Goal: Information Seeking & Learning: Find specific fact

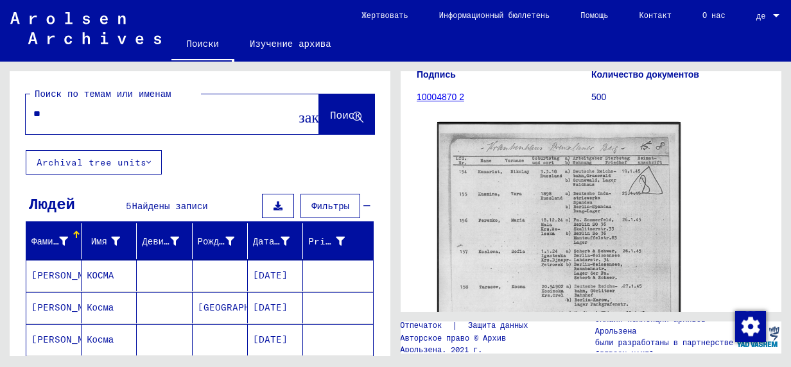
type input "*"
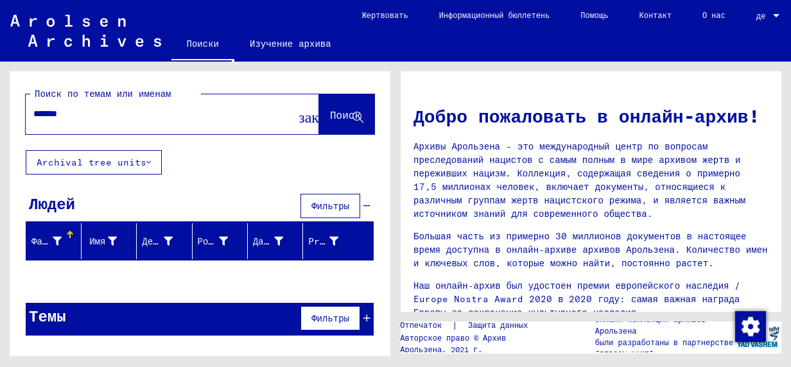
type input "*******"
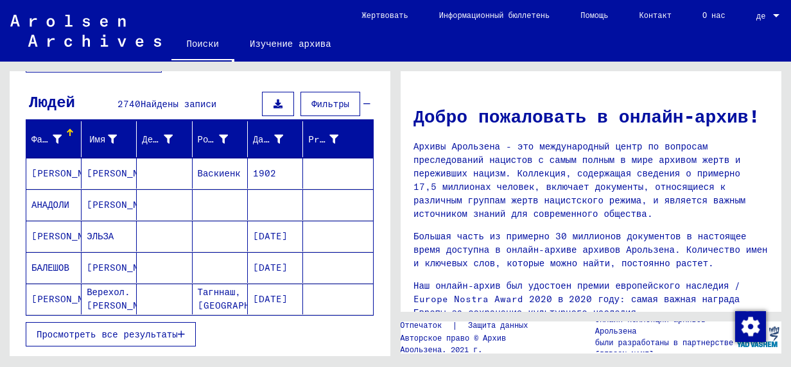
scroll to position [128, 0]
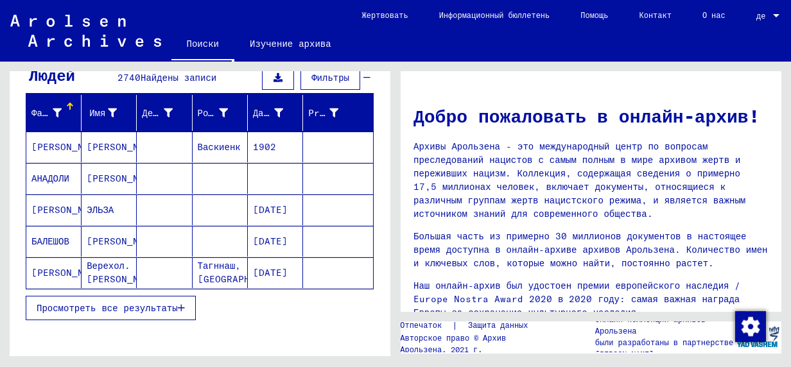
click at [116, 305] on span "Просмотреть все результаты" at bounding box center [107, 309] width 141 height 12
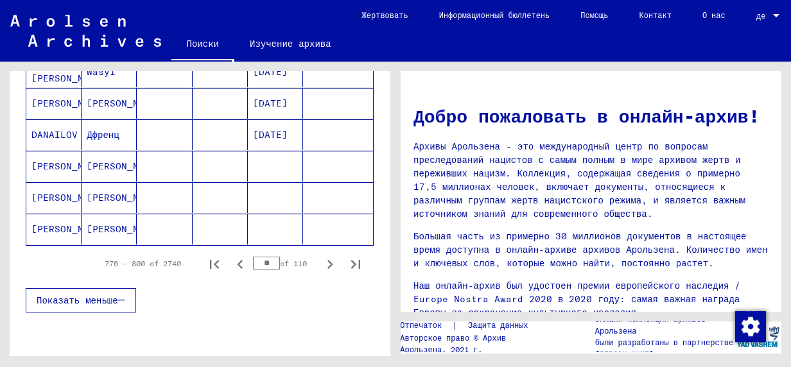
scroll to position [835, 0]
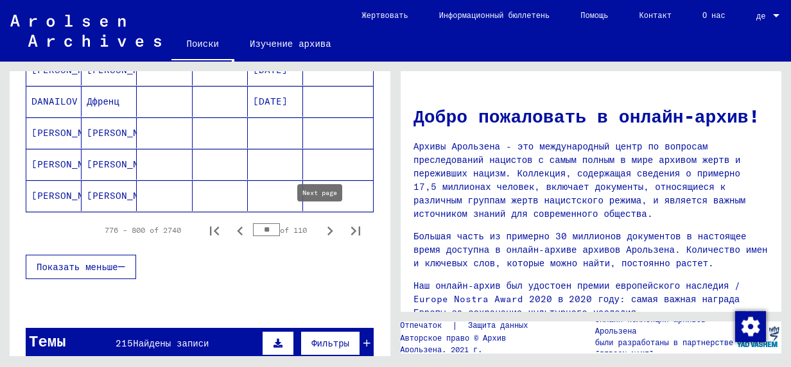
click at [321, 225] on icon "Next page" at bounding box center [330, 231] width 18 height 18
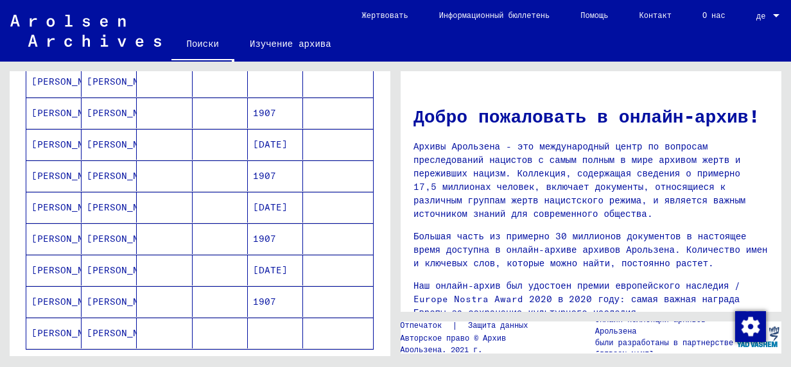
scroll to position [771, 0]
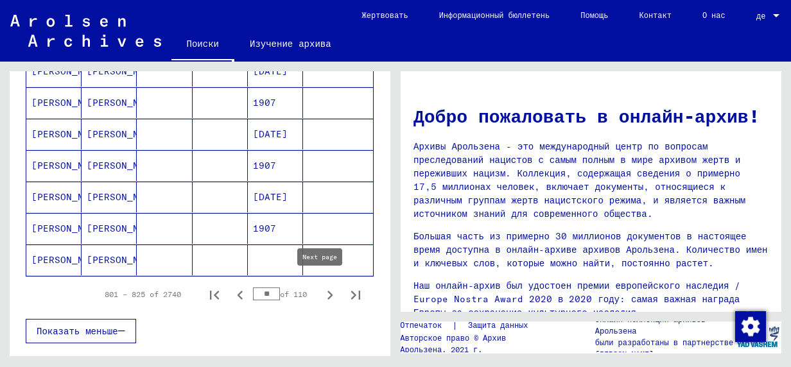
click at [321, 292] on icon "Next page" at bounding box center [330, 296] width 18 height 18
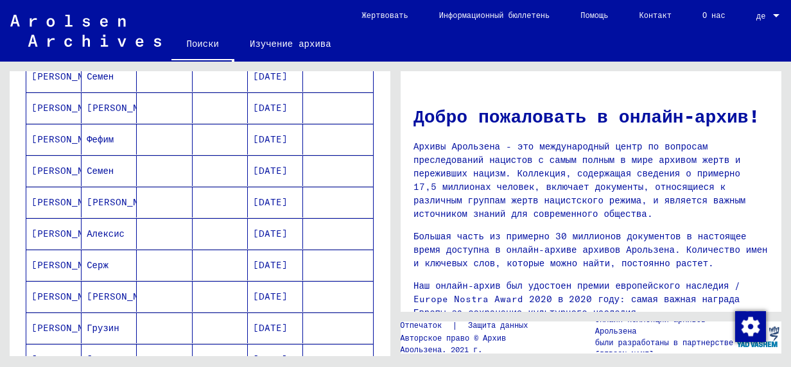
scroll to position [514, 0]
click at [46, 289] on mat-cell "[PERSON_NAME]" at bounding box center [53, 296] width 55 height 31
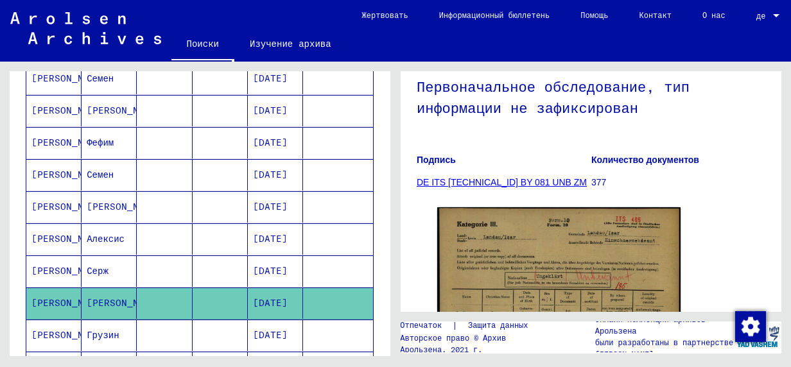
scroll to position [193, 0]
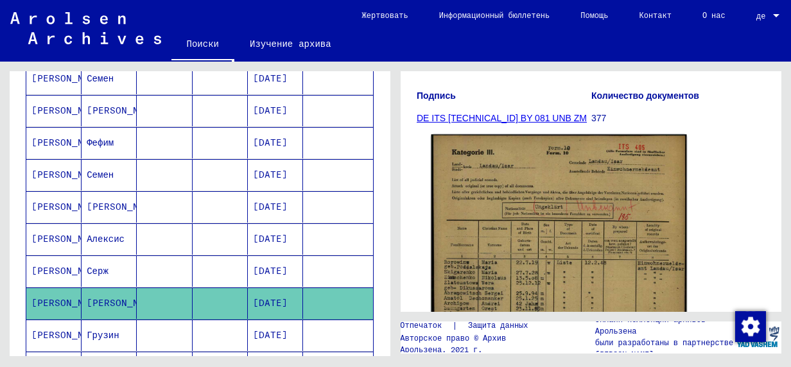
click at [521, 251] on img at bounding box center [560, 313] width 256 height 357
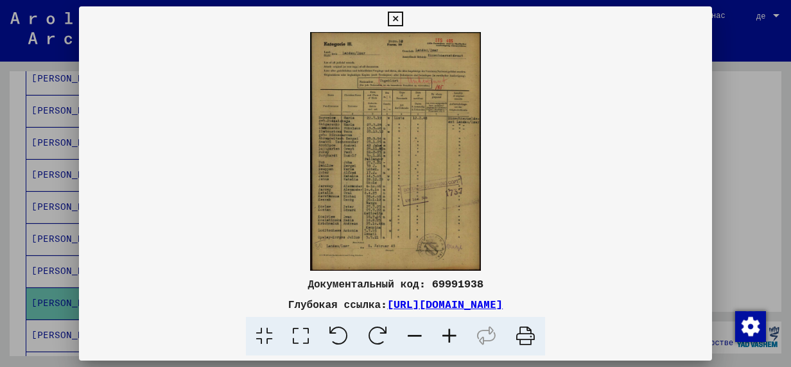
click at [454, 338] on icon at bounding box center [449, 336] width 35 height 39
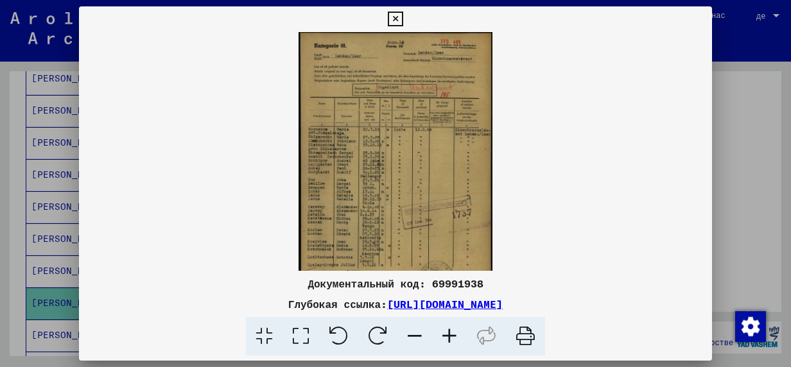
click at [454, 338] on icon at bounding box center [449, 336] width 35 height 39
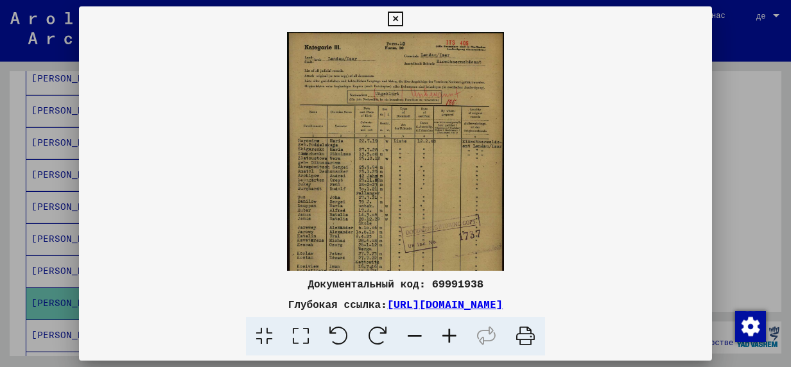
click at [454, 338] on icon at bounding box center [449, 336] width 35 height 39
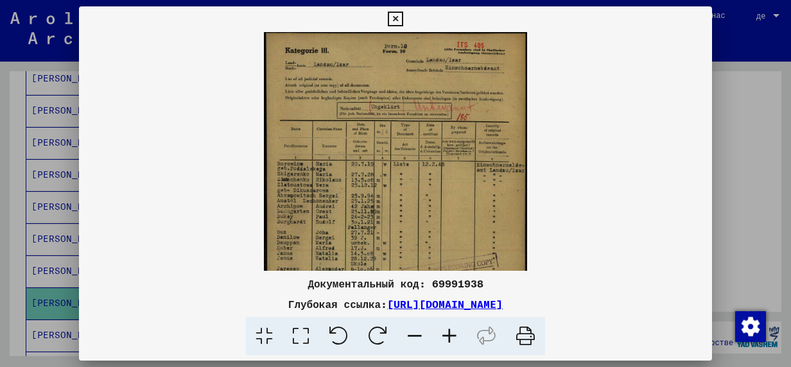
click at [454, 338] on icon at bounding box center [449, 336] width 35 height 39
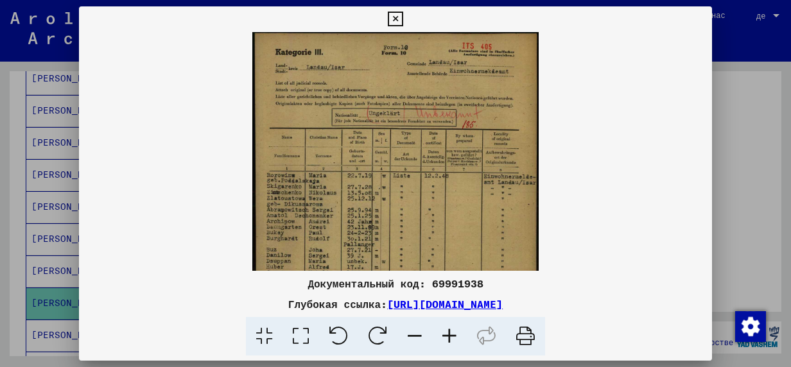
click at [454, 338] on icon at bounding box center [449, 336] width 35 height 39
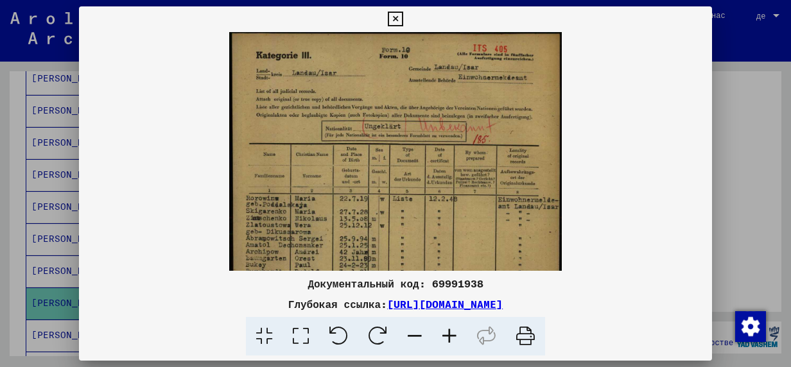
click at [454, 338] on icon at bounding box center [449, 336] width 35 height 39
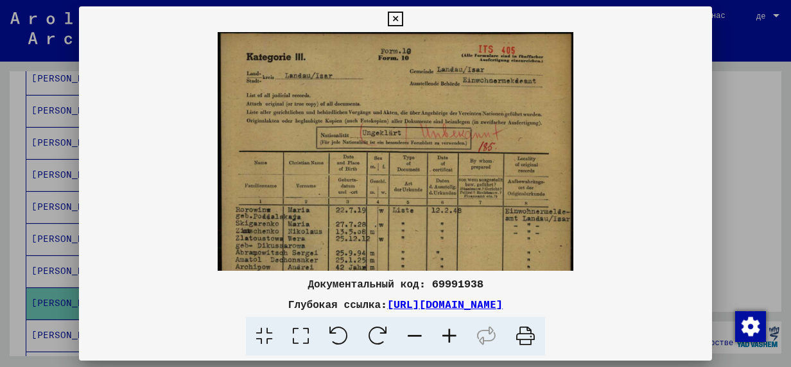
click at [454, 338] on icon at bounding box center [449, 336] width 35 height 39
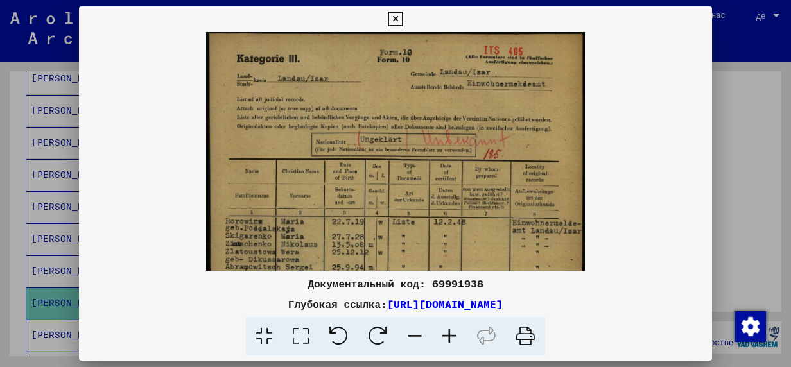
click at [454, 338] on icon at bounding box center [449, 336] width 35 height 39
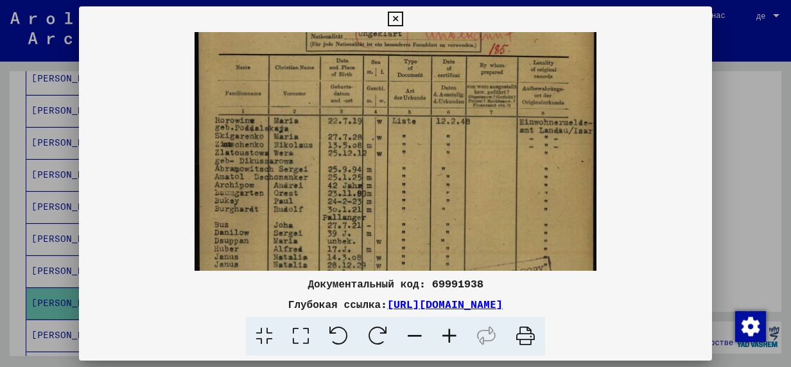
scroll to position [113, 0]
drag, startPoint x: 334, startPoint y: 189, endPoint x: 337, endPoint y: 87, distance: 101.6
click at [337, 87] on img at bounding box center [396, 199] width 402 height 560
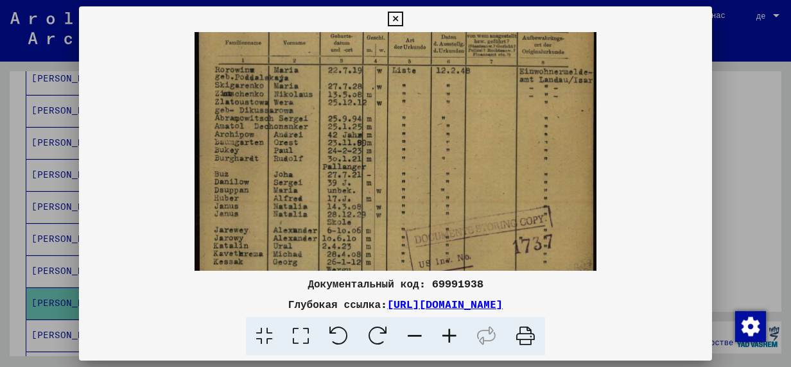
scroll to position [168, 0]
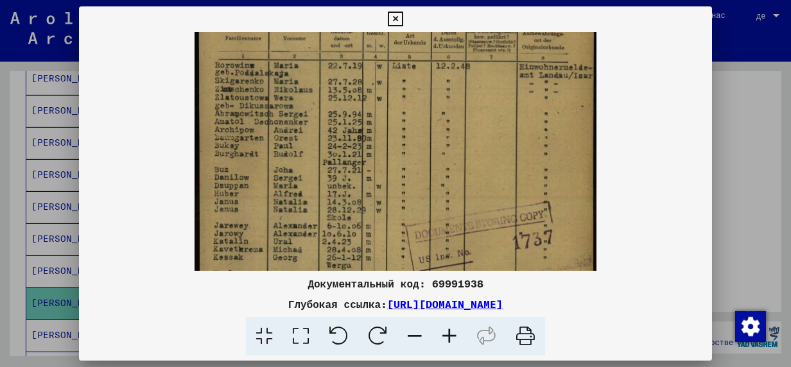
drag, startPoint x: 309, startPoint y: 182, endPoint x: 314, endPoint y: 134, distance: 49.0
click at [314, 134] on img at bounding box center [396, 144] width 402 height 560
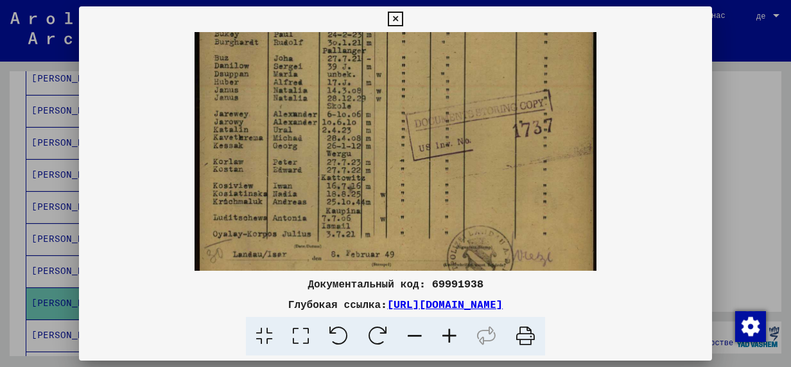
scroll to position [283, 0]
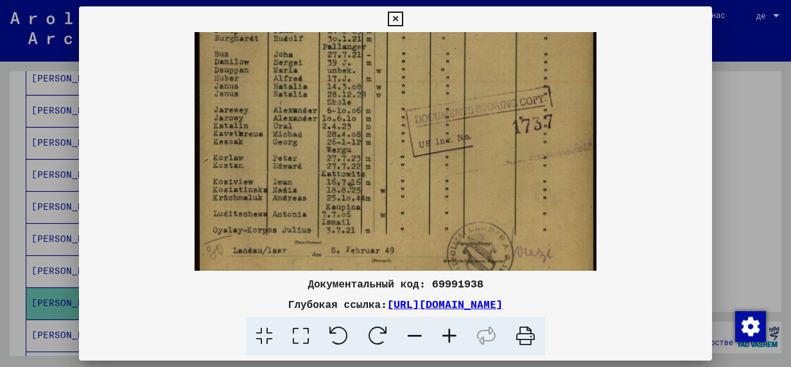
drag, startPoint x: 403, startPoint y: 206, endPoint x: 402, endPoint y: 94, distance: 111.8
click at [402, 94] on img at bounding box center [396, 29] width 402 height 560
click at [396, 17] on icon at bounding box center [395, 19] width 15 height 15
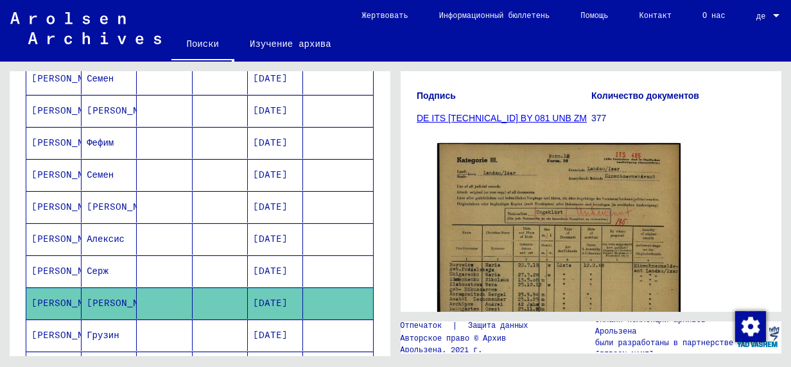
click at [48, 261] on mat-cell "[PERSON_NAME]" at bounding box center [53, 271] width 55 height 31
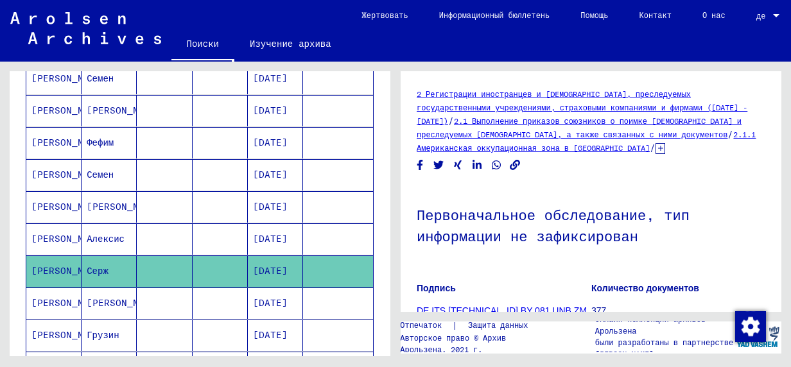
scroll to position [193, 0]
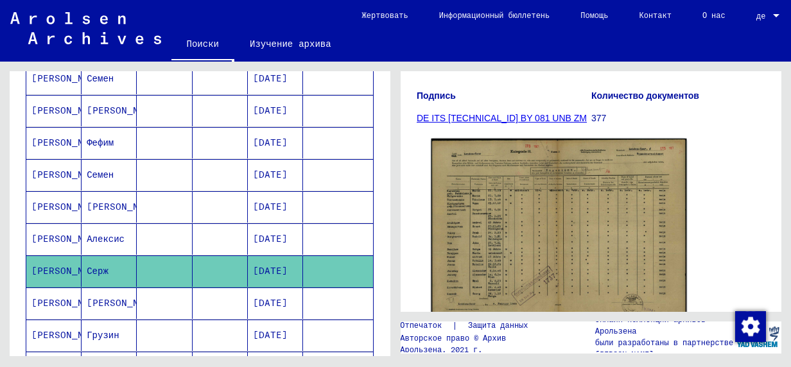
click at [514, 231] on img at bounding box center [560, 230] width 256 height 182
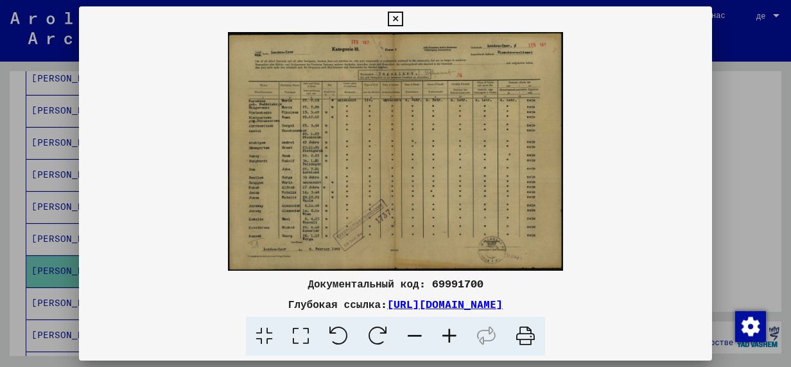
click at [452, 339] on icon at bounding box center [449, 336] width 35 height 39
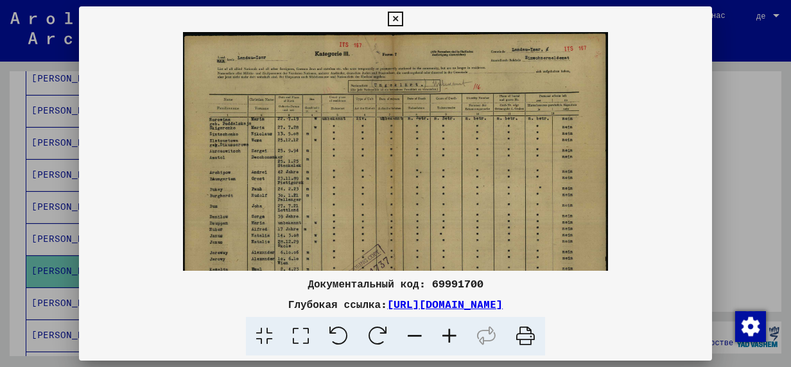
click at [452, 339] on icon at bounding box center [449, 336] width 35 height 39
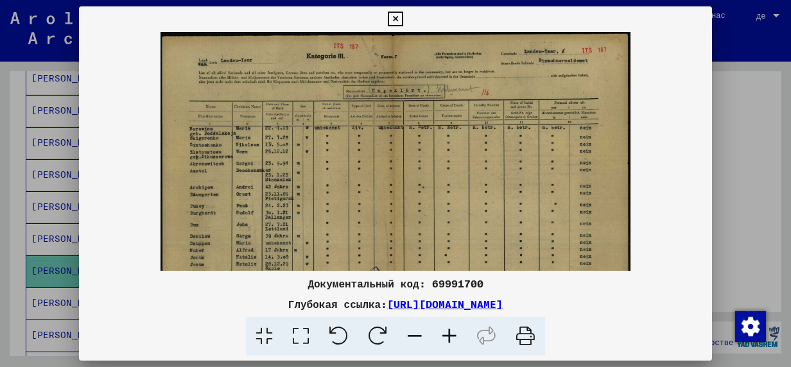
click at [452, 339] on icon at bounding box center [449, 336] width 35 height 39
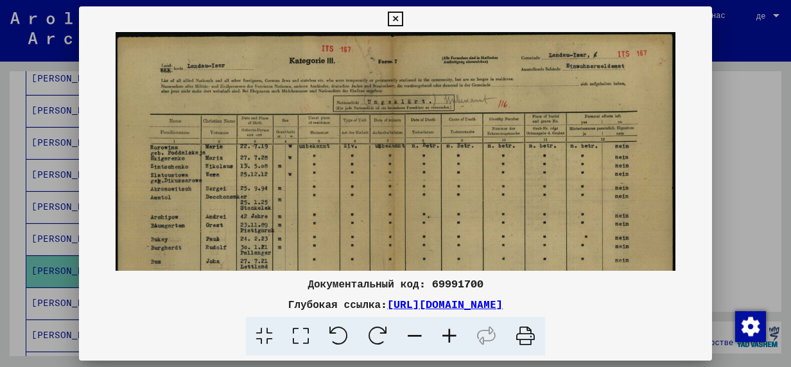
click at [452, 339] on icon at bounding box center [449, 336] width 35 height 39
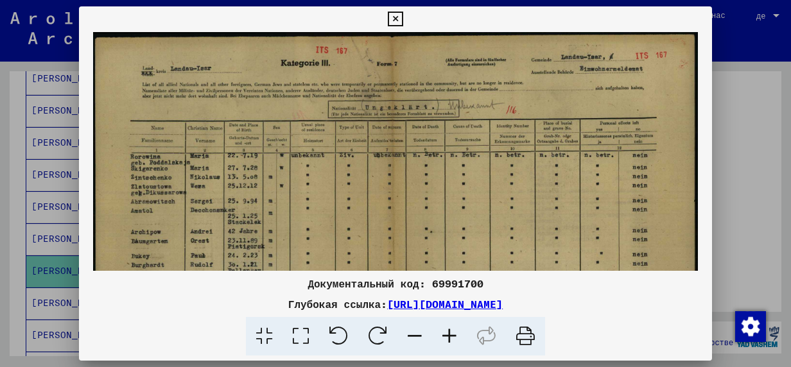
click at [452, 339] on icon at bounding box center [449, 336] width 35 height 39
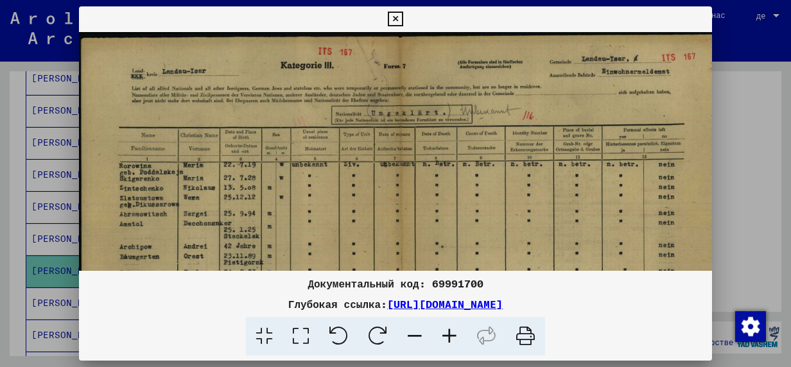
click at [451, 339] on icon at bounding box center [449, 336] width 35 height 39
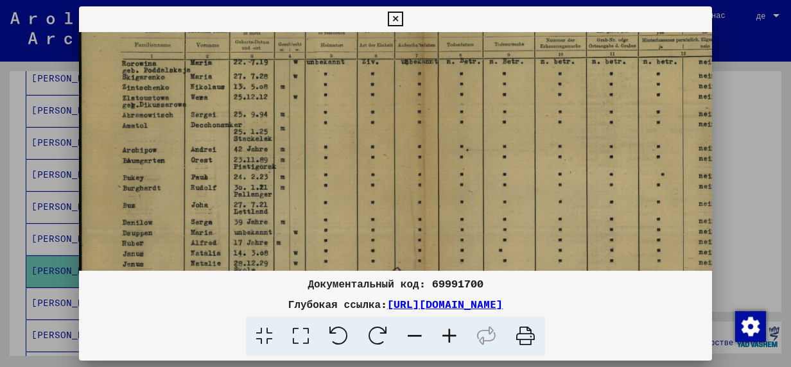
scroll to position [112, 0]
drag, startPoint x: 347, startPoint y: 199, endPoint x: 394, endPoint y: 98, distance: 111.2
click at [394, 98] on img at bounding box center [426, 168] width 695 height 496
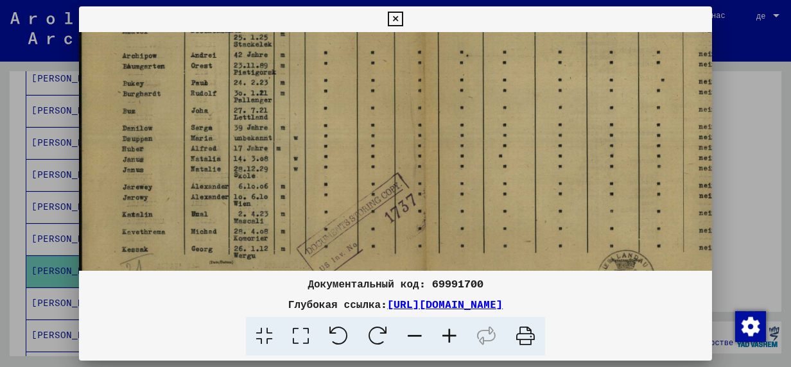
scroll to position [209, 0]
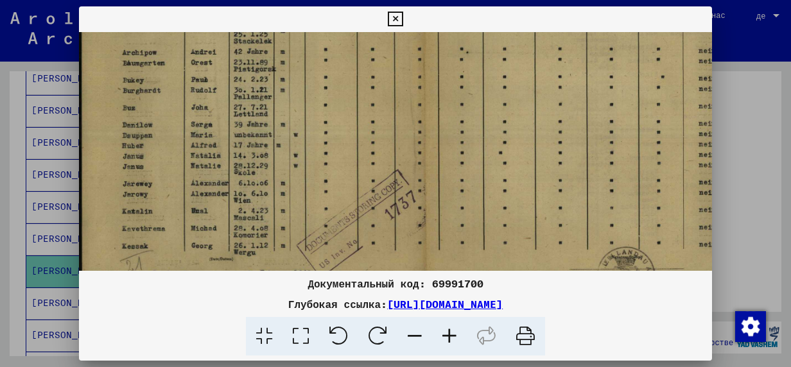
drag, startPoint x: 168, startPoint y: 200, endPoint x: 176, endPoint y: 123, distance: 77.5
click at [176, 123] on img at bounding box center [426, 71] width 695 height 496
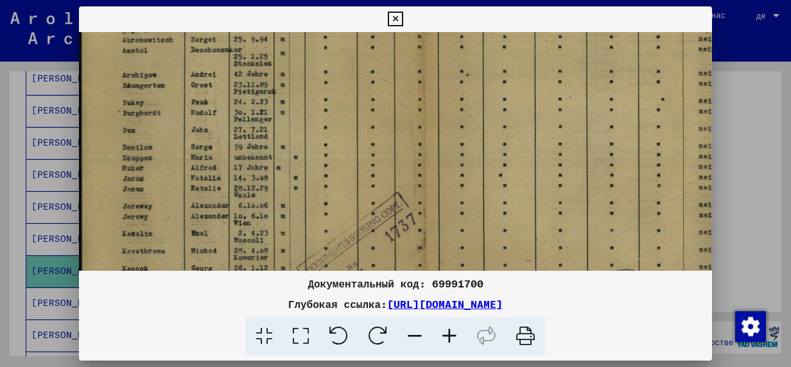
drag, startPoint x: 156, startPoint y: 151, endPoint x: 161, endPoint y: 240, distance: 89.4
click at [161, 240] on img at bounding box center [426, 93] width 695 height 496
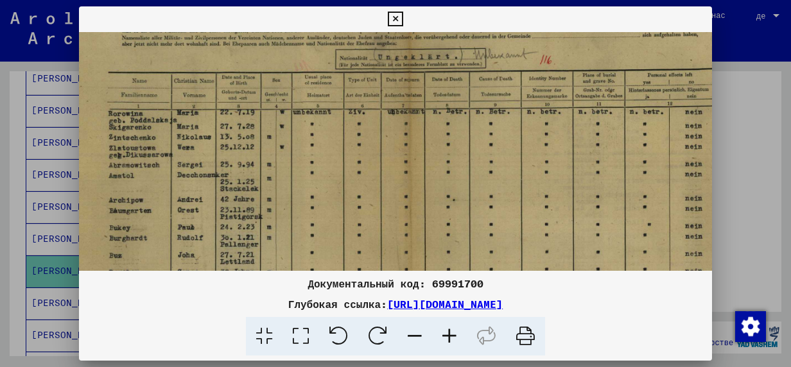
drag, startPoint x: 146, startPoint y: 155, endPoint x: 137, endPoint y: 213, distance: 58.5
click at [137, 213] on img at bounding box center [413, 218] width 695 height 496
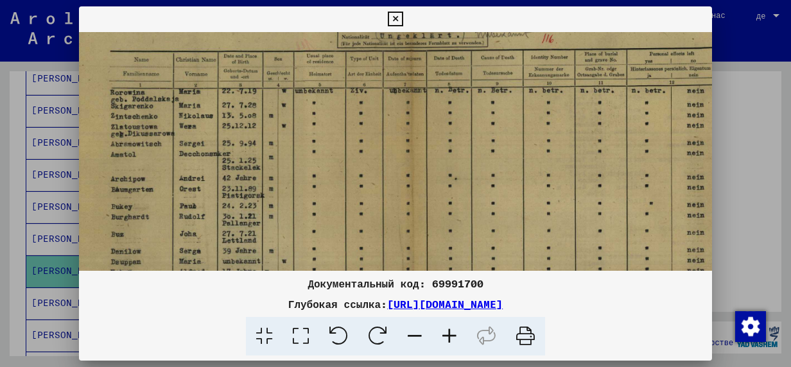
scroll to position [86, 10]
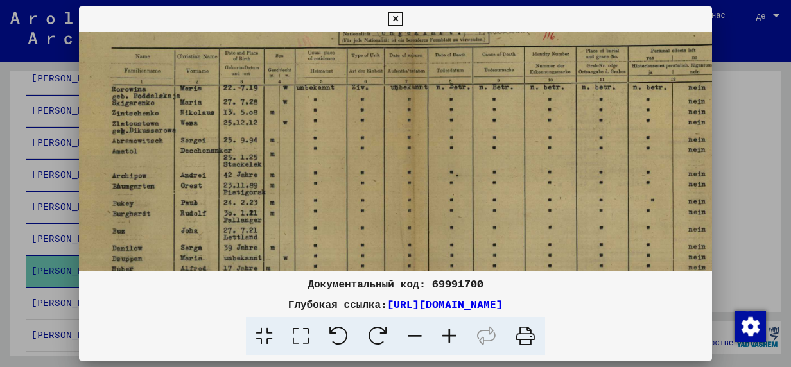
drag, startPoint x: 141, startPoint y: 155, endPoint x: 146, endPoint y: 134, distance: 21.8
click at [146, 134] on img at bounding box center [416, 194] width 695 height 496
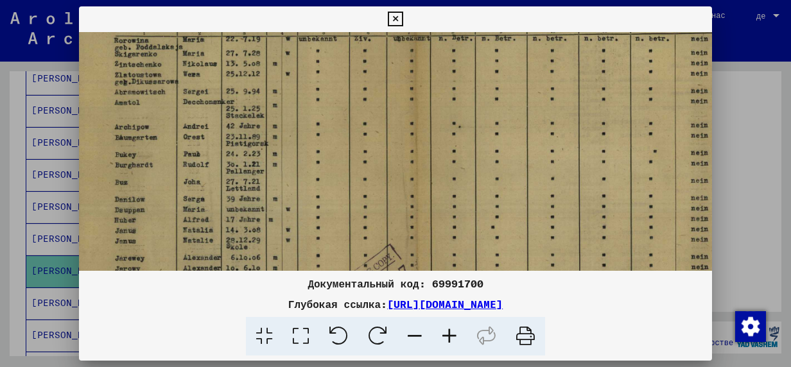
drag, startPoint x: 143, startPoint y: 154, endPoint x: 145, endPoint y: 119, distance: 34.8
click at [145, 119] on img at bounding box center [418, 145] width 695 height 496
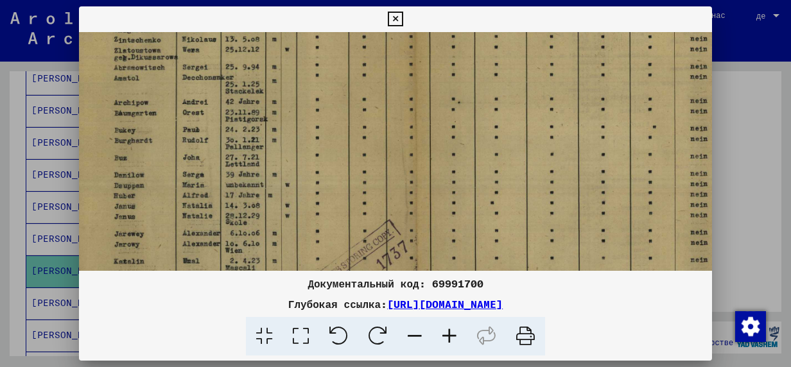
scroll to position [162, 8]
drag, startPoint x: 145, startPoint y: 179, endPoint x: 145, endPoint y: 154, distance: 25.1
click at [145, 155] on img at bounding box center [418, 118] width 695 height 496
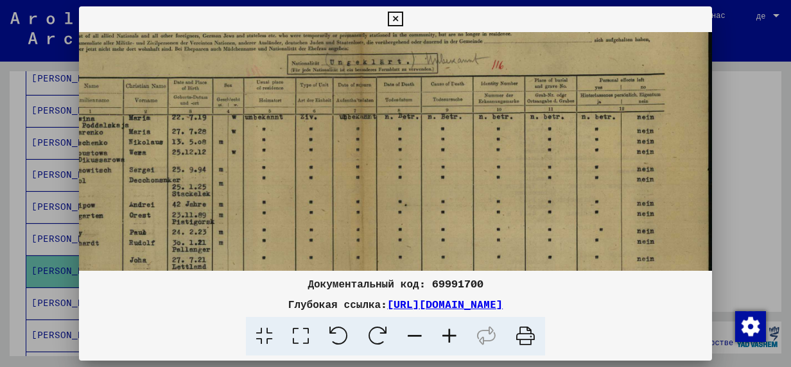
drag, startPoint x: 355, startPoint y: 164, endPoint x: 314, endPoint y: 249, distance: 94.0
click at [315, 249] on img at bounding box center [364, 224] width 695 height 496
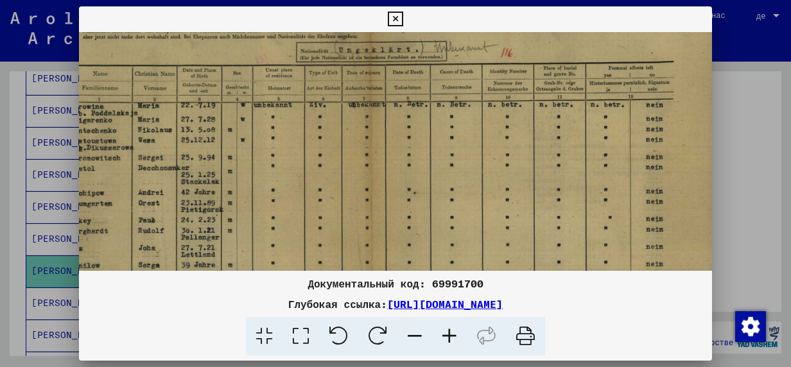
scroll to position [154, 43]
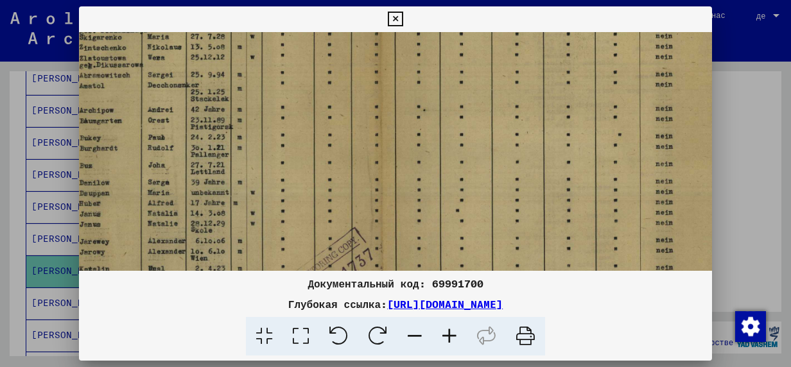
drag, startPoint x: 375, startPoint y: 199, endPoint x: 387, endPoint y: 83, distance: 116.9
click at [387, 83] on img at bounding box center [383, 128] width 695 height 496
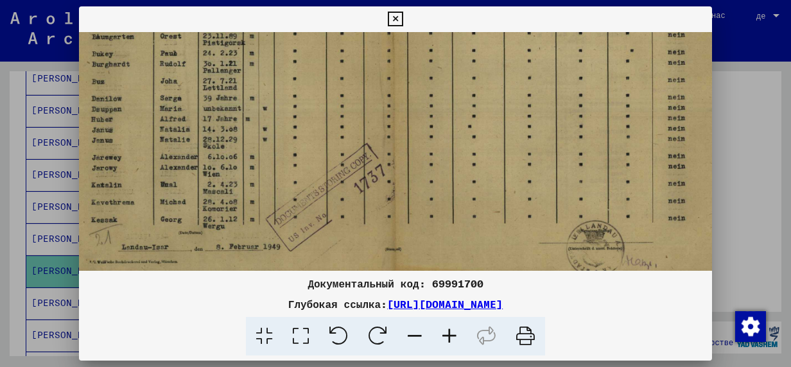
scroll to position [257, 26]
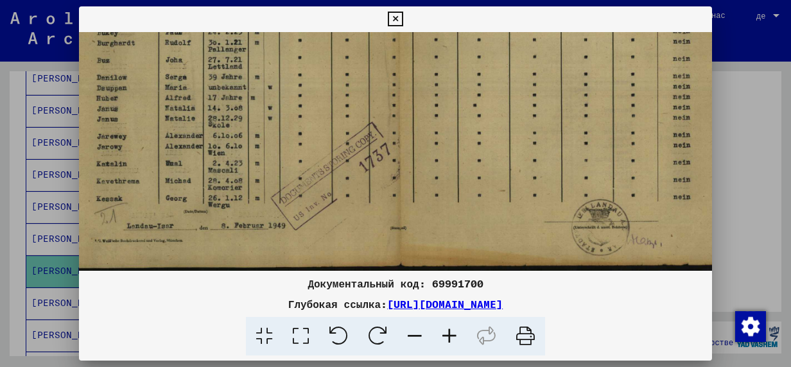
drag, startPoint x: 371, startPoint y: 170, endPoint x: 384, endPoint y: 74, distance: 97.2
click at [384, 74] on img at bounding box center [400, 23] width 695 height 496
click at [393, 18] on icon at bounding box center [395, 19] width 15 height 15
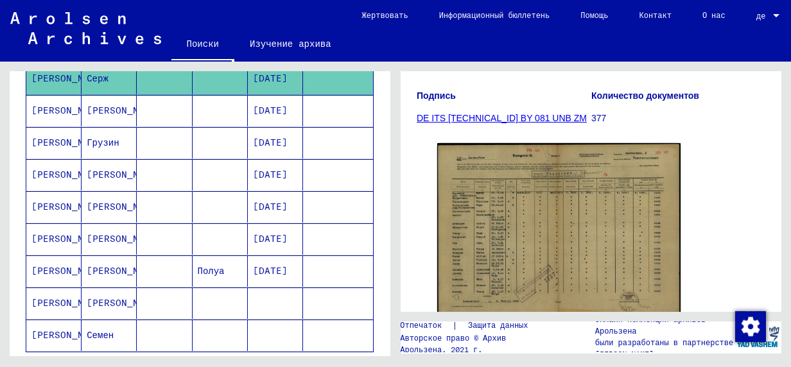
scroll to position [840, 0]
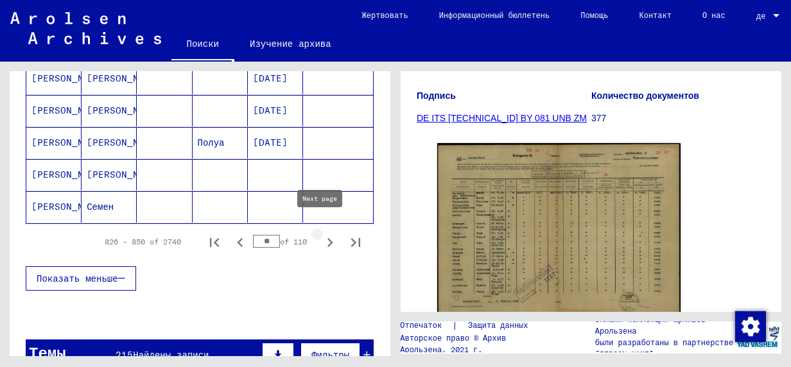
click at [328, 238] on icon "Next page" at bounding box center [331, 242] width 6 height 9
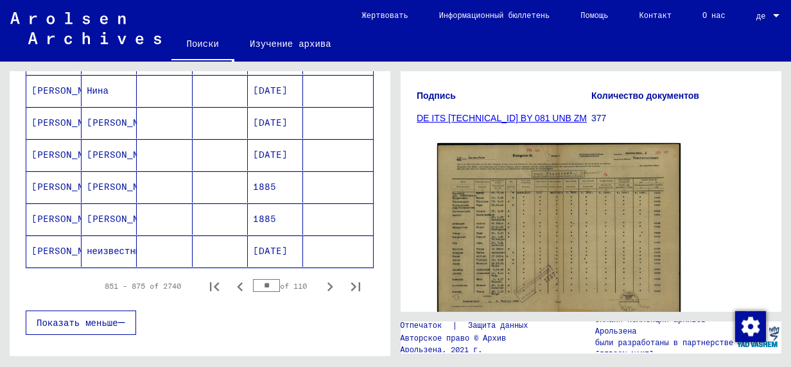
scroll to position [775, 0]
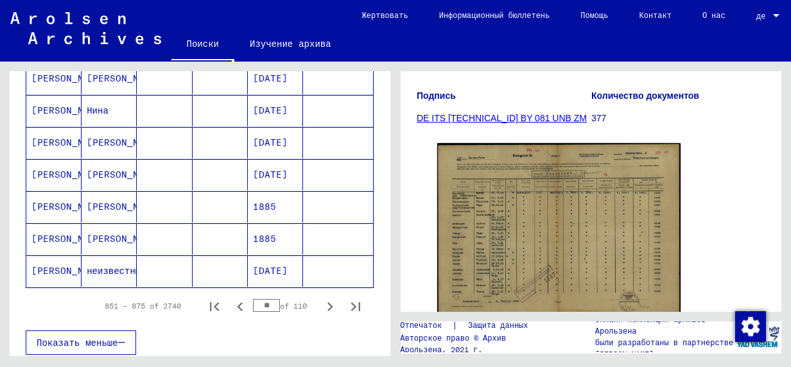
click at [42, 263] on mat-cell "[PERSON_NAME]" at bounding box center [53, 271] width 55 height 31
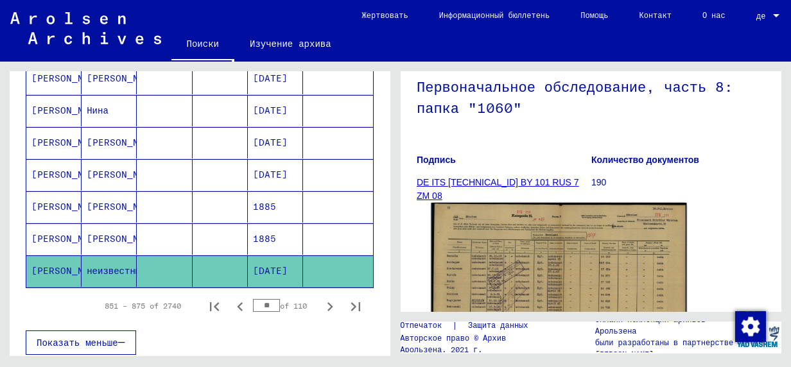
scroll to position [257, 0]
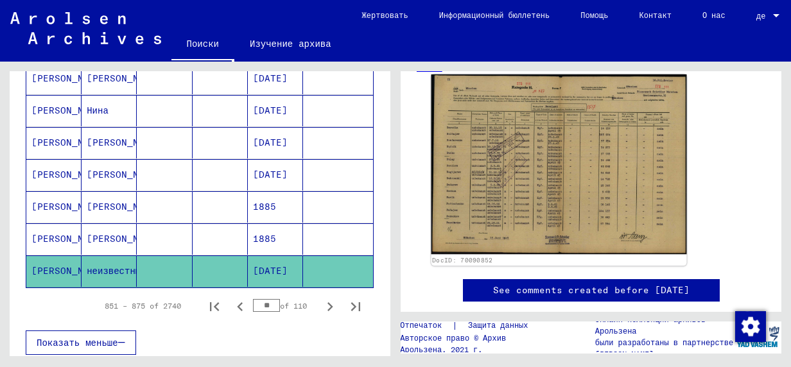
click at [515, 198] on img at bounding box center [560, 165] width 256 height 180
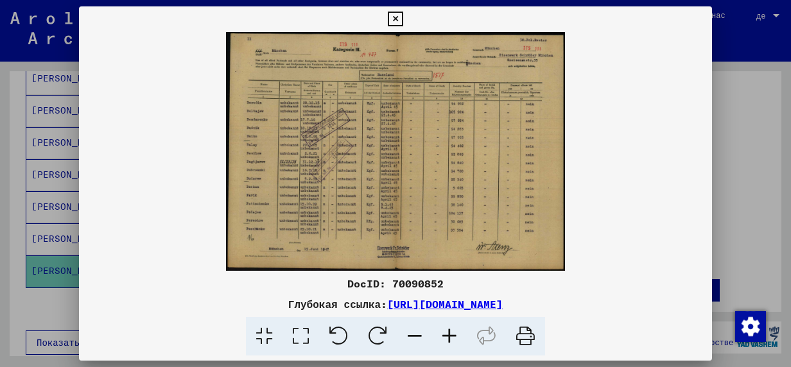
click at [452, 335] on icon at bounding box center [449, 336] width 35 height 39
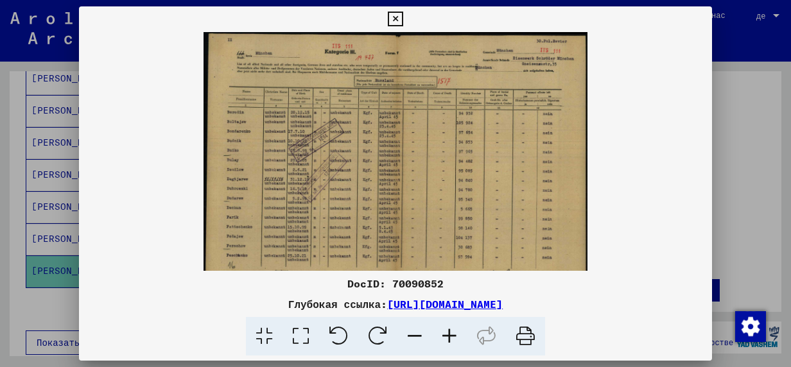
click at [452, 335] on icon at bounding box center [449, 336] width 35 height 39
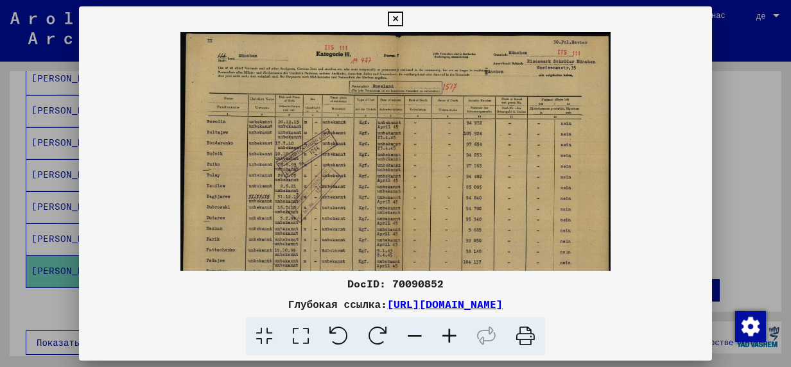
click at [452, 335] on icon at bounding box center [449, 336] width 35 height 39
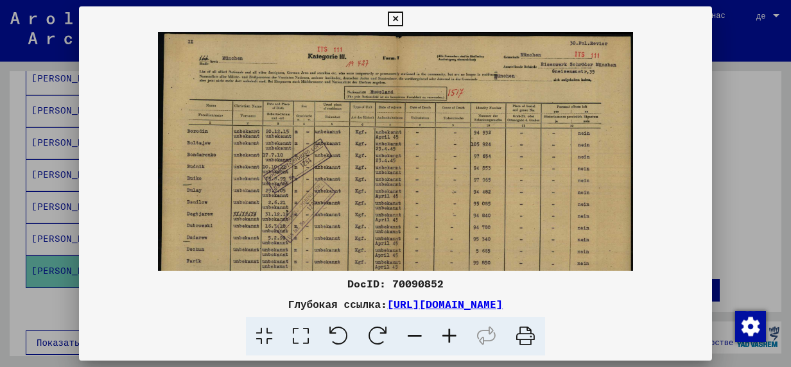
click at [452, 335] on icon at bounding box center [449, 336] width 35 height 39
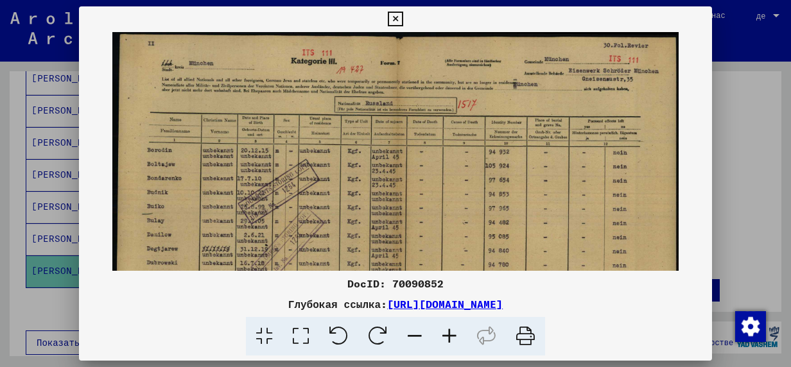
click at [452, 335] on icon at bounding box center [449, 336] width 35 height 39
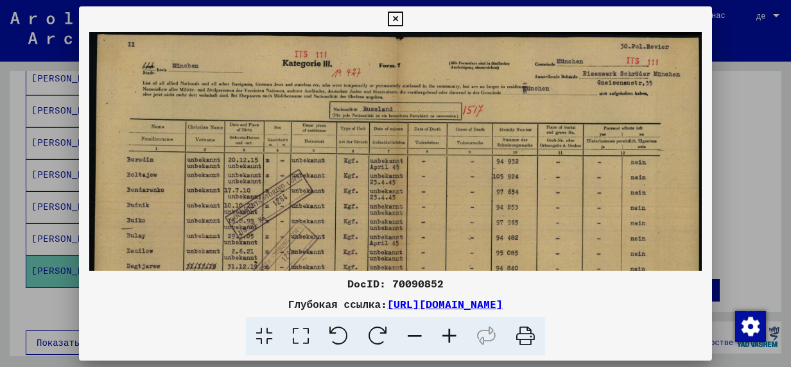
click at [452, 335] on icon at bounding box center [449, 336] width 35 height 39
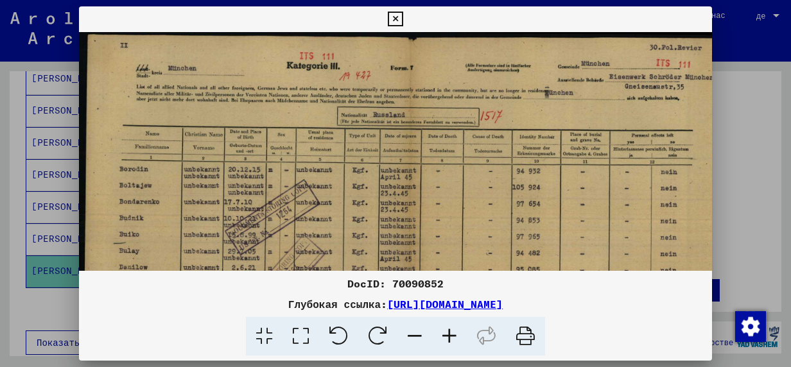
click at [452, 335] on icon at bounding box center [449, 336] width 35 height 39
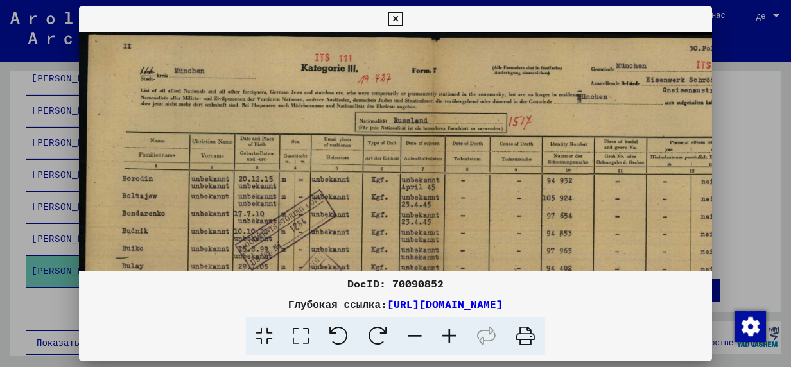
click at [452, 335] on icon at bounding box center [449, 336] width 35 height 39
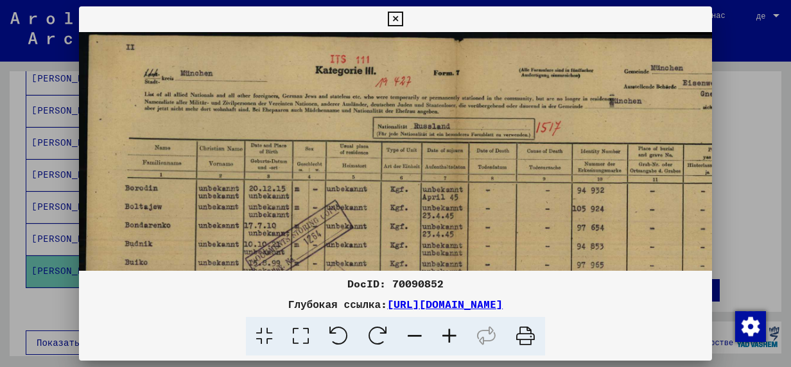
click at [452, 335] on icon at bounding box center [449, 336] width 35 height 39
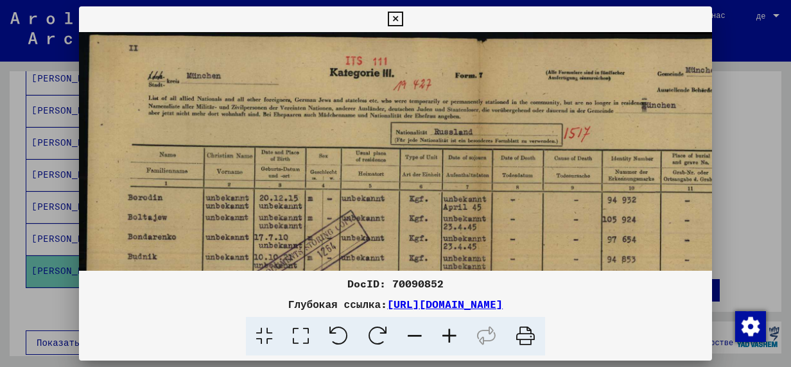
click at [452, 335] on icon at bounding box center [449, 336] width 35 height 39
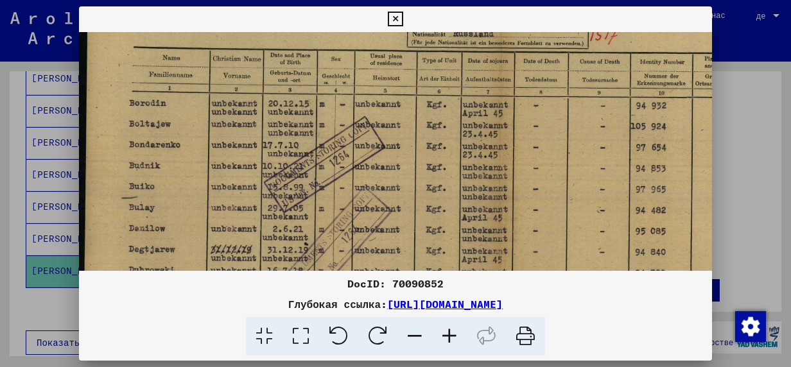
drag, startPoint x: 356, startPoint y: 181, endPoint x: 357, endPoint y: 87, distance: 93.8
click at [357, 88] on img at bounding box center [498, 224] width 840 height 592
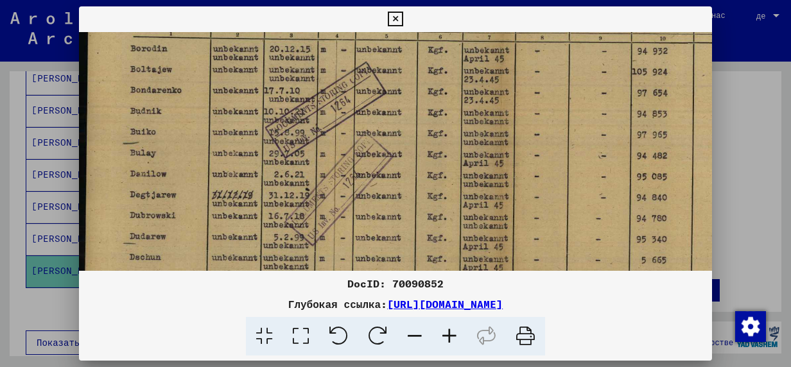
scroll to position [163, 0]
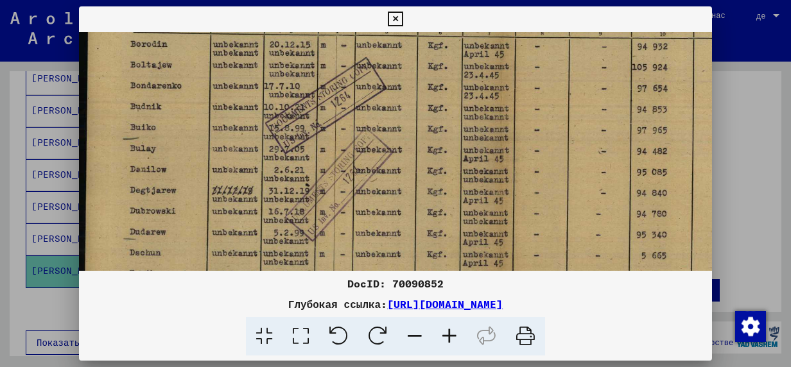
drag, startPoint x: 183, startPoint y: 136, endPoint x: 185, endPoint y: 95, distance: 41.2
click at [185, 95] on img at bounding box center [499, 165] width 840 height 592
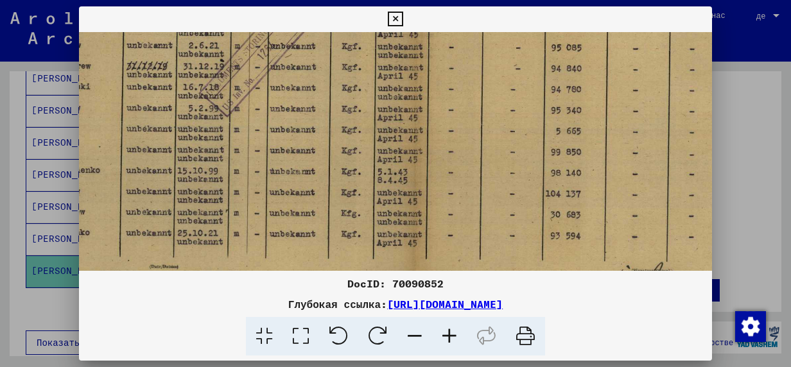
scroll to position [289, 85]
drag, startPoint x: 380, startPoint y: 190, endPoint x: 326, endPoint y: 71, distance: 130.5
click at [326, 71] on img at bounding box center [414, 39] width 840 height 592
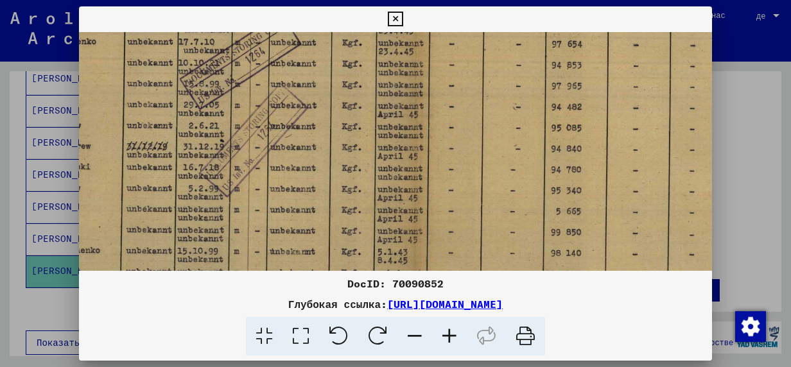
drag, startPoint x: 323, startPoint y: 164, endPoint x: 334, endPoint y: 198, distance: 35.8
click at [327, 225] on img at bounding box center [414, 121] width 840 height 592
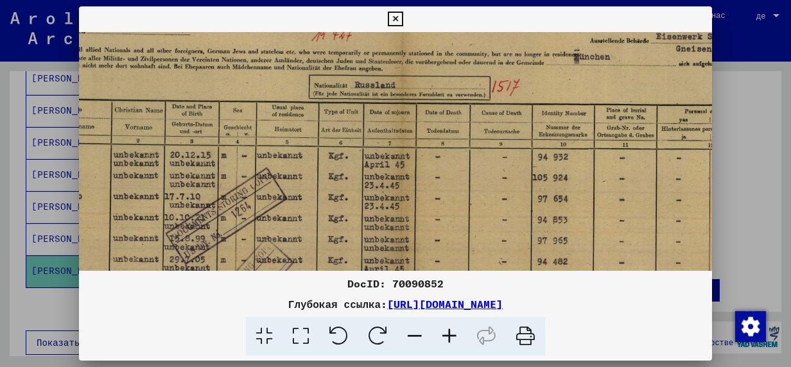
drag, startPoint x: 321, startPoint y: 150, endPoint x: 315, endPoint y: 221, distance: 71.6
click at [315, 220] on img at bounding box center [399, 275] width 840 height 592
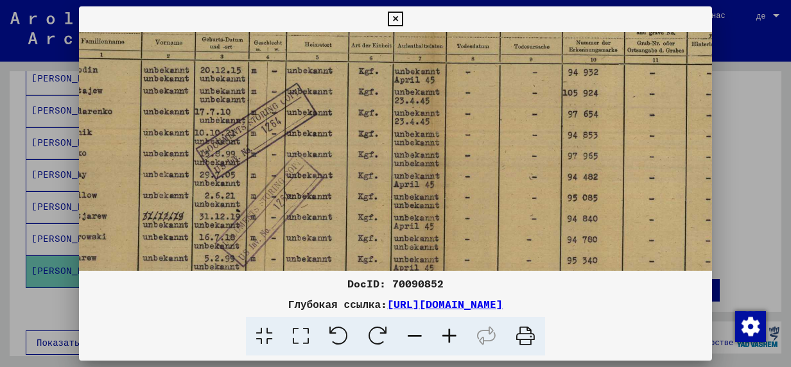
scroll to position [191, 49]
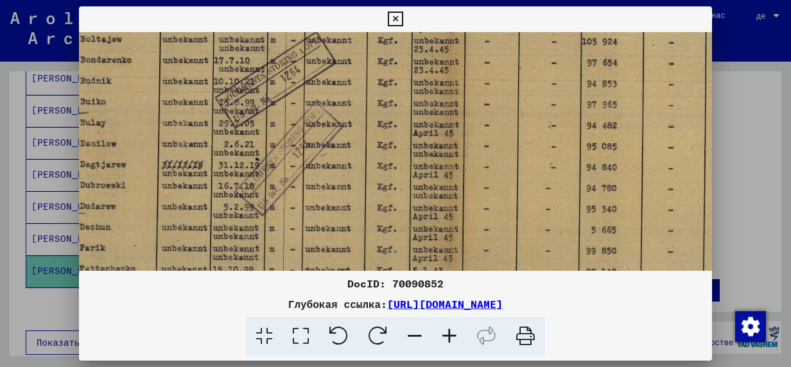
drag, startPoint x: 329, startPoint y: 178, endPoint x: 368, endPoint y: 82, distance: 104.0
click at [367, 82] on img at bounding box center [449, 139] width 840 height 592
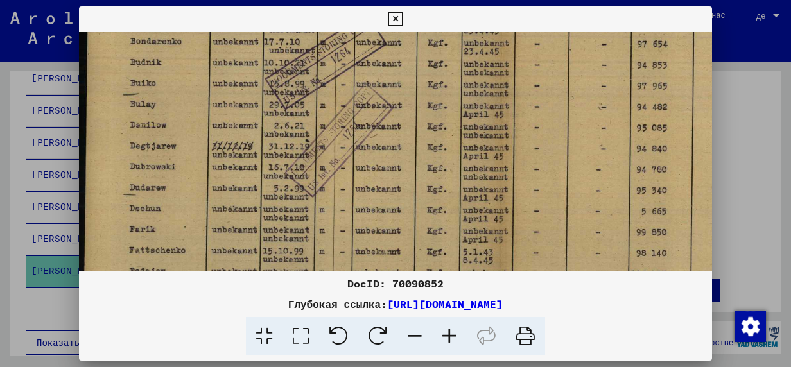
scroll to position [209, 0]
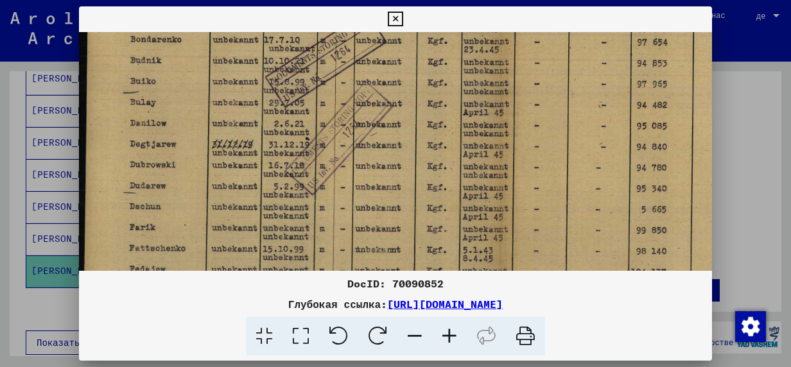
drag, startPoint x: 306, startPoint y: 184, endPoint x: 404, endPoint y: 167, distance: 99.7
click at [404, 167] on img at bounding box center [499, 119] width 840 height 592
click at [398, 21] on icon at bounding box center [395, 19] width 15 height 15
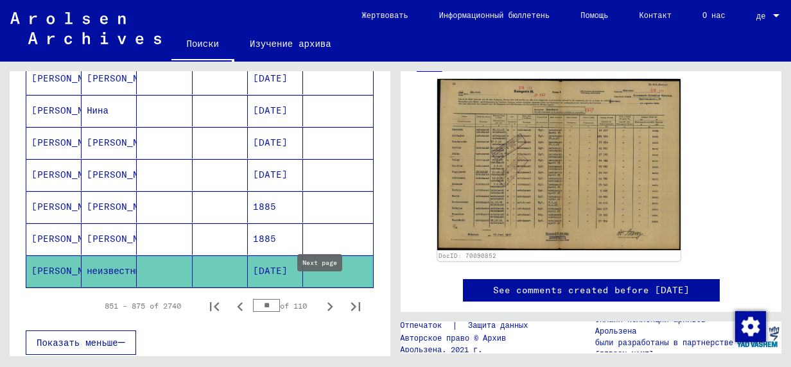
click at [321, 298] on icon "Next page" at bounding box center [330, 307] width 18 height 18
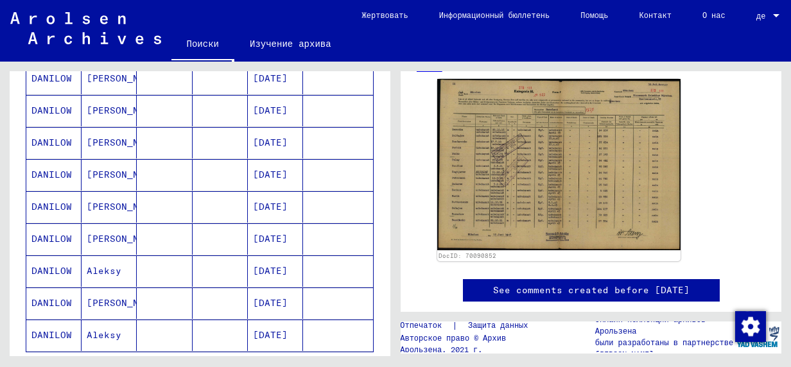
scroll to position [647, 0]
click at [42, 230] on mat-cell "DANILOW" at bounding box center [53, 239] width 55 height 31
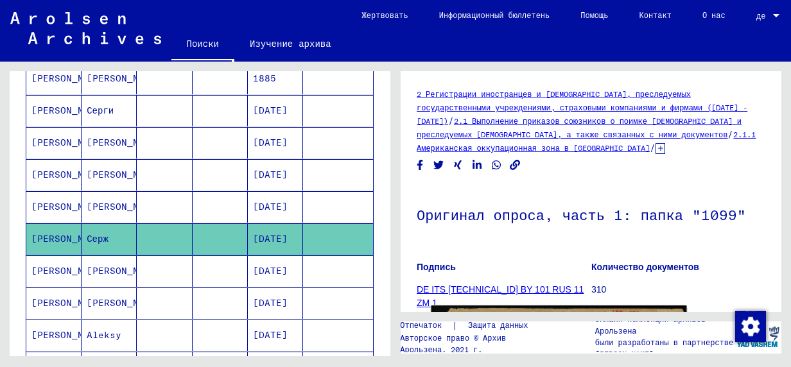
scroll to position [193, 0]
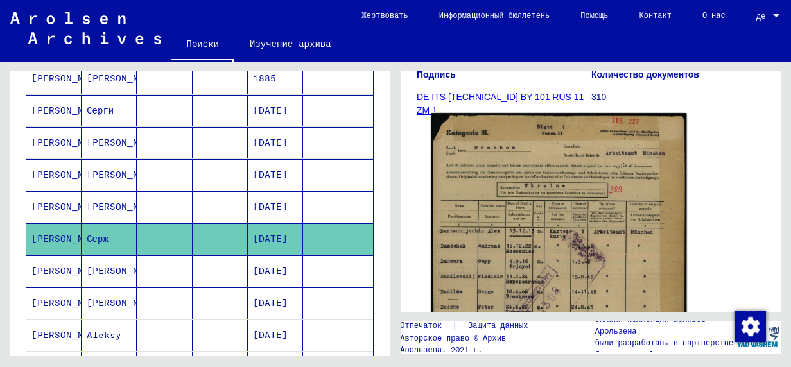
click at [545, 243] on img at bounding box center [560, 294] width 256 height 363
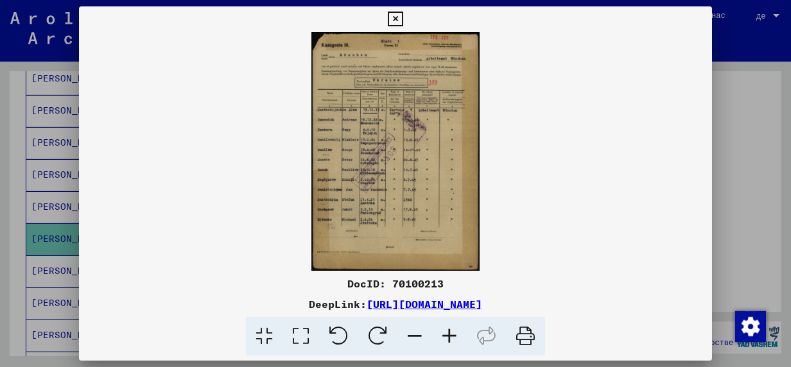
click at [452, 337] on icon at bounding box center [449, 336] width 35 height 39
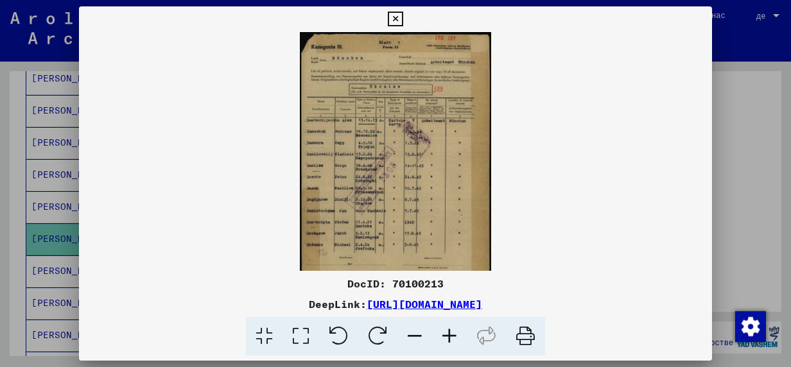
click at [452, 337] on icon at bounding box center [449, 336] width 35 height 39
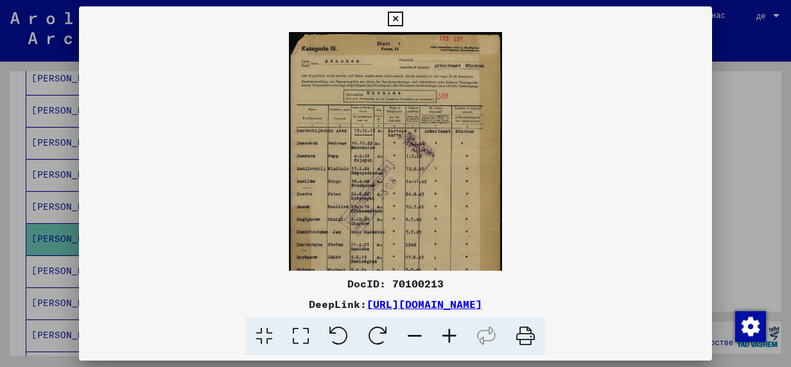
click at [452, 337] on icon at bounding box center [449, 336] width 35 height 39
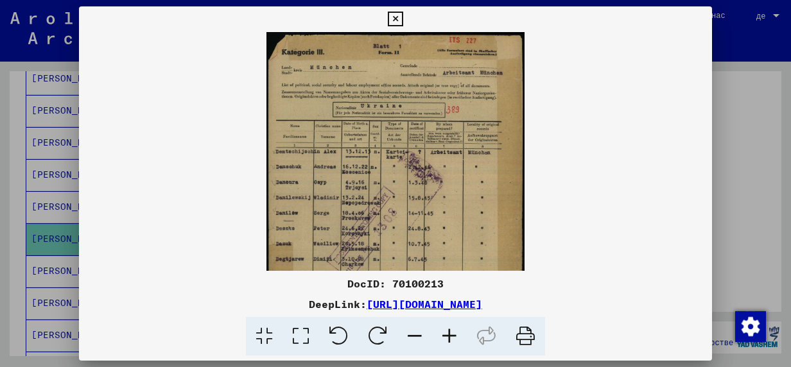
click at [452, 337] on icon at bounding box center [449, 336] width 35 height 39
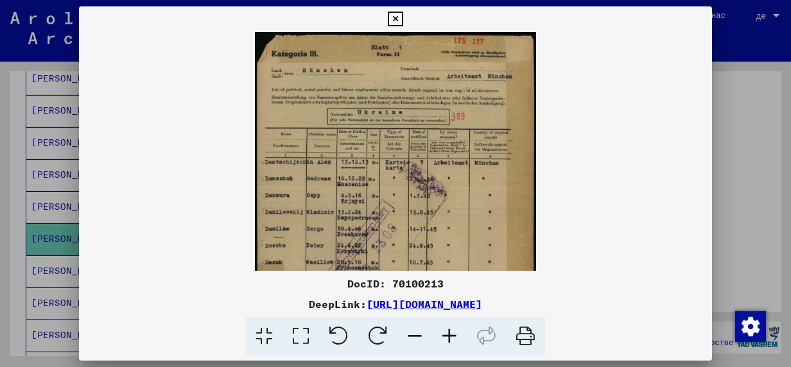
click at [452, 337] on icon at bounding box center [449, 336] width 35 height 39
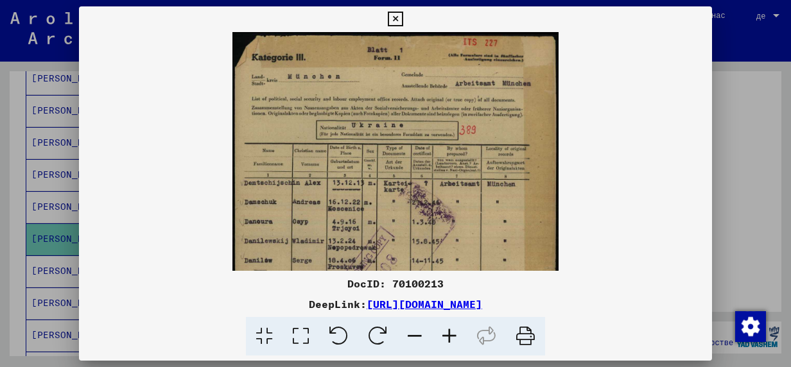
click at [452, 337] on icon at bounding box center [449, 336] width 35 height 39
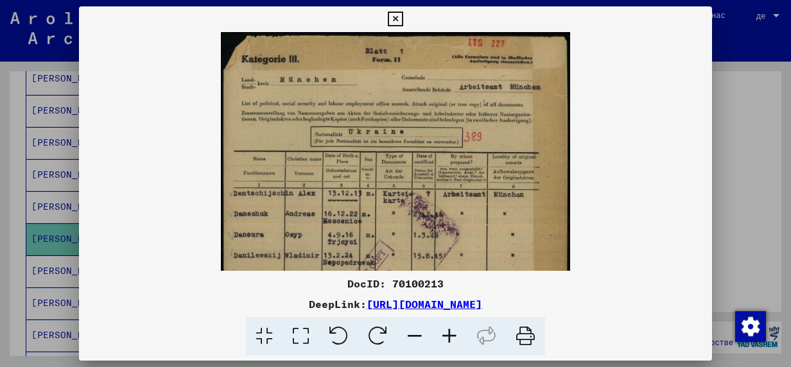
click at [452, 337] on icon at bounding box center [449, 336] width 35 height 39
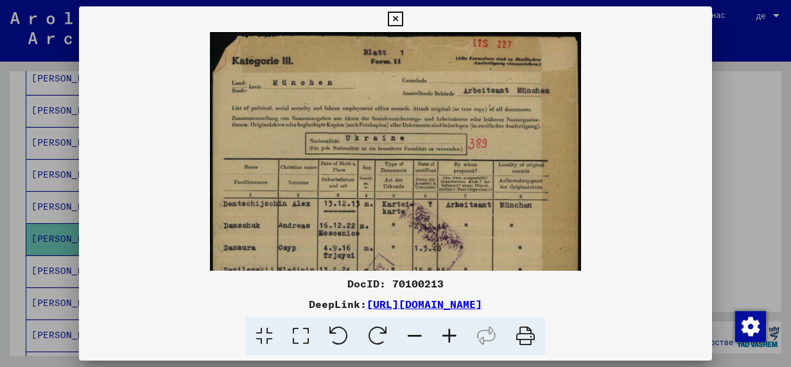
click at [452, 337] on icon at bounding box center [449, 336] width 35 height 39
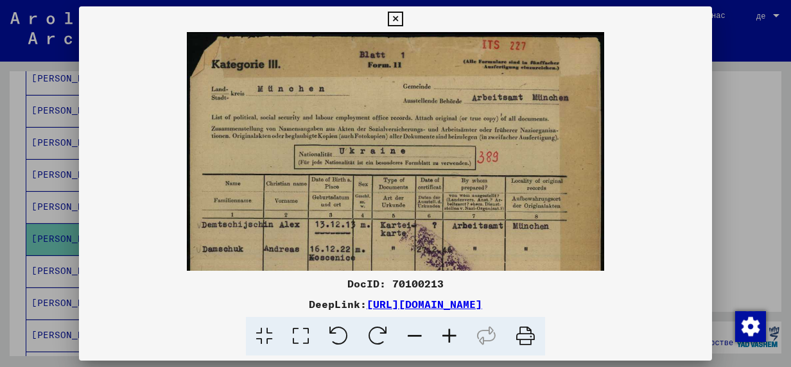
click at [452, 337] on icon at bounding box center [449, 336] width 35 height 39
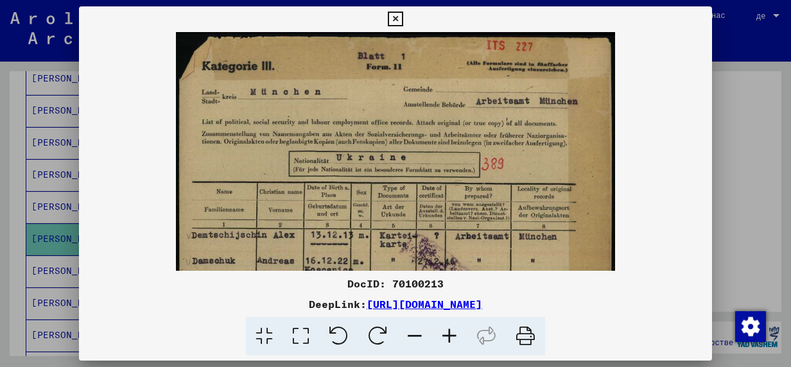
click at [452, 337] on icon at bounding box center [449, 336] width 35 height 39
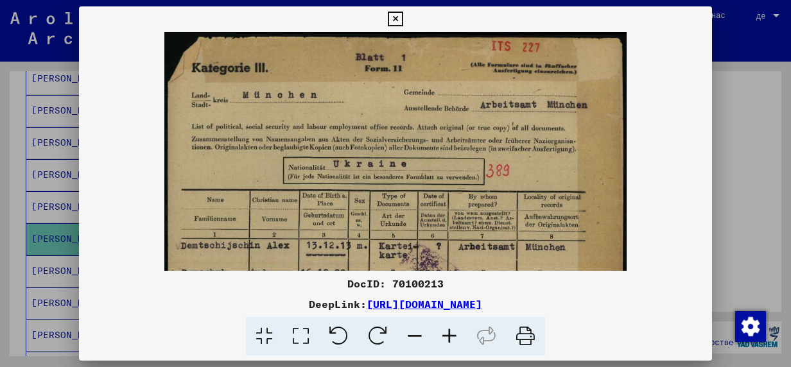
click at [452, 337] on icon at bounding box center [449, 336] width 35 height 39
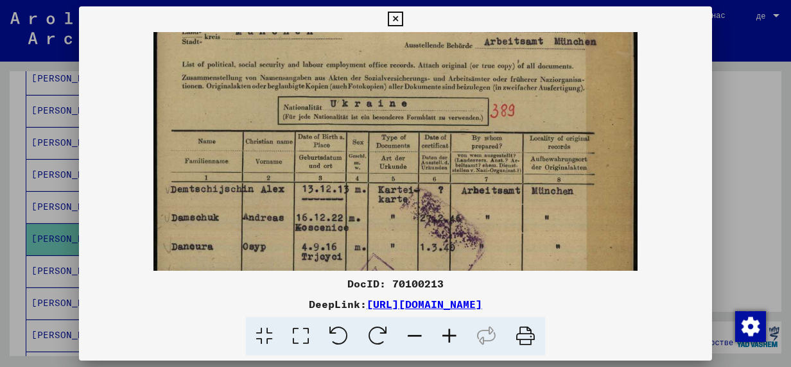
scroll to position [82, 0]
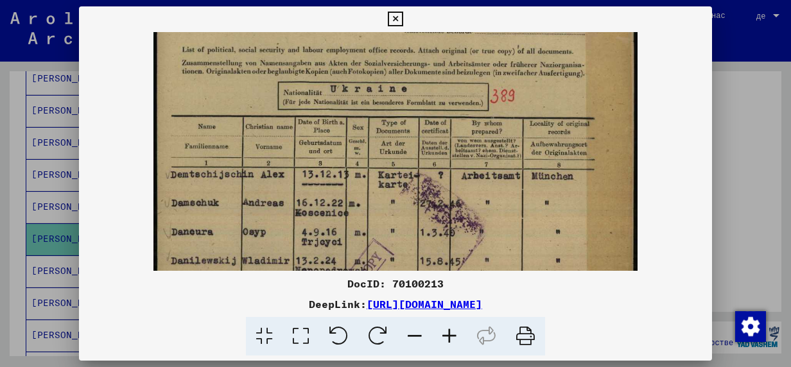
drag, startPoint x: 448, startPoint y: 137, endPoint x: 452, endPoint y: 60, distance: 77.2
click at [452, 60] on img at bounding box center [396, 294] width 485 height 689
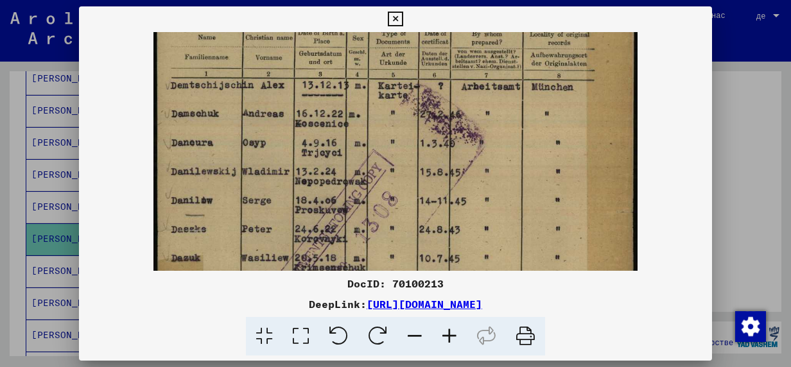
drag, startPoint x: 487, startPoint y: 165, endPoint x: 483, endPoint y: 98, distance: 67.6
click at [484, 99] on img at bounding box center [396, 205] width 485 height 689
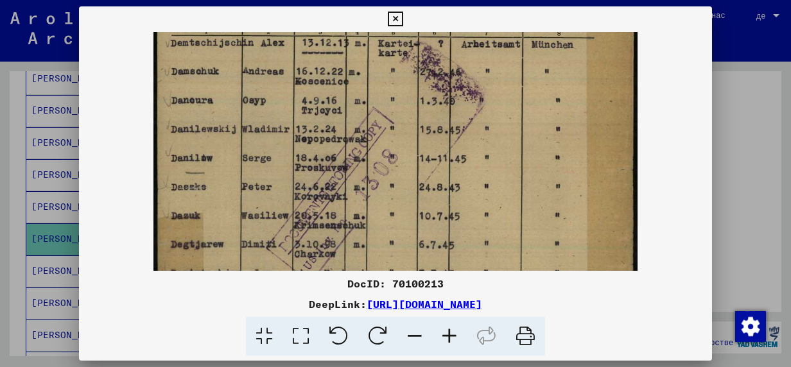
scroll to position [217, 0]
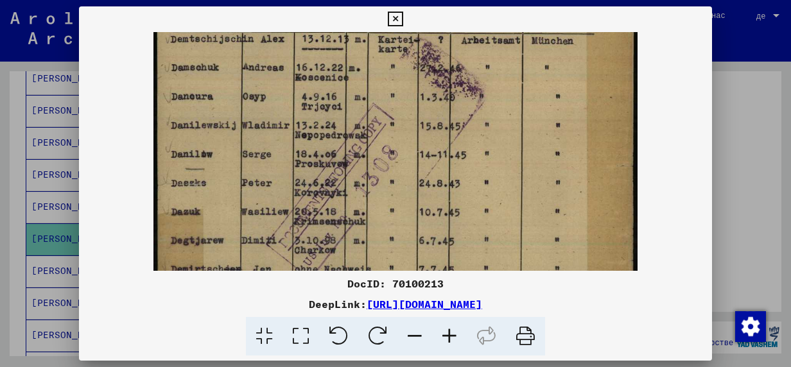
drag, startPoint x: 236, startPoint y: 175, endPoint x: 237, endPoint y: 146, distance: 29.6
click at [231, 149] on img at bounding box center [396, 159] width 485 height 689
click at [394, 17] on icon at bounding box center [395, 19] width 15 height 15
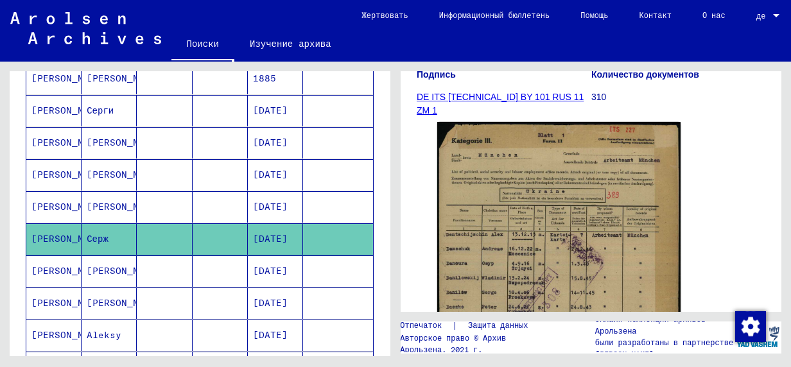
scroll to position [583, 0]
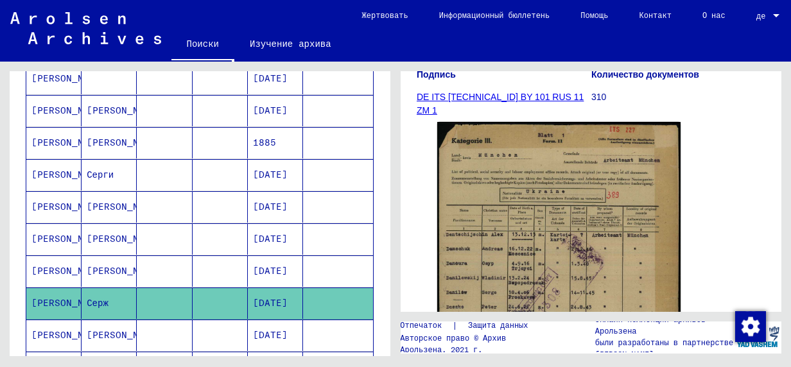
click at [46, 167] on mat-cell "[PERSON_NAME]" at bounding box center [53, 174] width 55 height 31
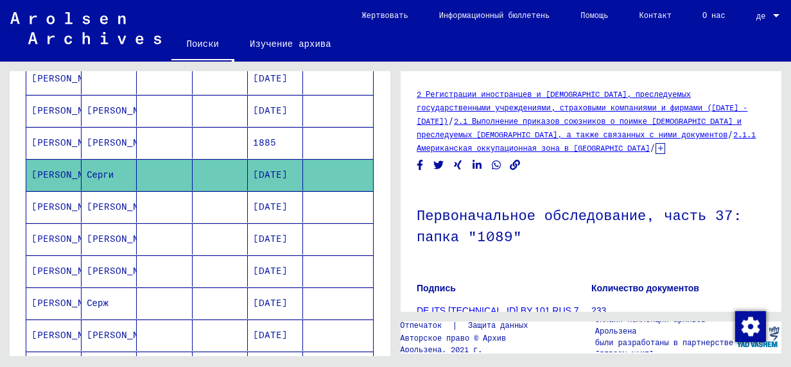
scroll to position [193, 0]
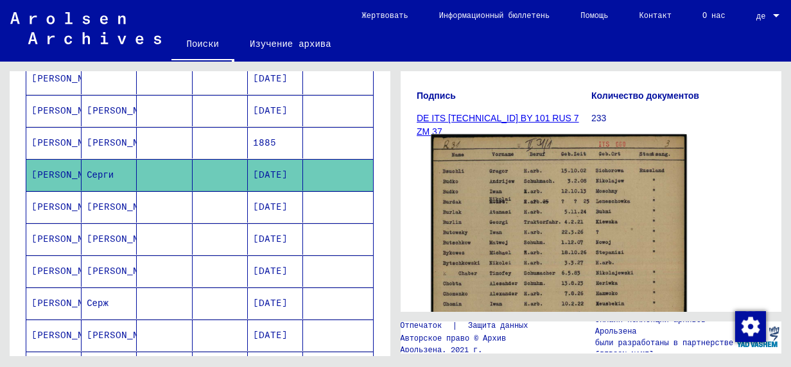
click at [520, 245] on img at bounding box center [560, 313] width 256 height 359
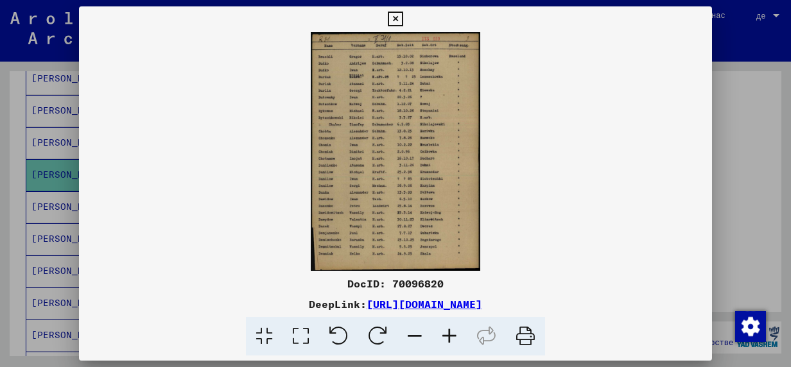
click at [448, 338] on icon at bounding box center [449, 336] width 35 height 39
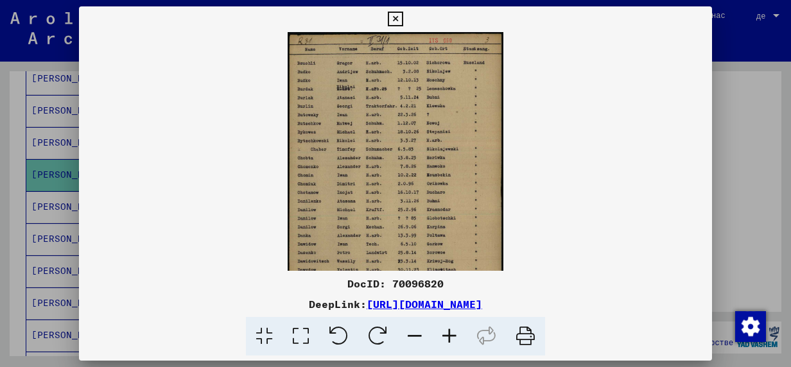
click at [448, 338] on icon at bounding box center [449, 336] width 35 height 39
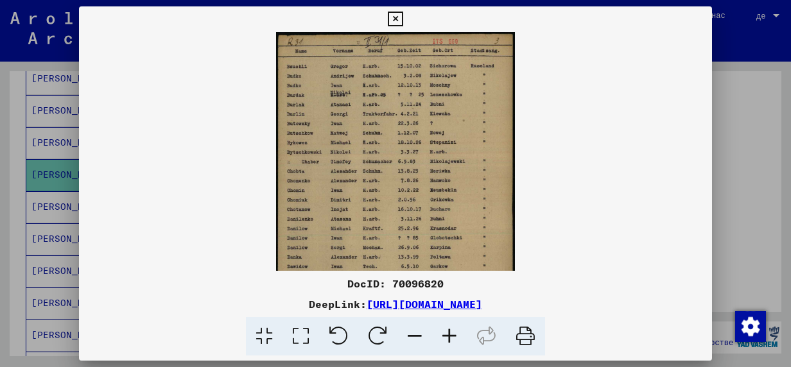
click at [448, 338] on icon at bounding box center [449, 336] width 35 height 39
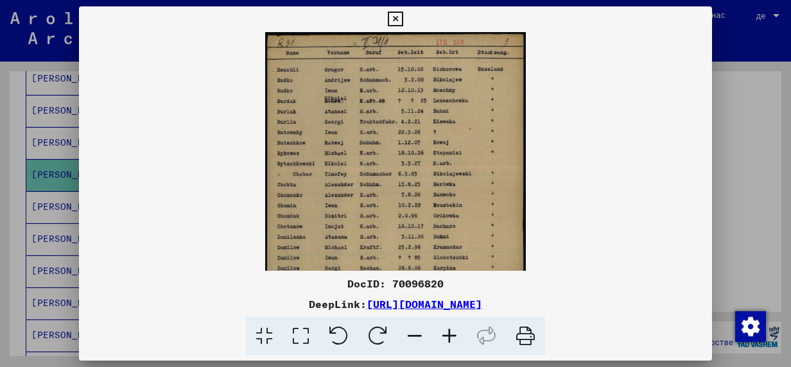
click at [448, 338] on icon at bounding box center [449, 336] width 35 height 39
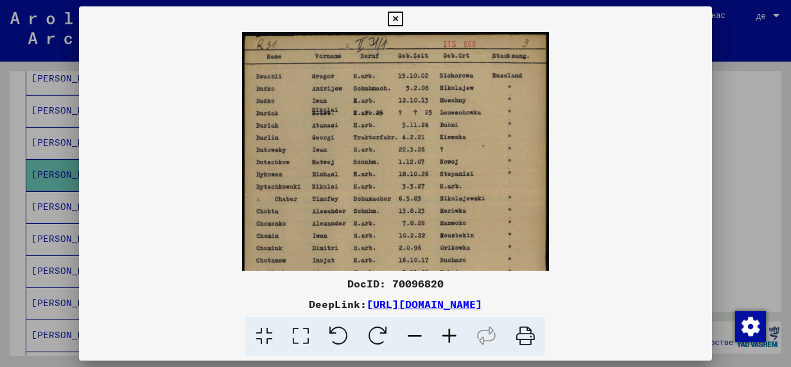
click at [448, 338] on icon at bounding box center [449, 336] width 35 height 39
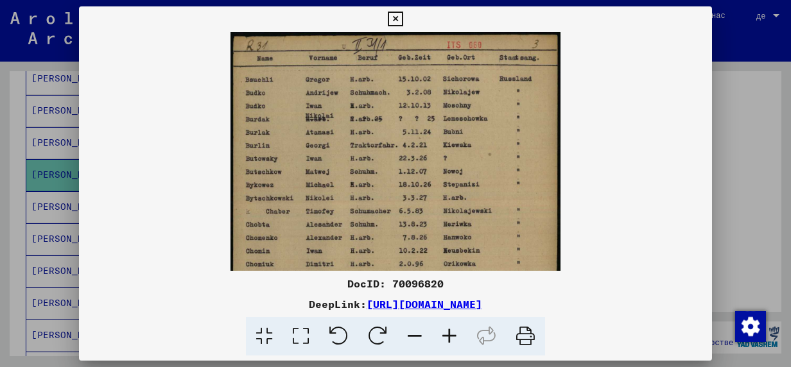
click at [448, 338] on icon at bounding box center [449, 336] width 35 height 39
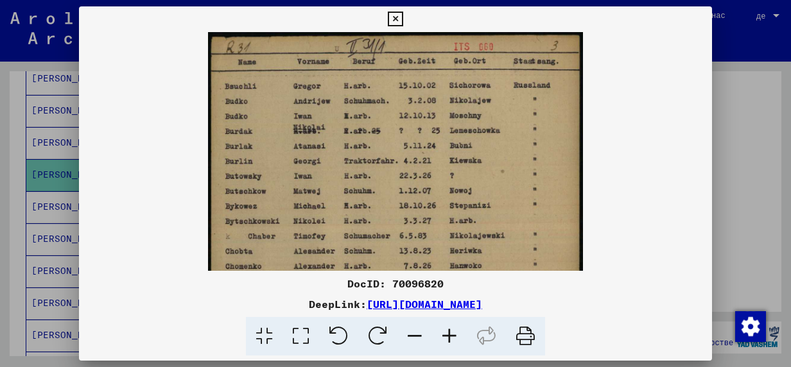
click at [448, 338] on icon at bounding box center [449, 336] width 35 height 39
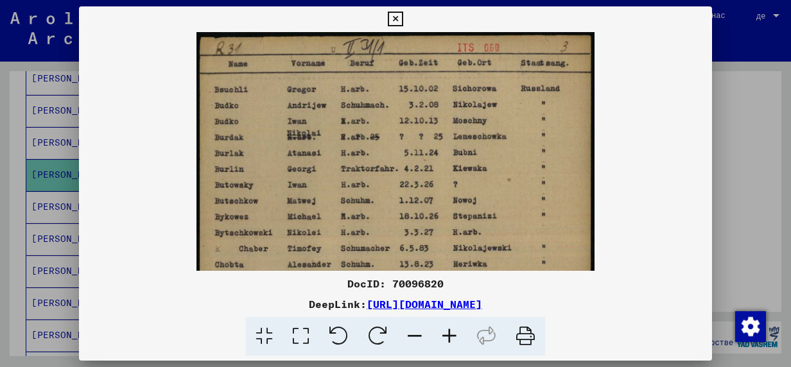
click at [448, 338] on icon at bounding box center [449, 336] width 35 height 39
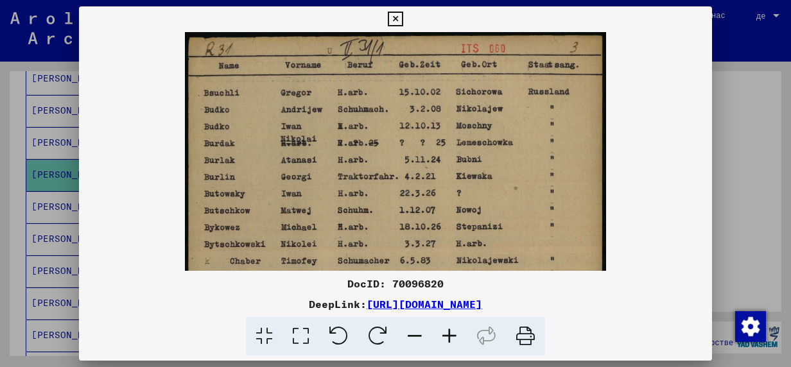
click at [448, 338] on icon at bounding box center [449, 336] width 35 height 39
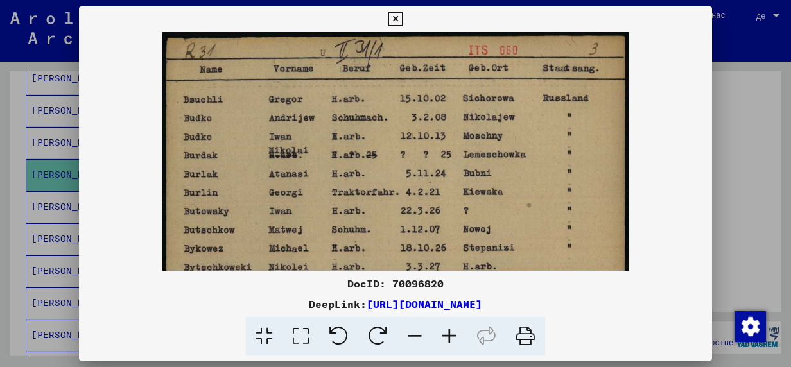
click at [448, 338] on icon at bounding box center [449, 336] width 35 height 39
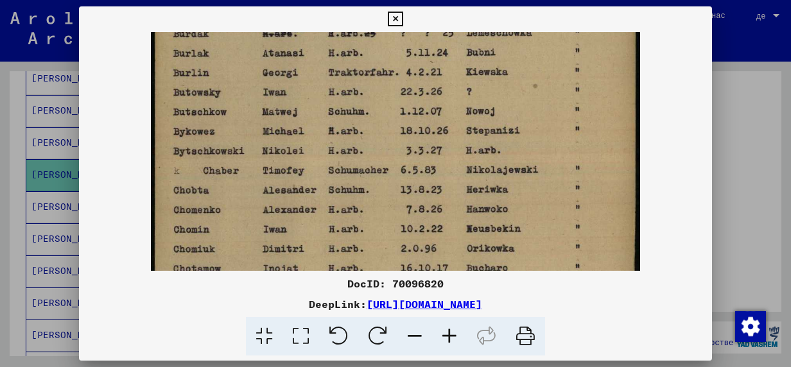
drag, startPoint x: 308, startPoint y: 203, endPoint x: 320, endPoint y: 89, distance: 114.9
click at [320, 91] on img at bounding box center [396, 248] width 490 height 689
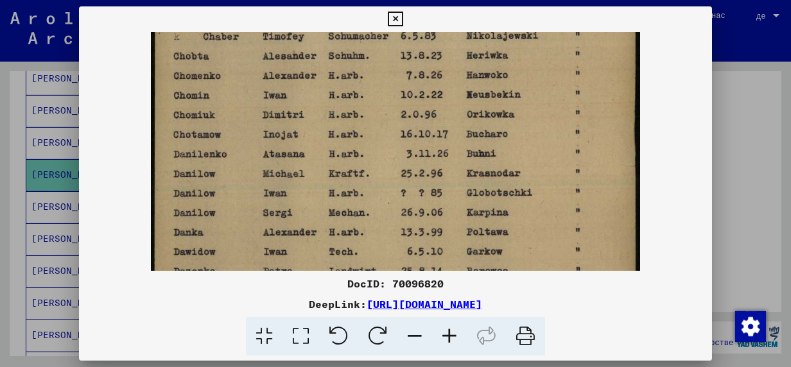
drag, startPoint x: 312, startPoint y: 179, endPoint x: 301, endPoint y: 71, distance: 107.8
click at [303, 76] on img at bounding box center [396, 114] width 490 height 689
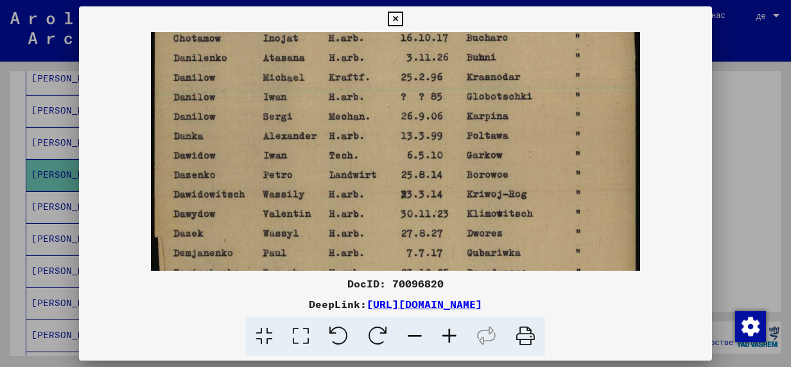
drag, startPoint x: 285, startPoint y: 233, endPoint x: 281, endPoint y: 152, distance: 80.4
click at [281, 153] on img at bounding box center [396, 18] width 490 height 689
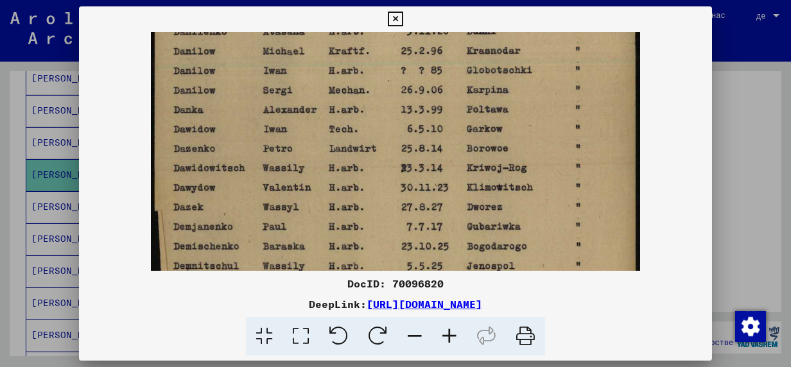
scroll to position [421, 0]
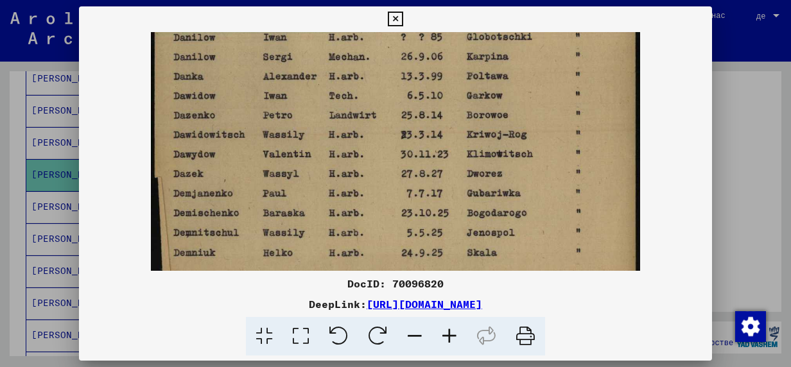
drag, startPoint x: 251, startPoint y: 209, endPoint x: 254, endPoint y: 165, distance: 44.5
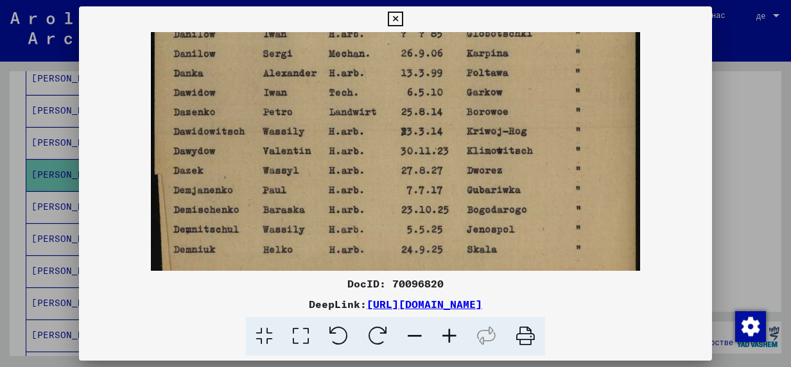
click at [399, 17] on icon at bounding box center [395, 19] width 15 height 15
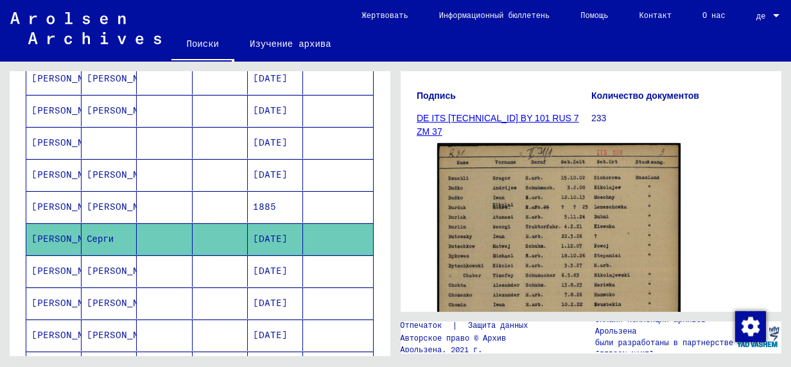
scroll to position [454, 0]
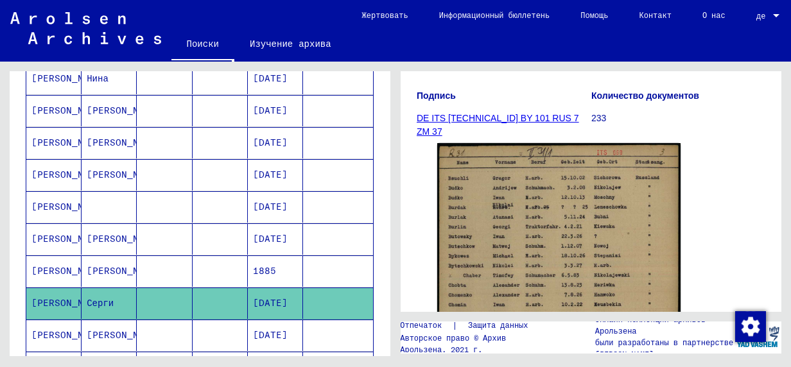
click at [46, 199] on mat-cell "[PERSON_NAME]" at bounding box center [53, 206] width 55 height 31
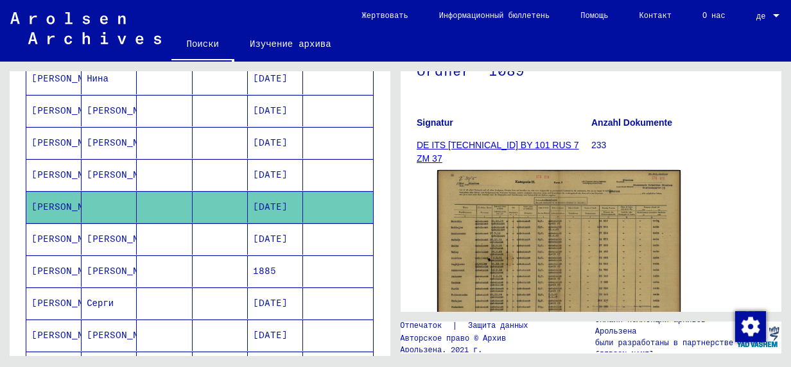
scroll to position [193, 0]
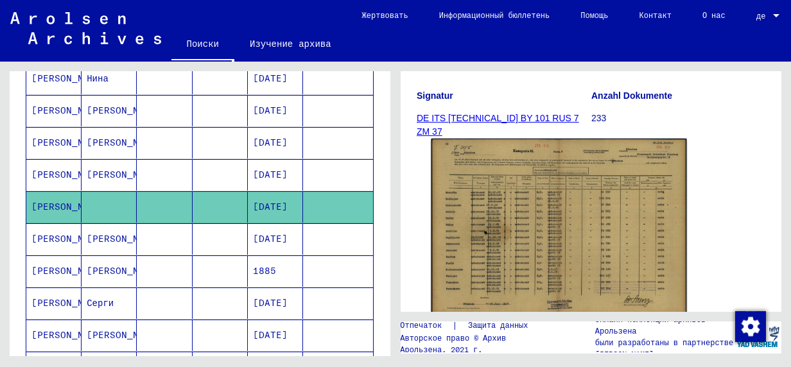
click at [527, 238] on img at bounding box center [560, 228] width 256 height 179
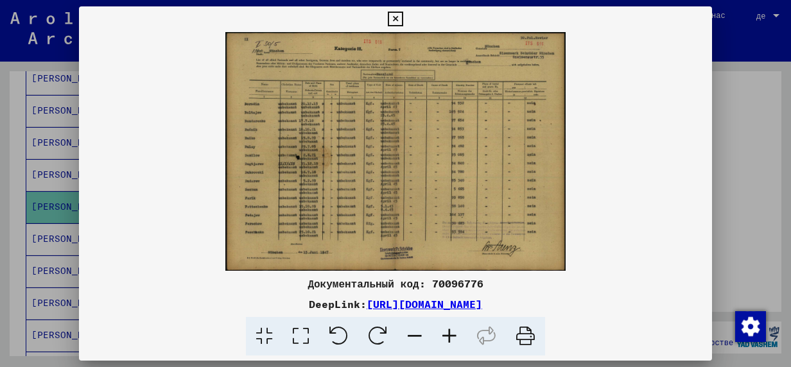
click at [452, 337] on icon at bounding box center [449, 336] width 35 height 39
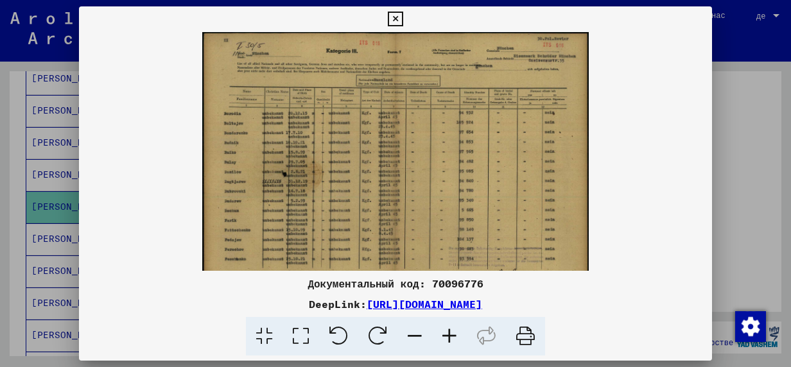
click at [452, 337] on icon at bounding box center [449, 336] width 35 height 39
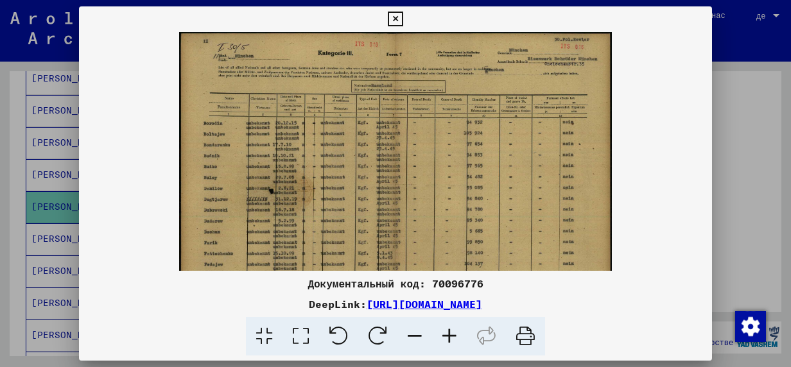
click at [452, 337] on icon at bounding box center [449, 336] width 35 height 39
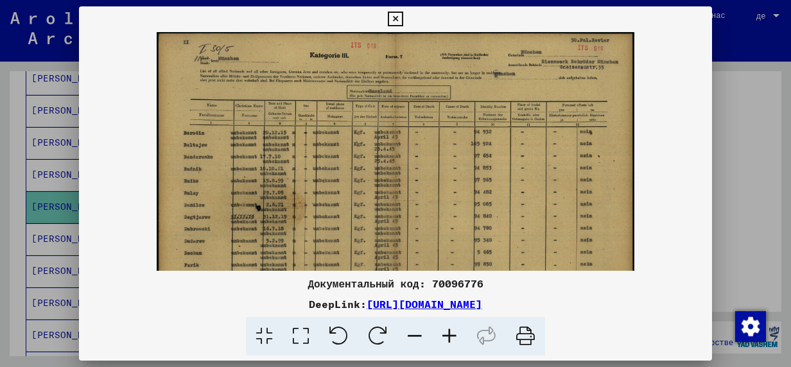
click at [452, 337] on icon at bounding box center [449, 336] width 35 height 39
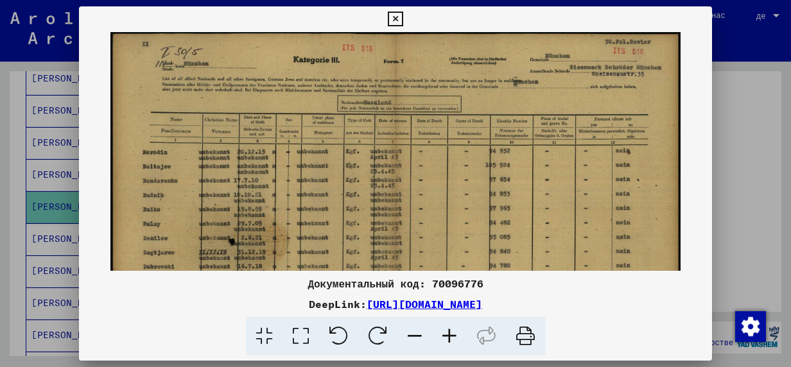
click at [452, 336] on icon at bounding box center [449, 336] width 35 height 39
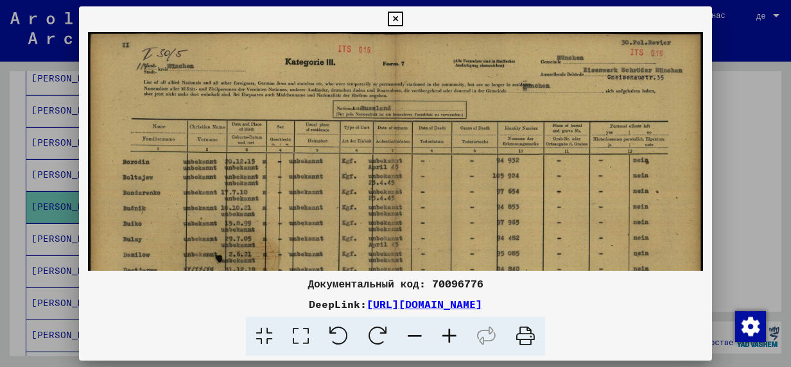
click at [452, 335] on icon at bounding box center [449, 336] width 35 height 39
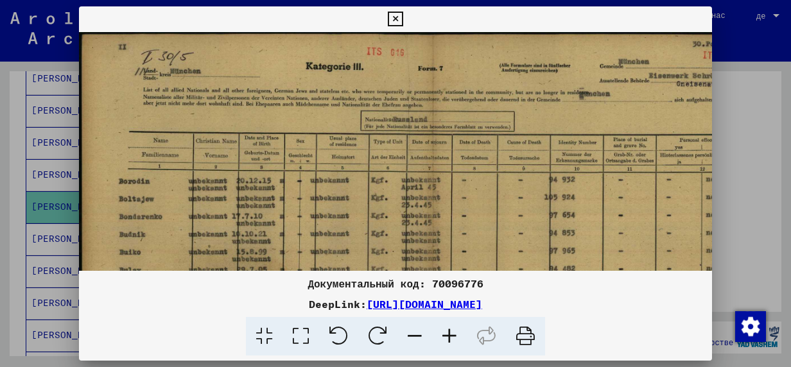
click at [452, 335] on icon at bounding box center [449, 336] width 35 height 39
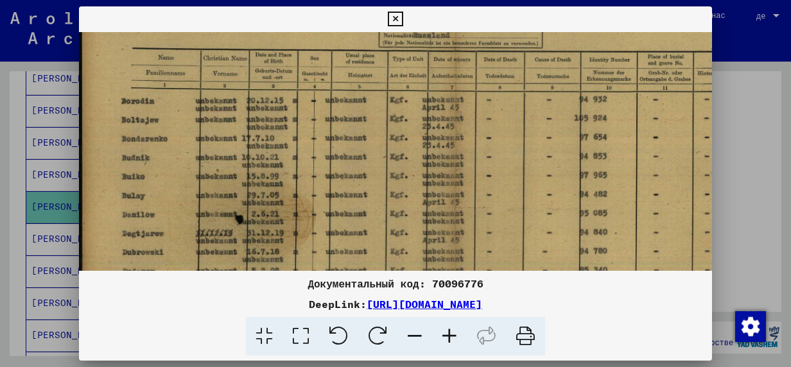
scroll to position [107, 0]
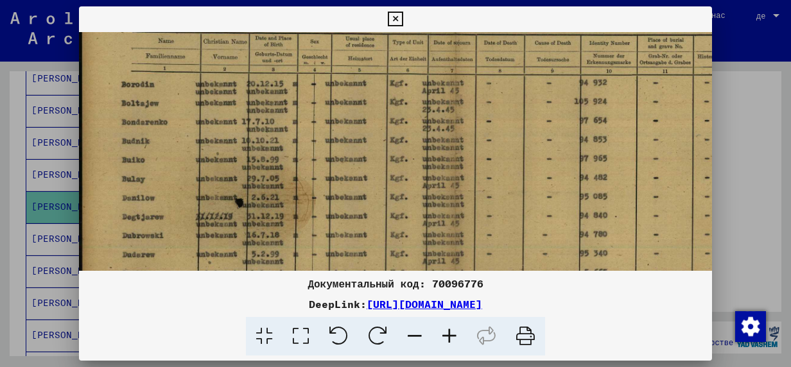
drag, startPoint x: 392, startPoint y: 223, endPoint x: 400, endPoint y: 119, distance: 104.4
click at [400, 119] on img at bounding box center [456, 189] width 754 height 528
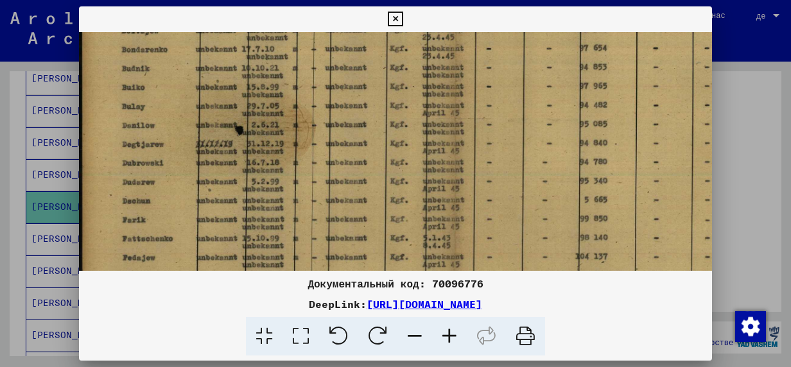
drag, startPoint x: 342, startPoint y: 159, endPoint x: 345, endPoint y: 91, distance: 68.2
click at [345, 93] on img at bounding box center [456, 117] width 754 height 528
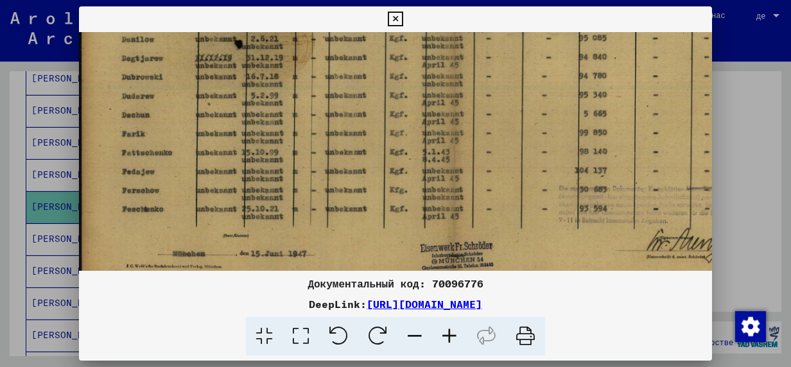
scroll to position [267, 1]
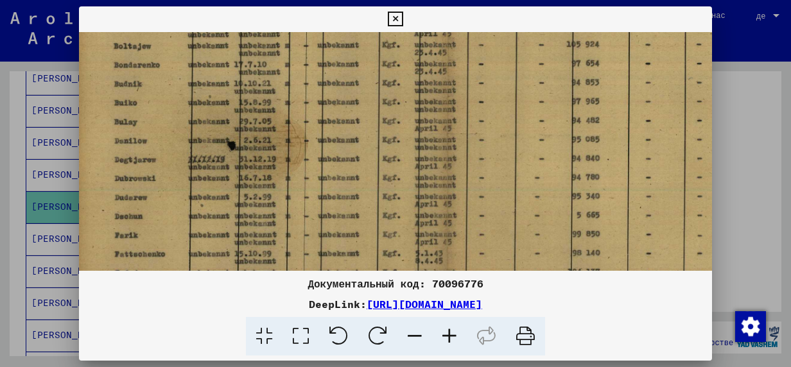
drag, startPoint x: 168, startPoint y: 192, endPoint x: 164, endPoint y: 238, distance: 45.8
click at [164, 238] on img at bounding box center [448, 132] width 754 height 528
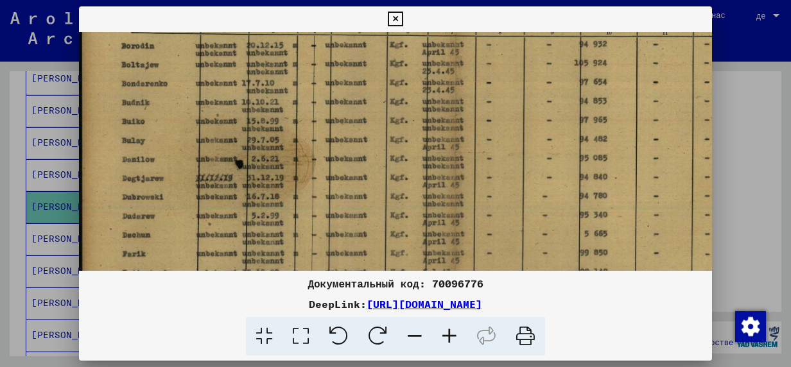
scroll to position [146, 0]
drag, startPoint x: 153, startPoint y: 108, endPoint x: 194, endPoint y: 130, distance: 46.6
click at [194, 130] on img at bounding box center [456, 150] width 754 height 528
click at [394, 22] on icon at bounding box center [395, 19] width 15 height 15
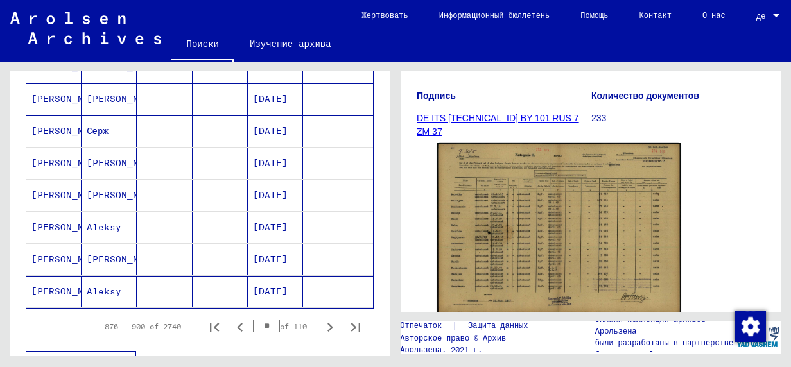
scroll to position [775, 0]
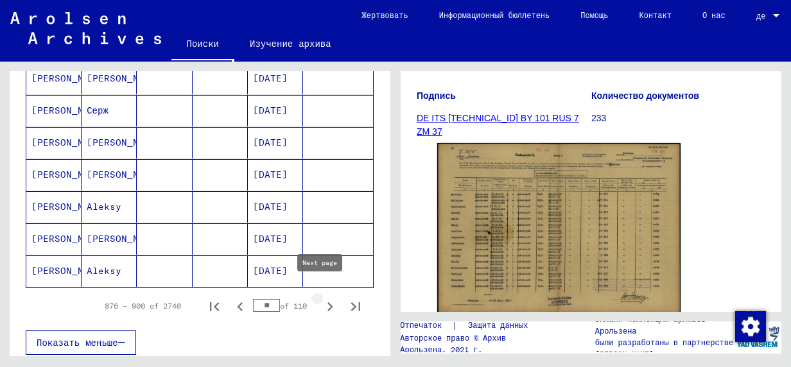
click at [321, 298] on icon "Next page" at bounding box center [330, 307] width 18 height 18
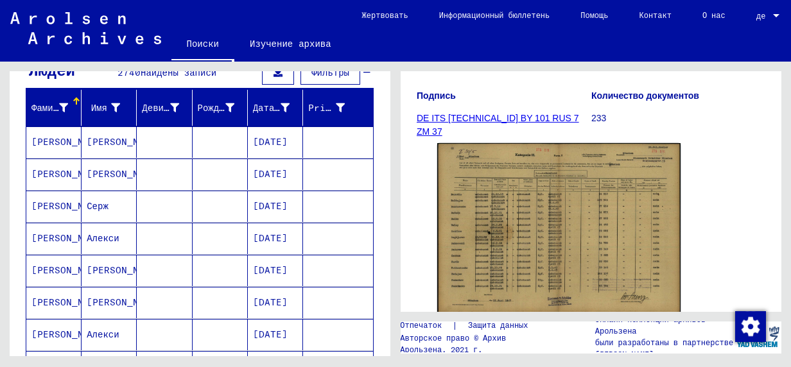
scroll to position [133, 0]
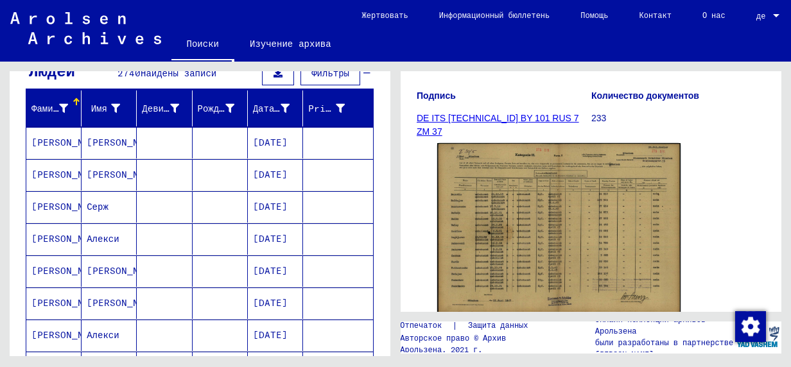
click at [47, 202] on mat-cell "[PERSON_NAME]" at bounding box center [53, 206] width 55 height 31
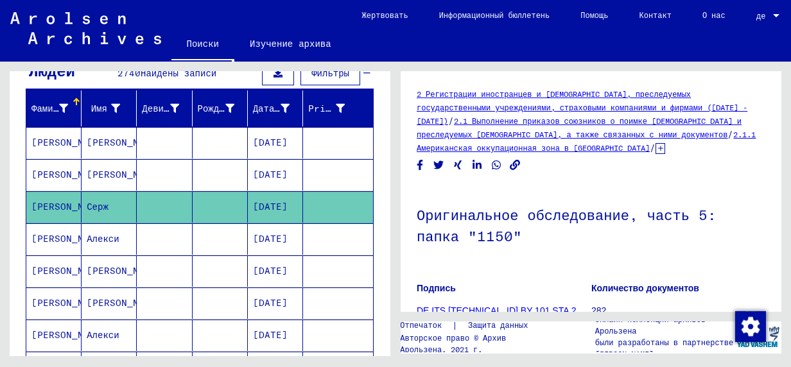
scroll to position [193, 0]
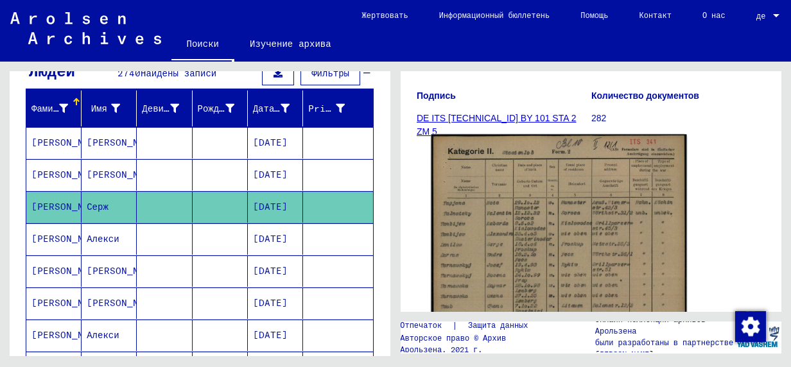
click at [545, 223] on img at bounding box center [560, 314] width 256 height 358
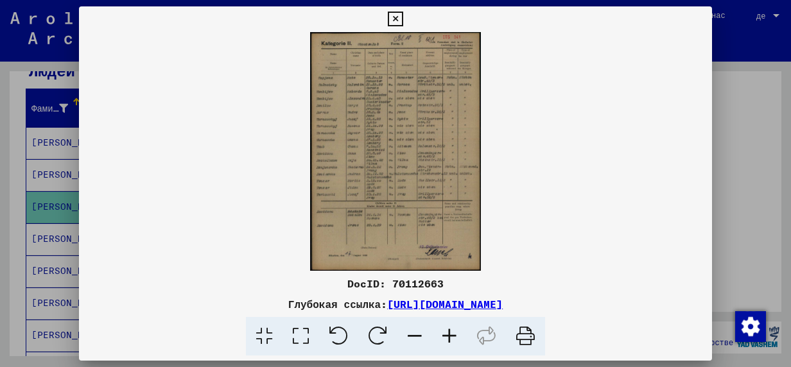
click at [447, 334] on icon at bounding box center [449, 336] width 35 height 39
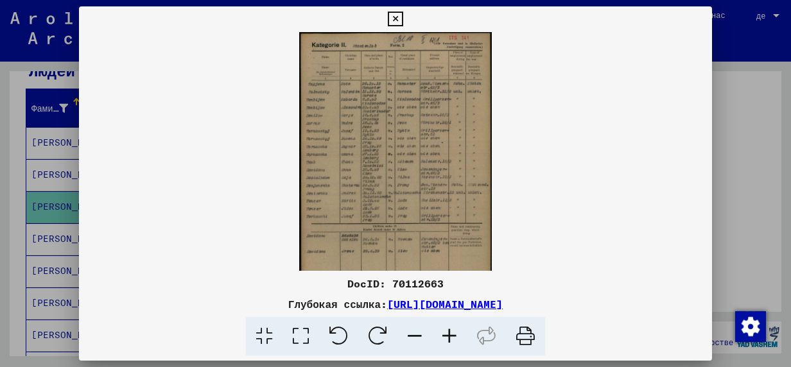
click at [447, 334] on icon at bounding box center [449, 336] width 35 height 39
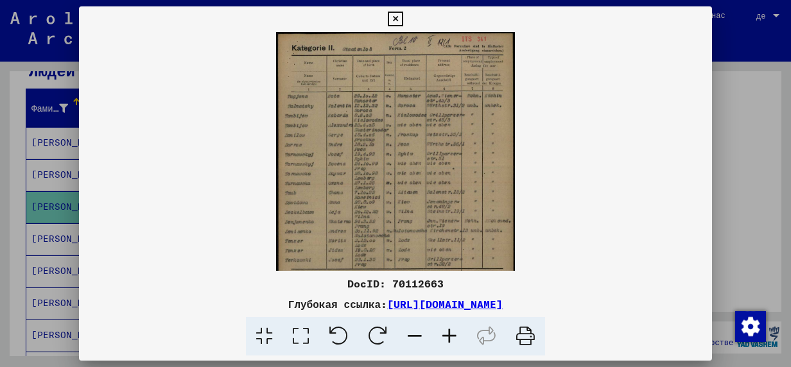
click at [447, 334] on icon at bounding box center [449, 336] width 35 height 39
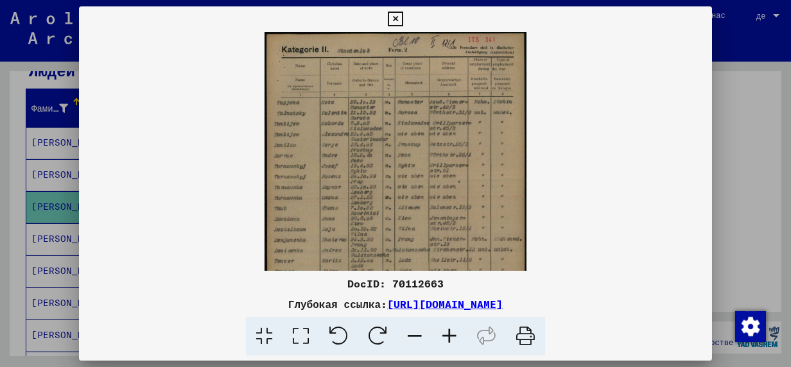
click at [448, 334] on icon at bounding box center [449, 336] width 35 height 39
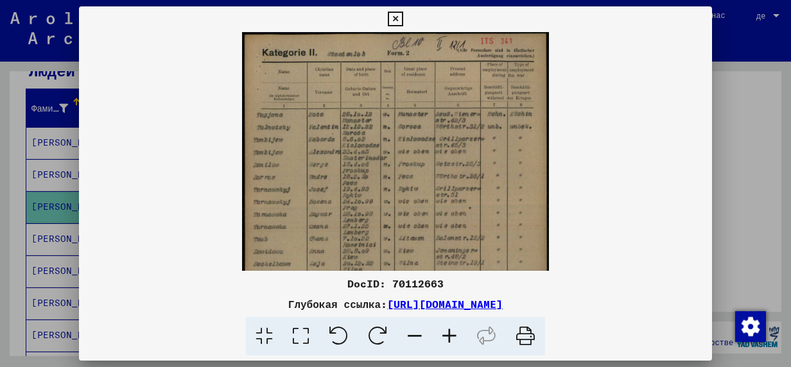
click at [448, 334] on icon at bounding box center [449, 336] width 35 height 39
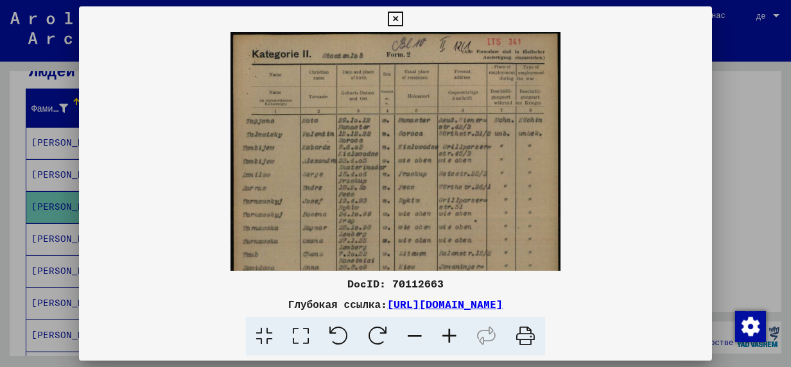
click at [448, 334] on icon at bounding box center [449, 336] width 35 height 39
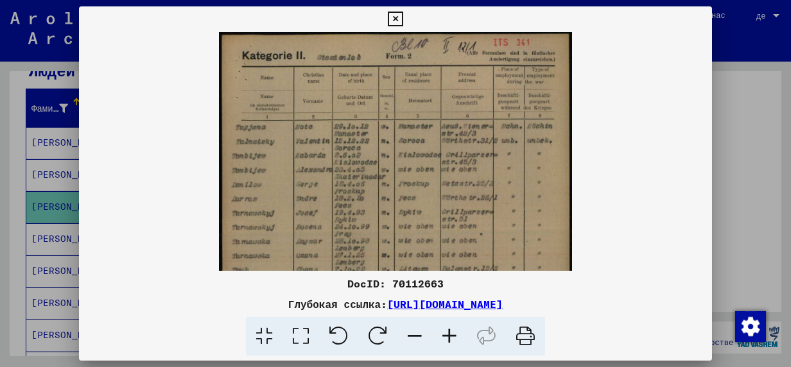
click at [448, 334] on icon at bounding box center [449, 336] width 35 height 39
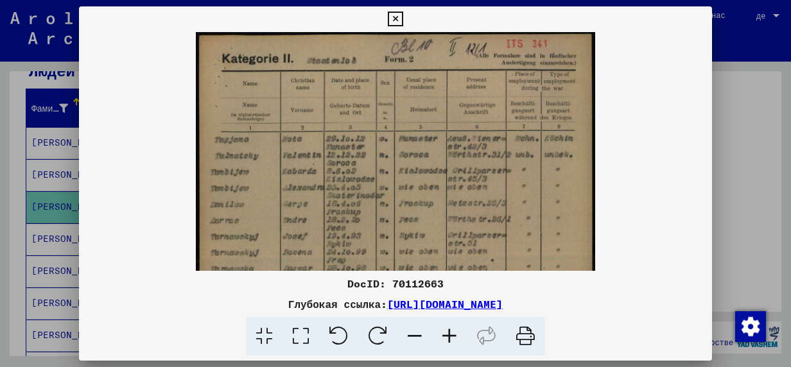
click at [448, 334] on icon at bounding box center [449, 336] width 35 height 39
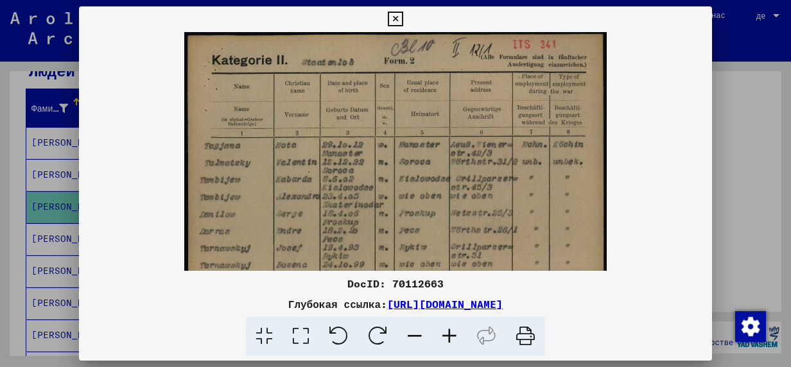
click at [448, 334] on icon at bounding box center [449, 336] width 35 height 39
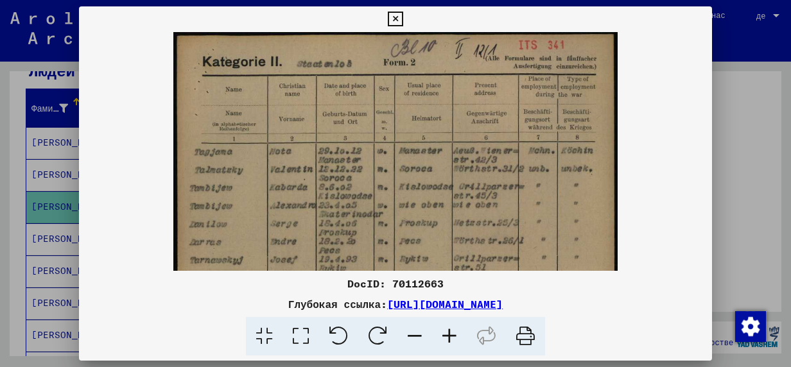
click at [448, 334] on icon at bounding box center [449, 336] width 35 height 39
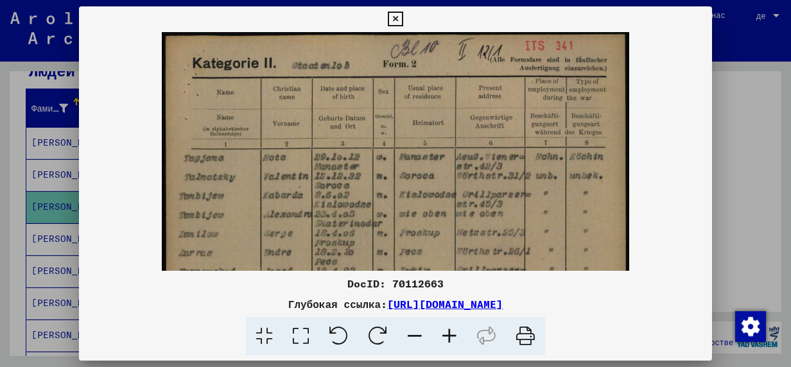
click at [448, 334] on icon at bounding box center [449, 336] width 35 height 39
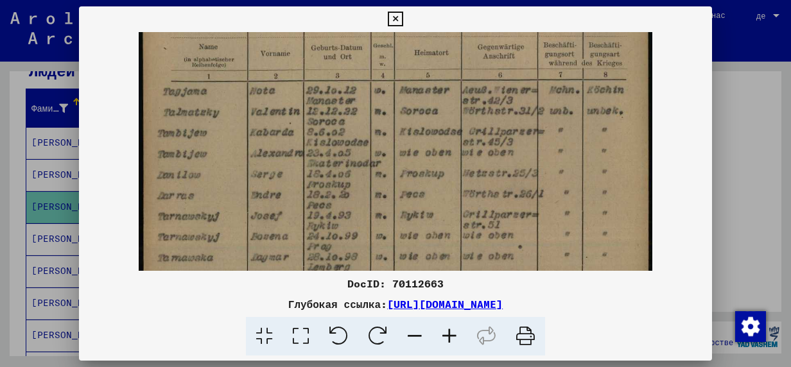
scroll to position [82, 0]
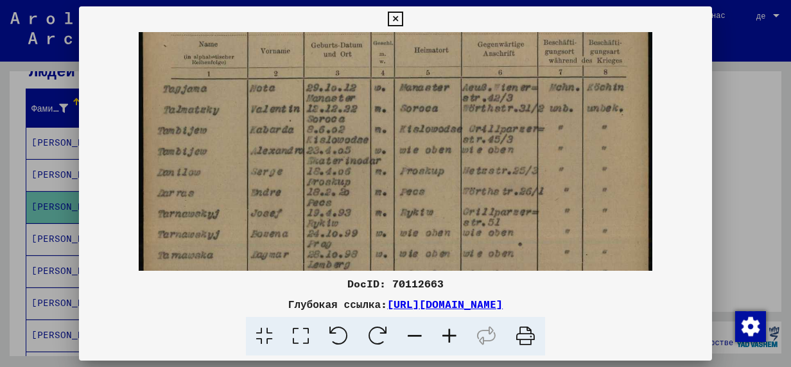
drag, startPoint x: 279, startPoint y: 184, endPoint x: 283, endPoint y: 106, distance: 77.9
click at [283, 106] on img at bounding box center [396, 311] width 514 height 721
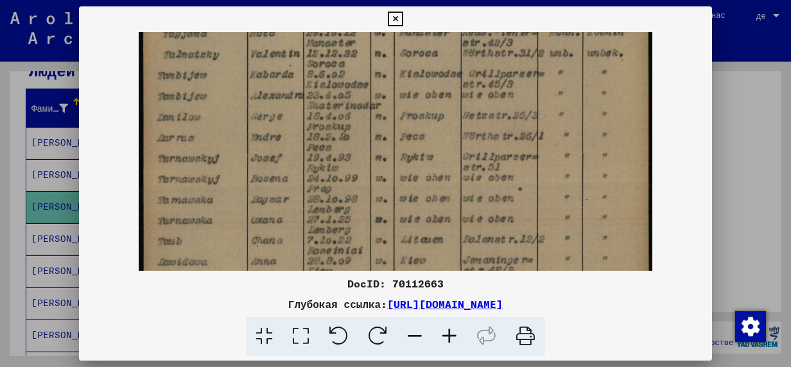
scroll to position [164, 0]
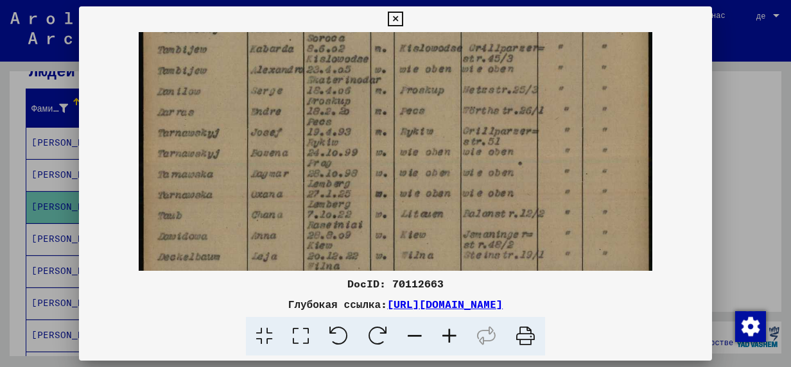
drag, startPoint x: 274, startPoint y: 170, endPoint x: 283, endPoint y: 103, distance: 67.3
click at [283, 103] on img at bounding box center [396, 230] width 514 height 721
click at [393, 15] on icon at bounding box center [395, 19] width 15 height 15
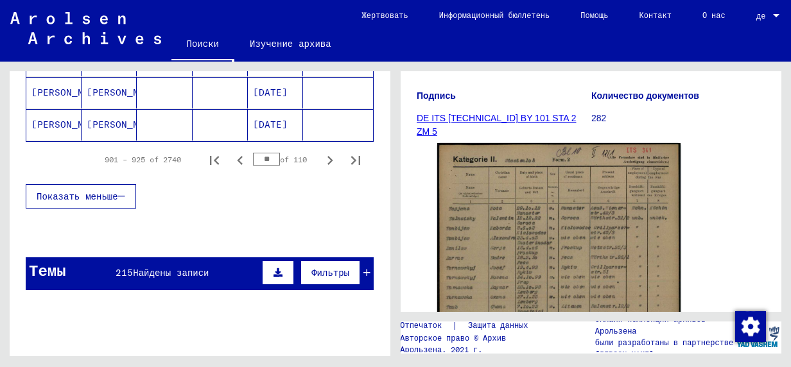
scroll to position [904, 0]
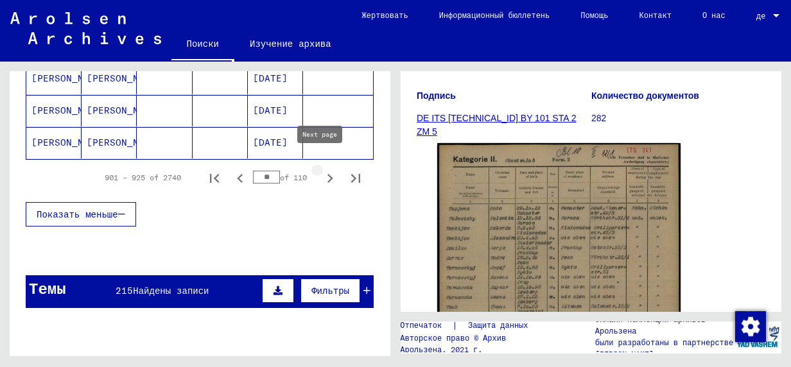
click at [328, 174] on icon "Next page" at bounding box center [331, 178] width 6 height 9
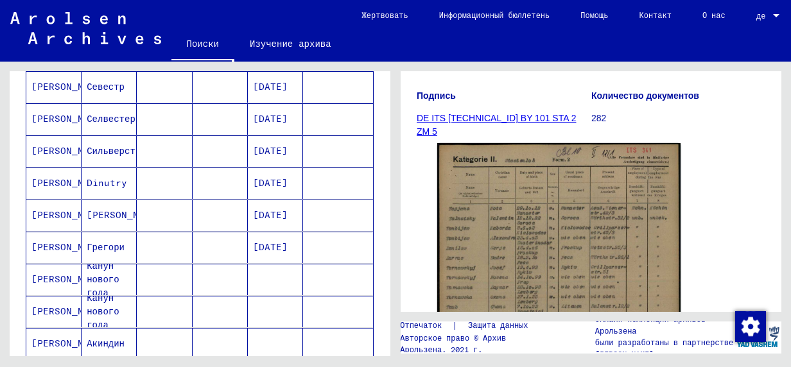
scroll to position [711, 0]
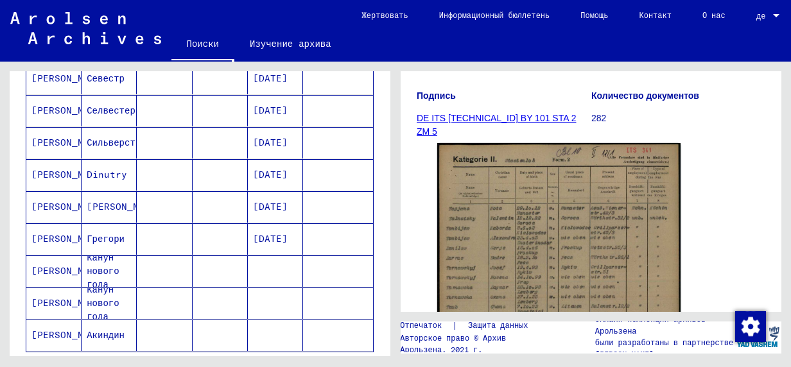
click at [41, 262] on mat-cell "[PERSON_NAME]" at bounding box center [53, 271] width 55 height 31
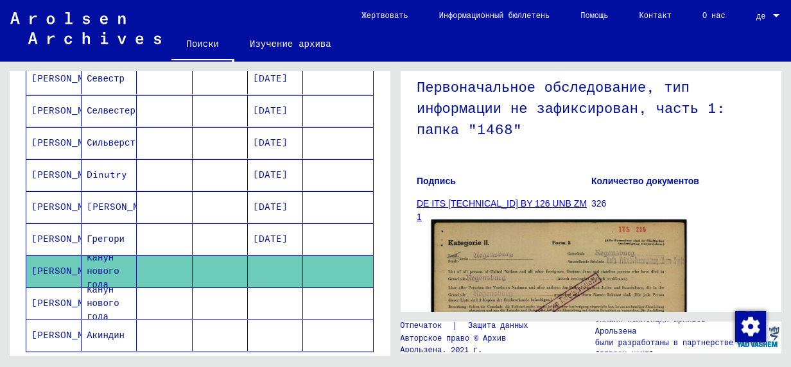
scroll to position [257, 0]
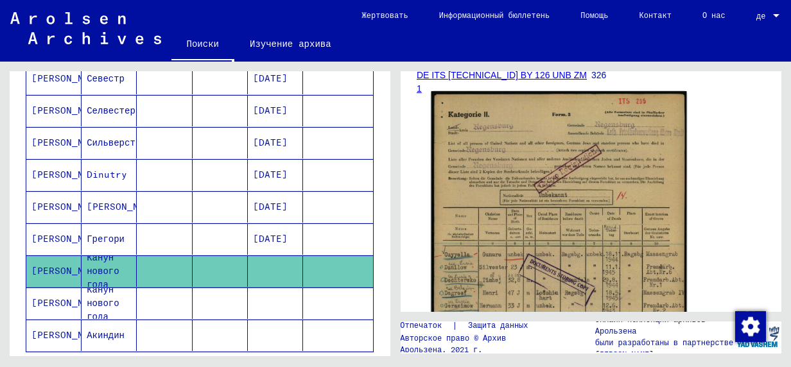
click at [529, 222] on img at bounding box center [560, 273] width 256 height 364
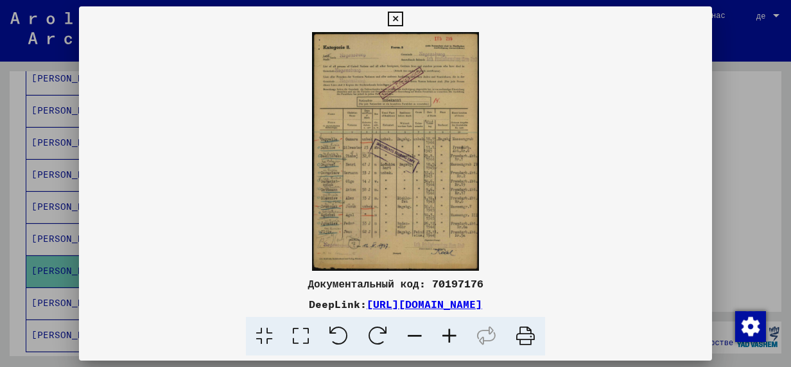
click at [451, 339] on icon at bounding box center [449, 336] width 35 height 39
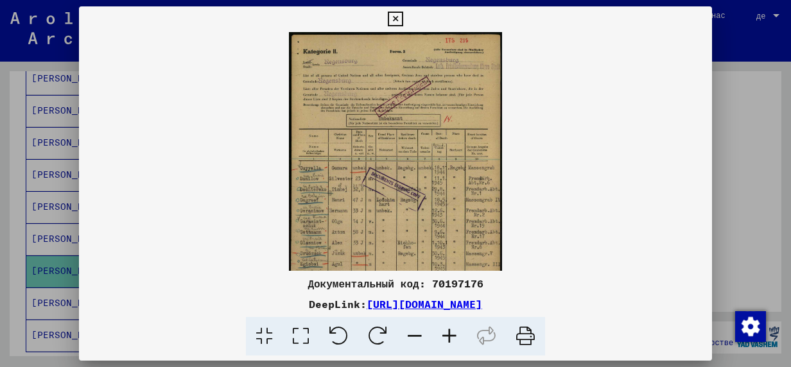
click at [450, 338] on icon at bounding box center [449, 336] width 35 height 39
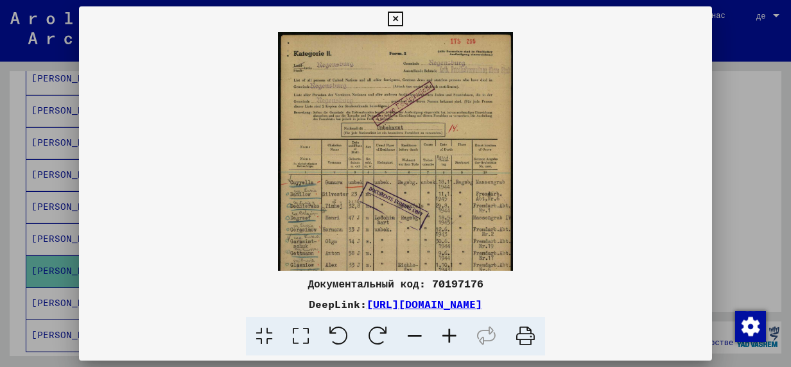
click at [450, 338] on icon at bounding box center [449, 336] width 35 height 39
click at [450, 337] on icon at bounding box center [449, 336] width 35 height 39
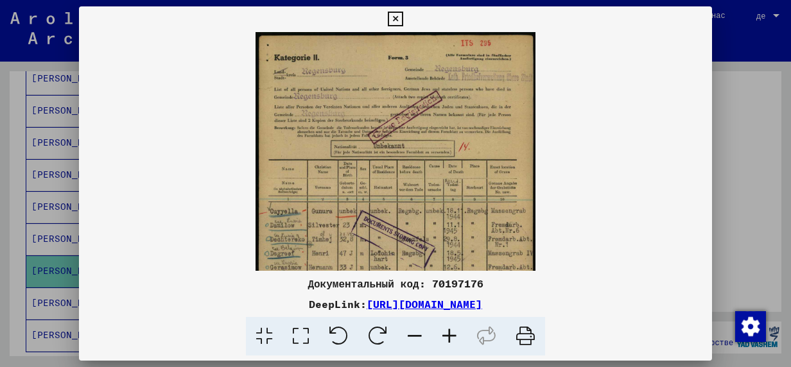
click at [450, 337] on icon at bounding box center [449, 336] width 35 height 39
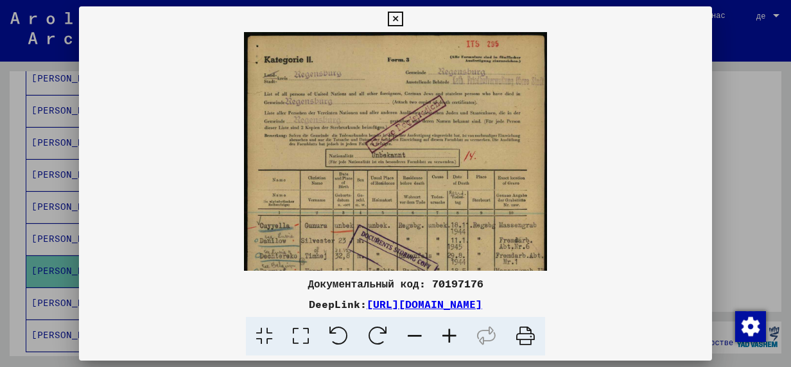
click at [450, 337] on icon at bounding box center [449, 336] width 35 height 39
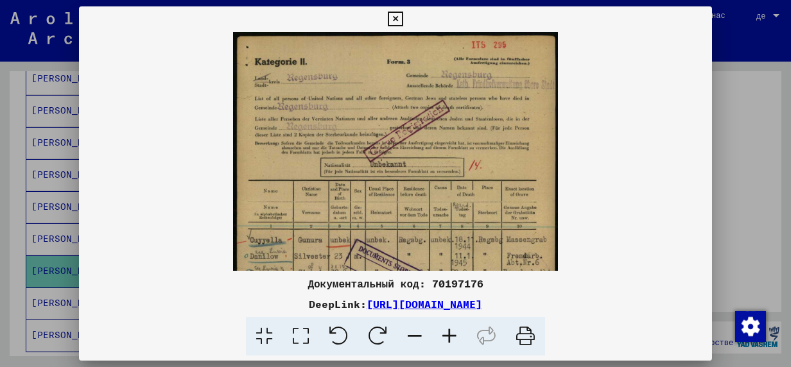
click at [450, 337] on icon at bounding box center [449, 336] width 35 height 39
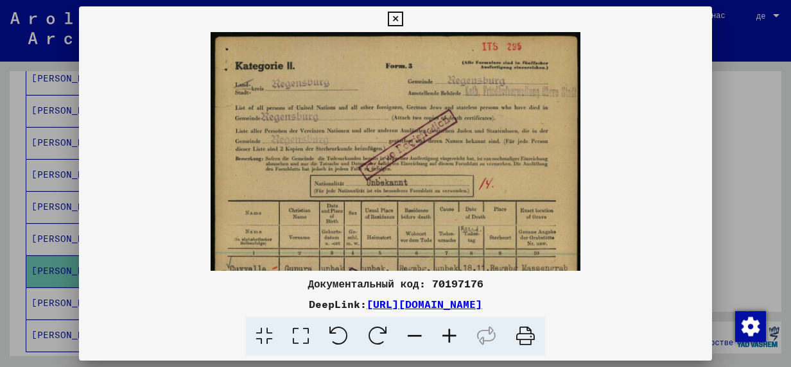
click at [450, 337] on icon at bounding box center [449, 336] width 35 height 39
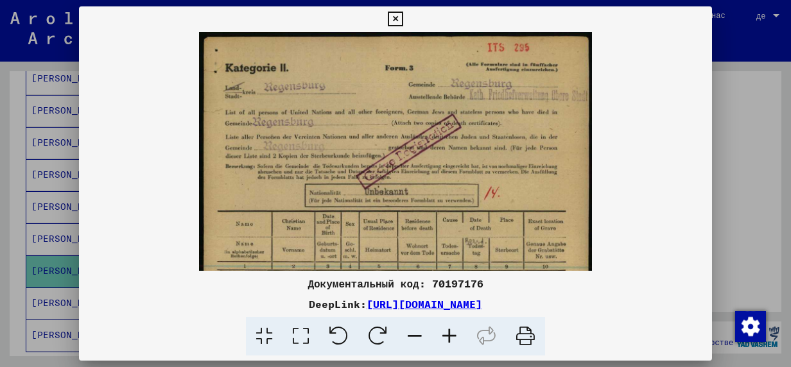
click at [450, 337] on icon at bounding box center [449, 336] width 35 height 39
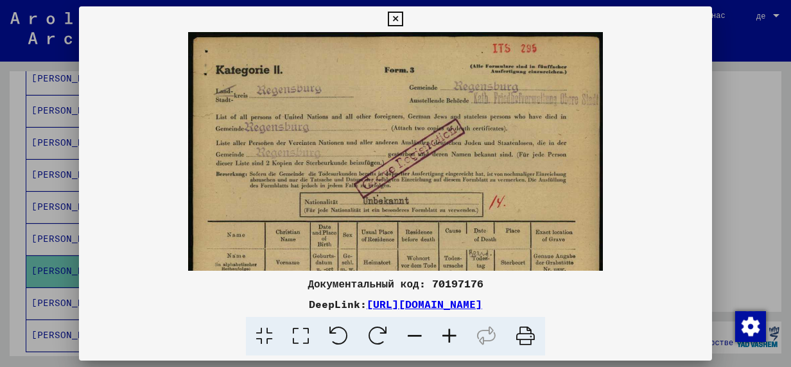
click at [450, 337] on icon at bounding box center [449, 336] width 35 height 39
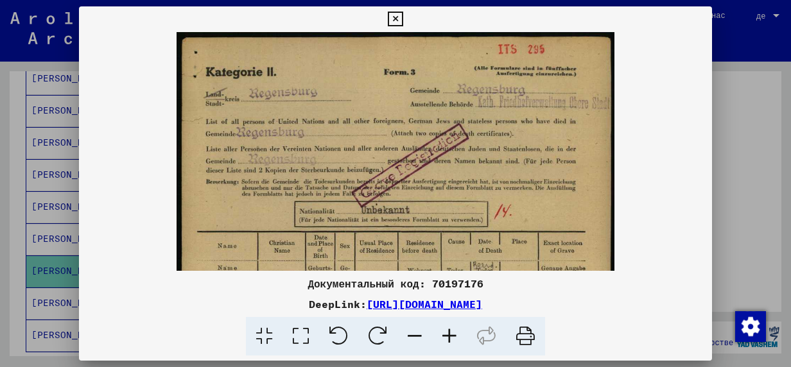
click at [450, 337] on icon at bounding box center [449, 336] width 35 height 39
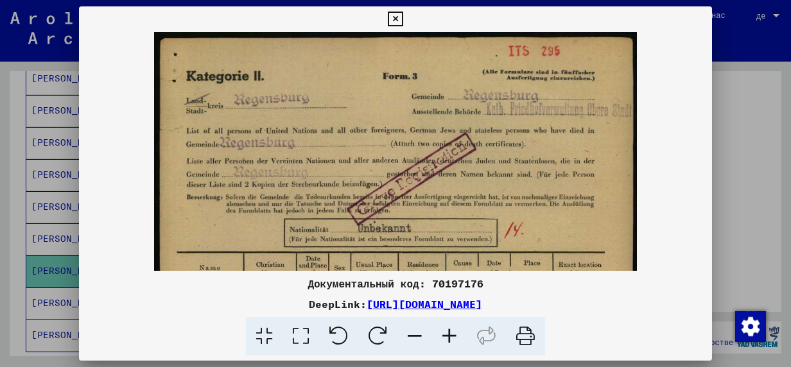
click at [450, 337] on icon at bounding box center [449, 336] width 35 height 39
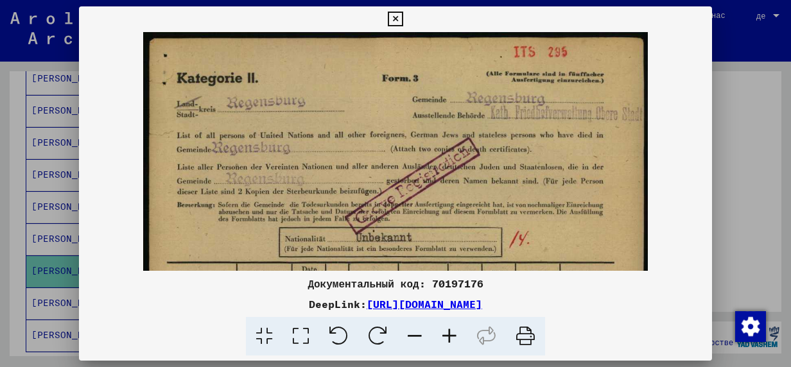
click at [450, 337] on icon at bounding box center [449, 336] width 35 height 39
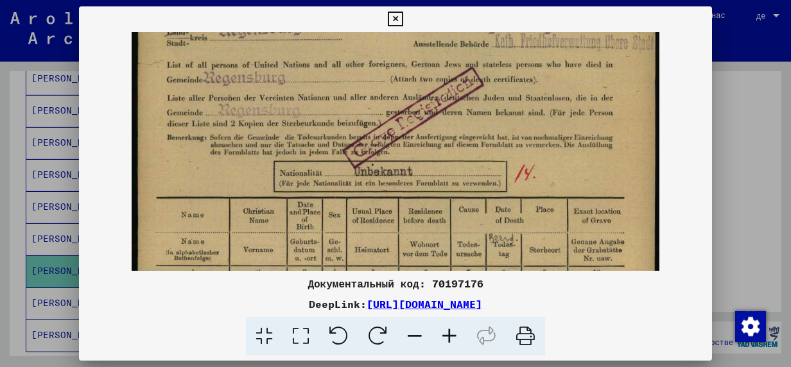
drag, startPoint x: 318, startPoint y: 186, endPoint x: 314, endPoint y: 115, distance: 71.5
click at [314, 115] on img at bounding box center [396, 333] width 528 height 753
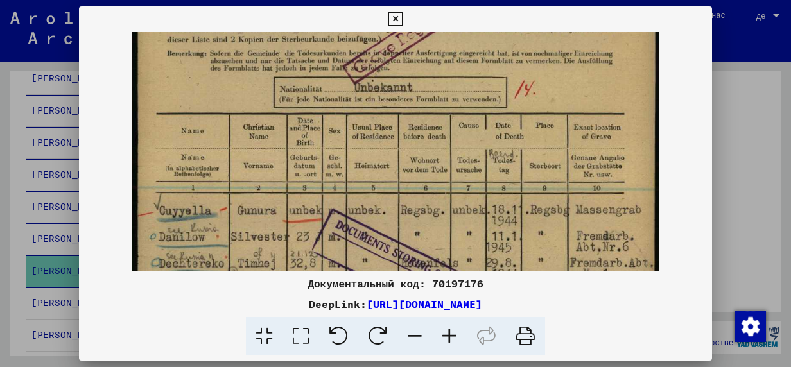
drag, startPoint x: 322, startPoint y: 185, endPoint x: 315, endPoint y: 114, distance: 71.0
click at [315, 118] on img at bounding box center [396, 249] width 528 height 753
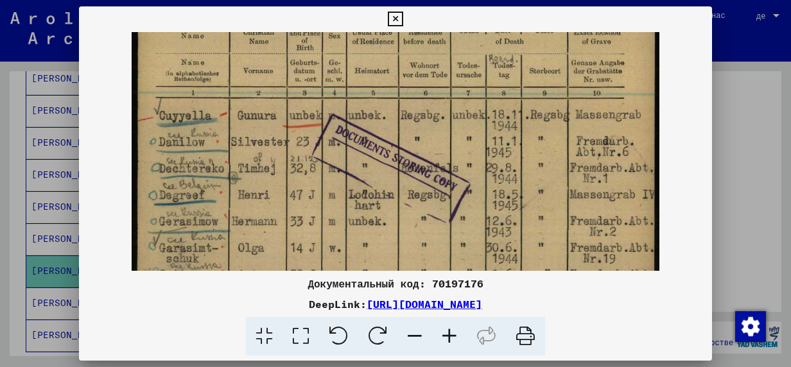
scroll to position [256, 0]
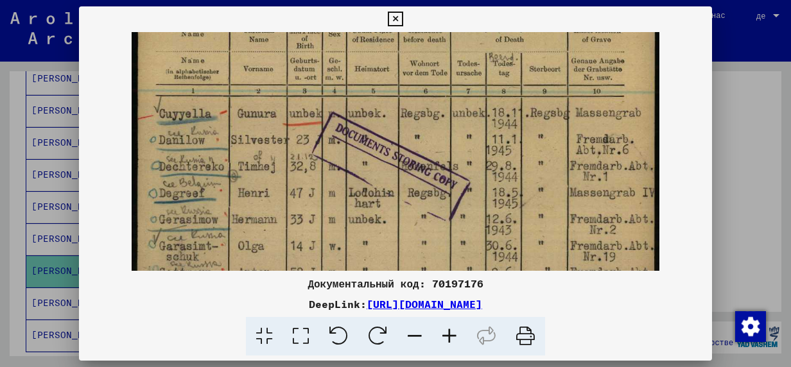
drag, startPoint x: 396, startPoint y: 150, endPoint x: 393, endPoint y: 93, distance: 57.9
click at [393, 93] on img at bounding box center [396, 152] width 528 height 753
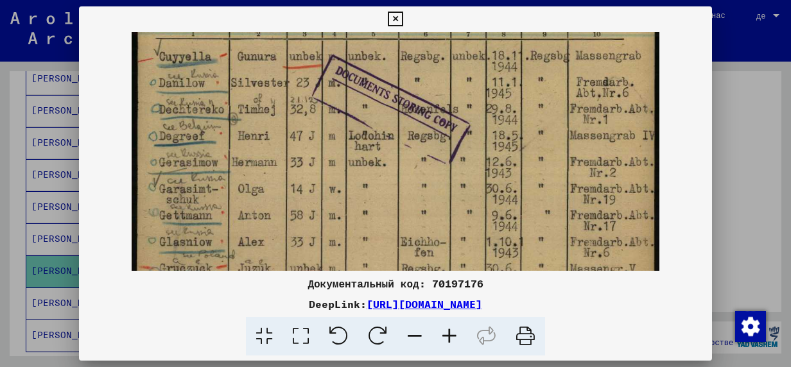
scroll to position [315, 0]
drag, startPoint x: 299, startPoint y: 182, endPoint x: 298, endPoint y: 136, distance: 46.9
click at [298, 136] on img at bounding box center [396, 93] width 528 height 753
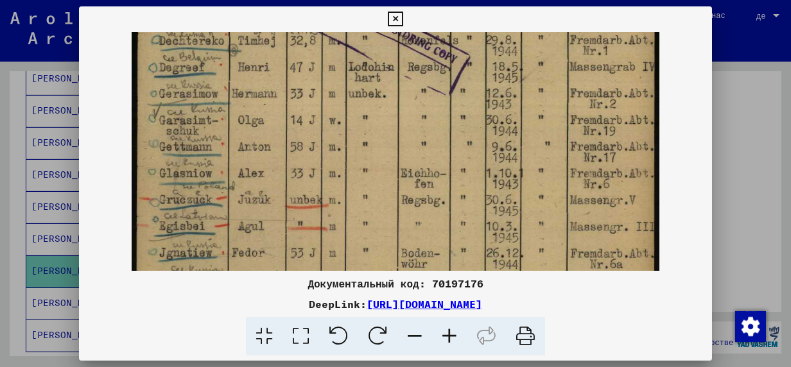
scroll to position [384, 0]
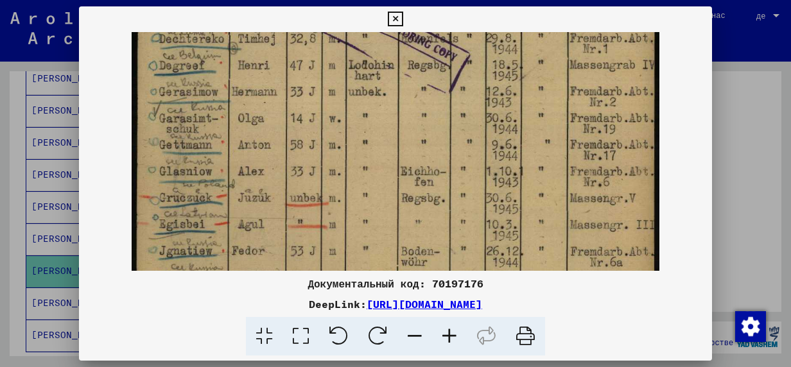
drag, startPoint x: 266, startPoint y: 199, endPoint x: 265, endPoint y: 139, distance: 60.4
click at [265, 139] on img at bounding box center [396, 24] width 528 height 753
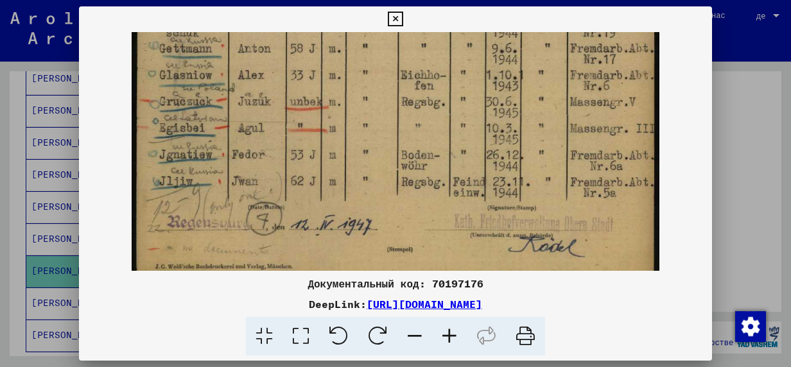
scroll to position [487, 0]
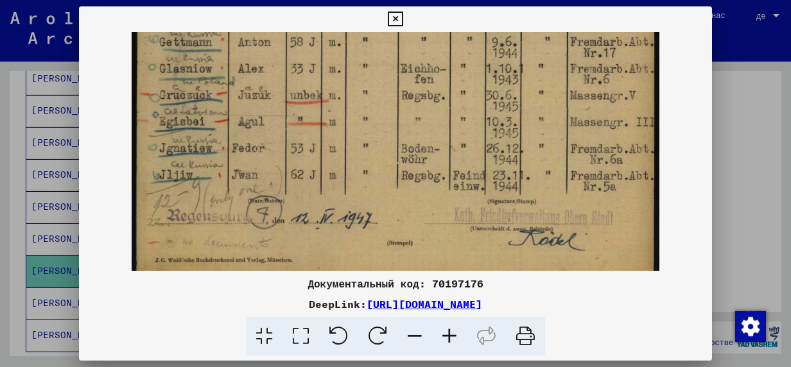
drag, startPoint x: 260, startPoint y: 224, endPoint x: 256, endPoint y: 124, distance: 99.7
click at [396, 21] on icon at bounding box center [395, 19] width 15 height 15
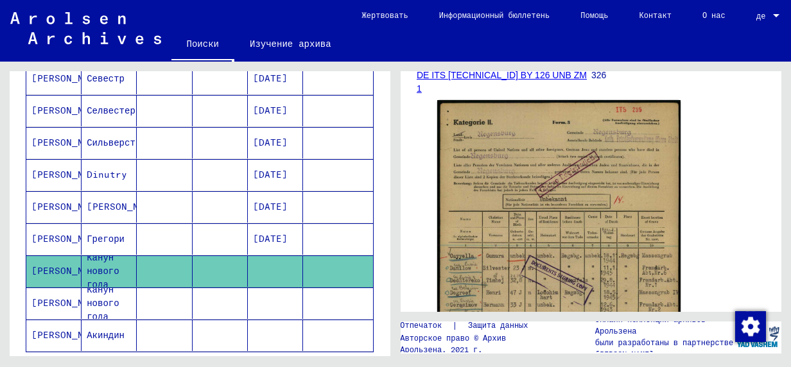
click at [53, 294] on icon at bounding box center [53, 315] width 32 height 51
click at [56, 290] on icon at bounding box center [53, 315] width 32 height 51
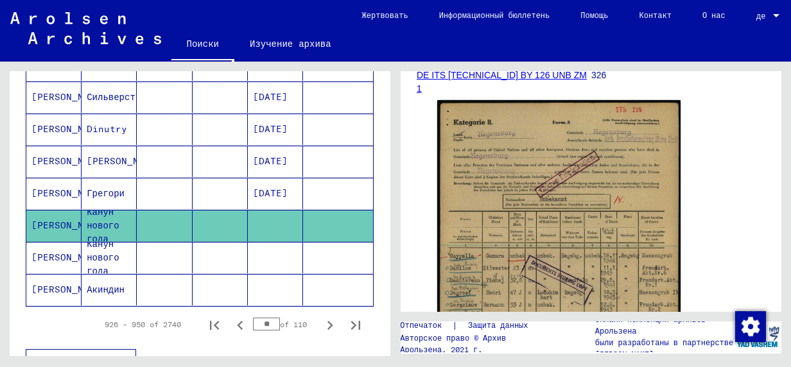
scroll to position [775, 0]
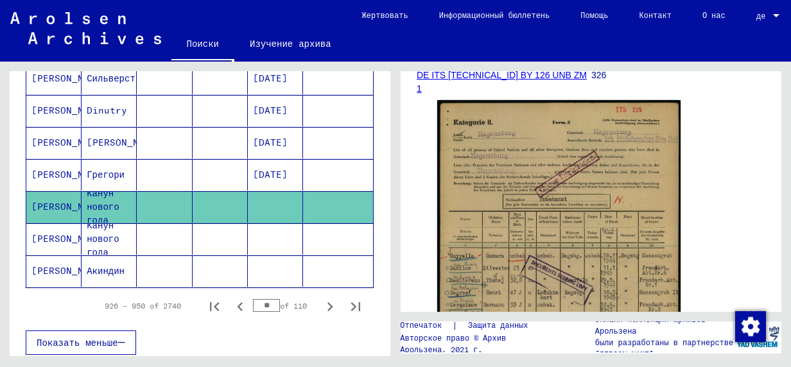
click at [51, 227] on mat-cell "[PERSON_NAME]" at bounding box center [53, 239] width 55 height 31
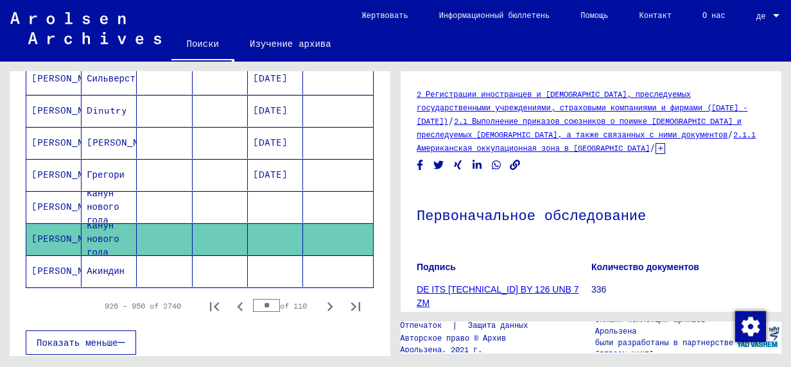
scroll to position [193, 0]
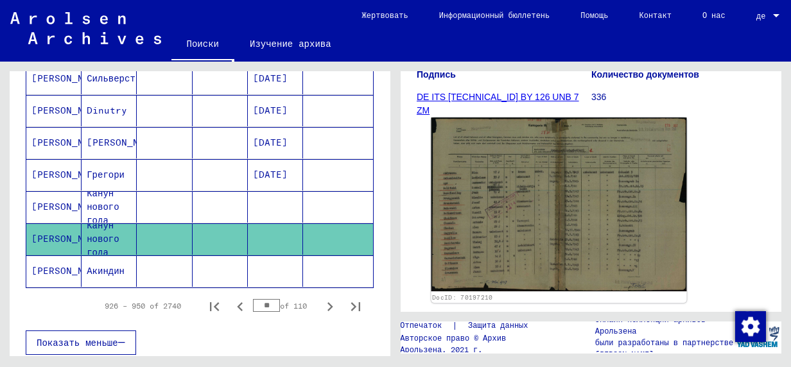
click at [523, 226] on img at bounding box center [560, 205] width 256 height 174
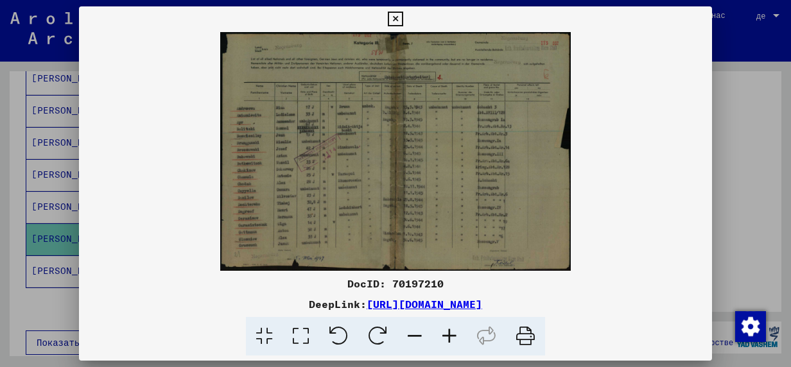
click at [452, 337] on icon at bounding box center [449, 336] width 35 height 39
click at [451, 337] on icon at bounding box center [449, 336] width 35 height 39
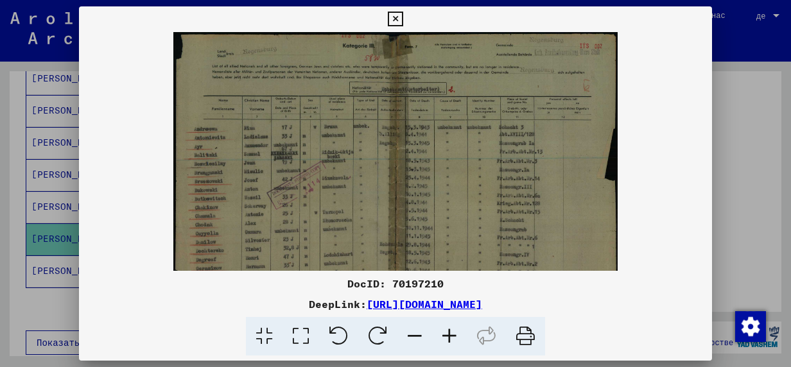
click at [451, 337] on icon at bounding box center [449, 336] width 35 height 39
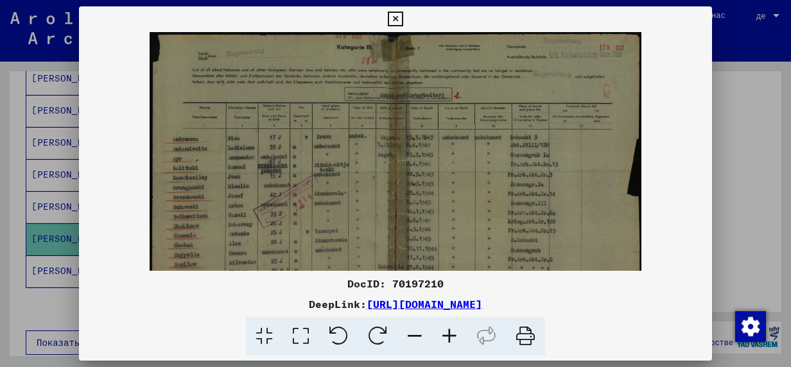
click at [451, 337] on icon at bounding box center [449, 336] width 35 height 39
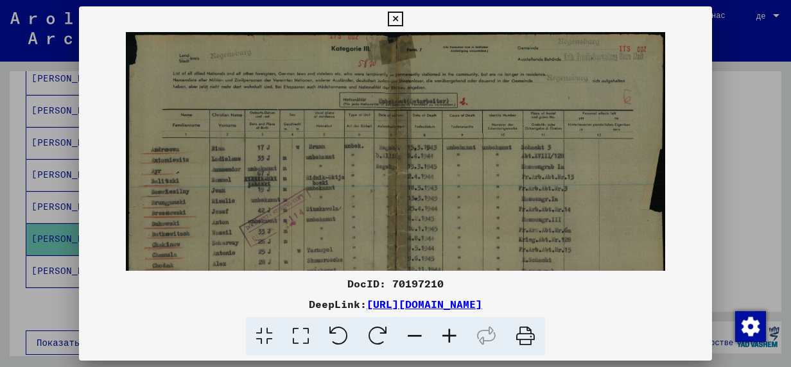
click at [451, 337] on icon at bounding box center [449, 336] width 35 height 39
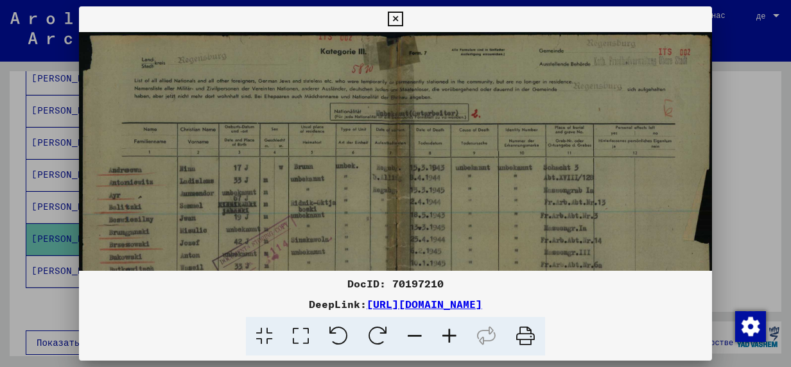
click at [451, 337] on icon at bounding box center [449, 336] width 35 height 39
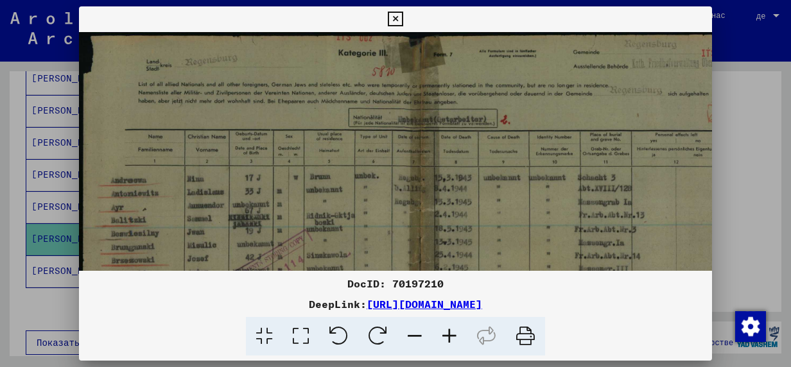
click at [451, 337] on icon at bounding box center [449, 336] width 35 height 39
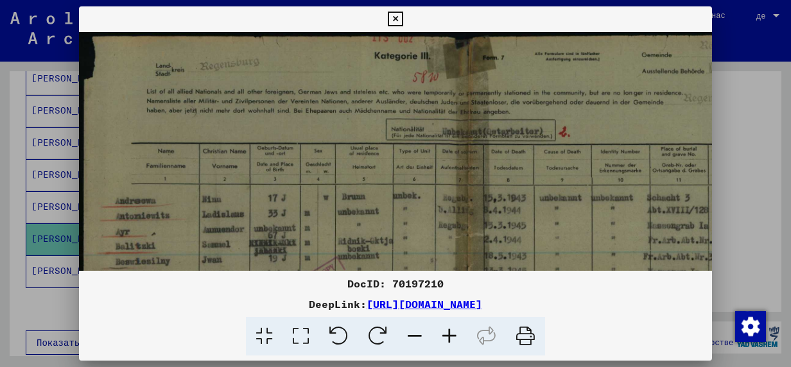
click at [451, 337] on icon at bounding box center [449, 336] width 35 height 39
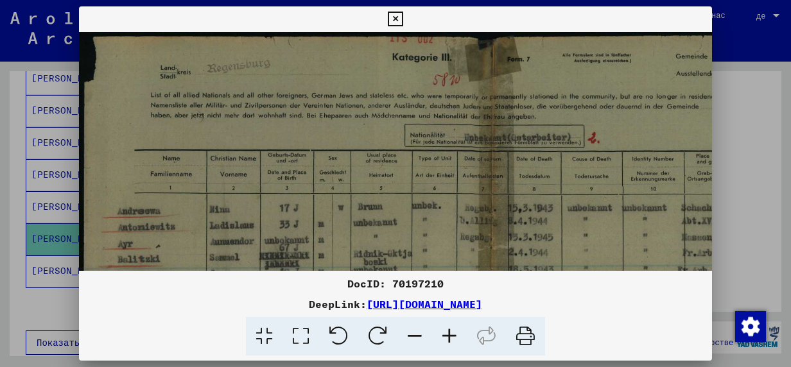
click at [451, 337] on icon at bounding box center [449, 336] width 35 height 39
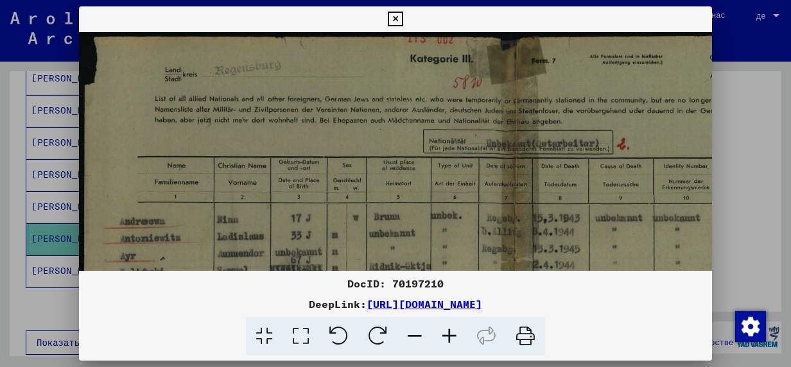
click at [451, 337] on icon at bounding box center [449, 336] width 35 height 39
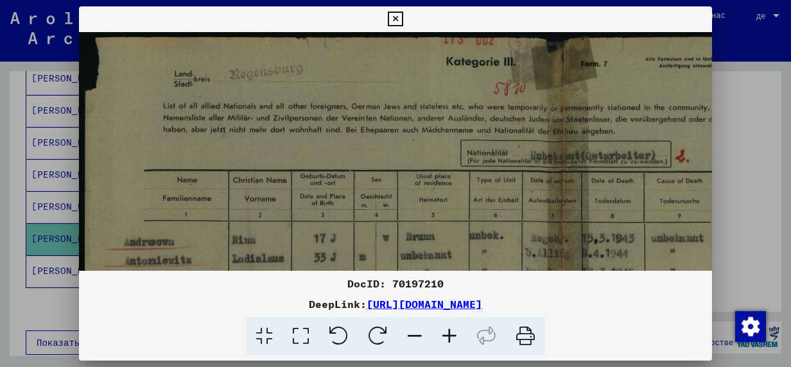
click at [451, 337] on icon at bounding box center [449, 336] width 35 height 39
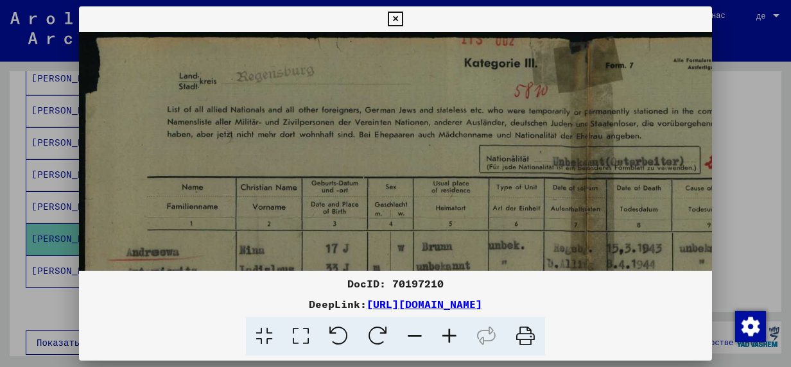
click at [451, 337] on icon at bounding box center [449, 336] width 35 height 39
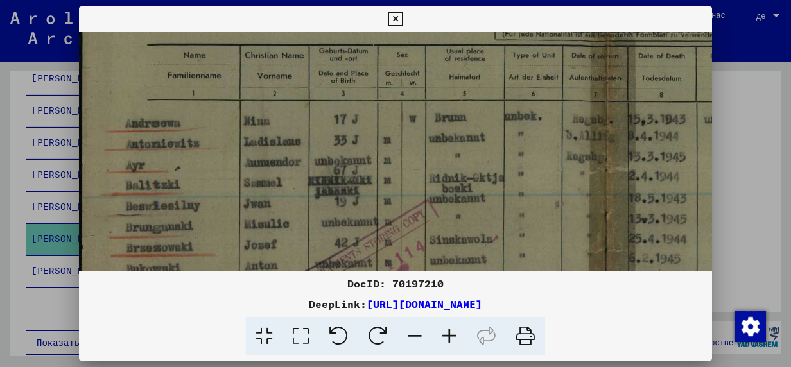
scroll to position [164, 1]
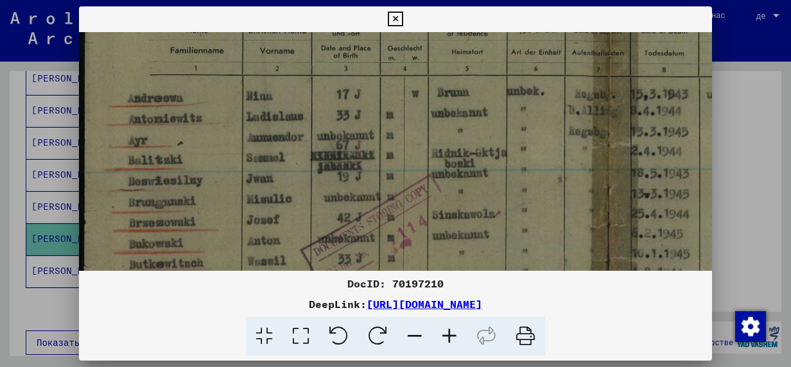
drag, startPoint x: 398, startPoint y: 213, endPoint x: 403, endPoint y: 80, distance: 133.7
click at [403, 80] on img at bounding box center [607, 228] width 1058 height 721
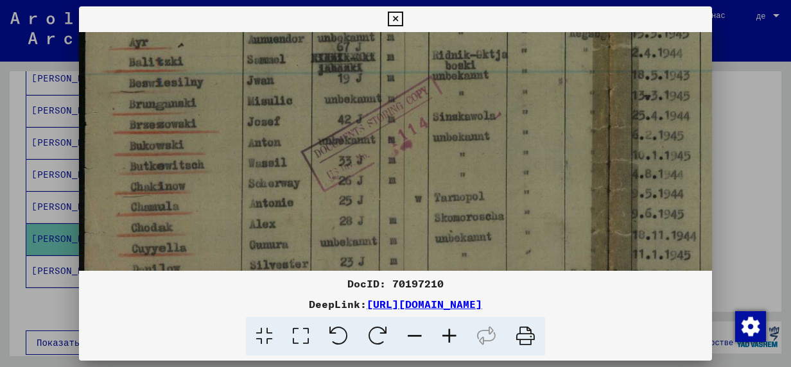
scroll to position [270, 0]
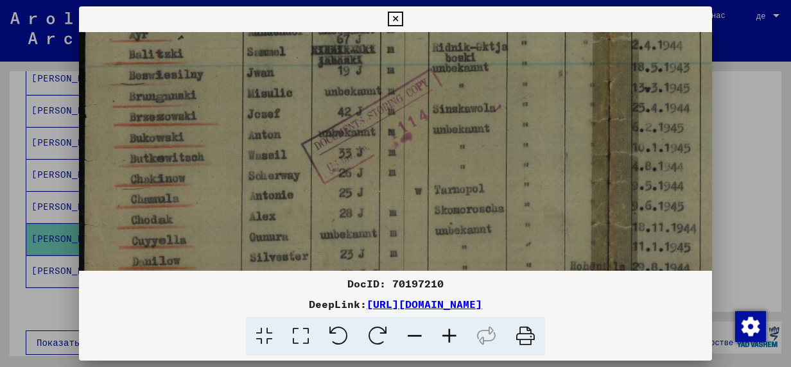
drag, startPoint x: 394, startPoint y: 180, endPoint x: 417, endPoint y: 92, distance: 91.0
click at [417, 92] on img at bounding box center [608, 122] width 1058 height 721
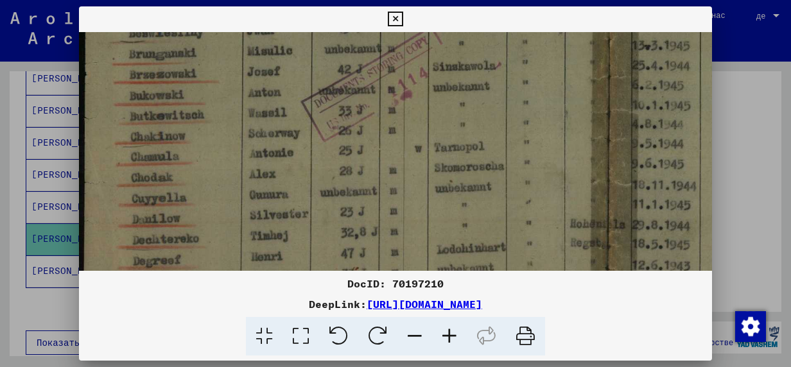
scroll to position [337, 0]
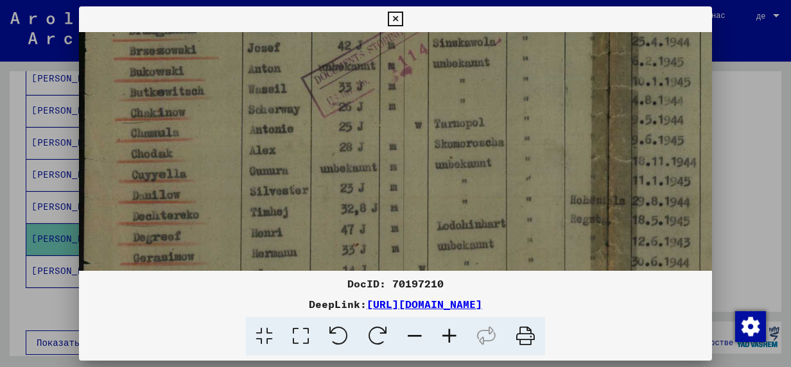
drag, startPoint x: 344, startPoint y: 199, endPoint x: 345, endPoint y: 146, distance: 52.7
click at [345, 146] on img at bounding box center [608, 55] width 1058 height 721
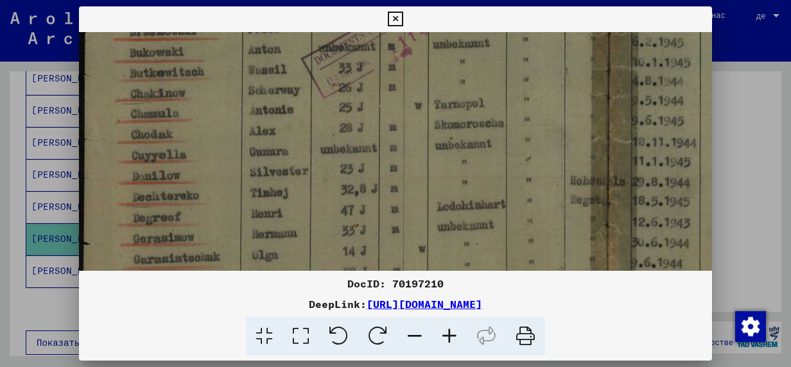
scroll to position [367, 0]
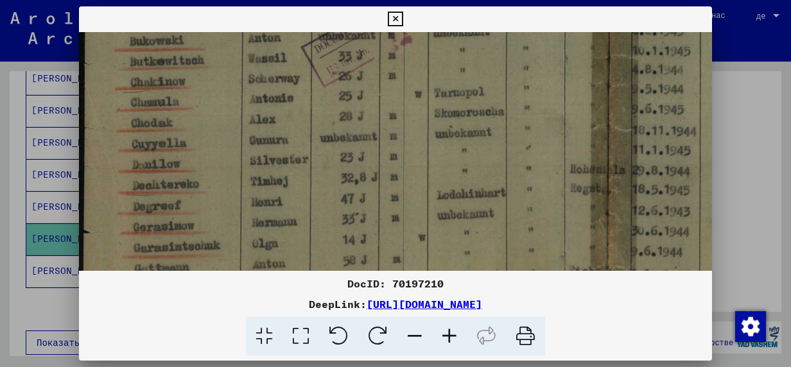
drag, startPoint x: 353, startPoint y: 199, endPoint x: 358, endPoint y: 182, distance: 17.3
click at [358, 182] on img at bounding box center [608, 25] width 1058 height 721
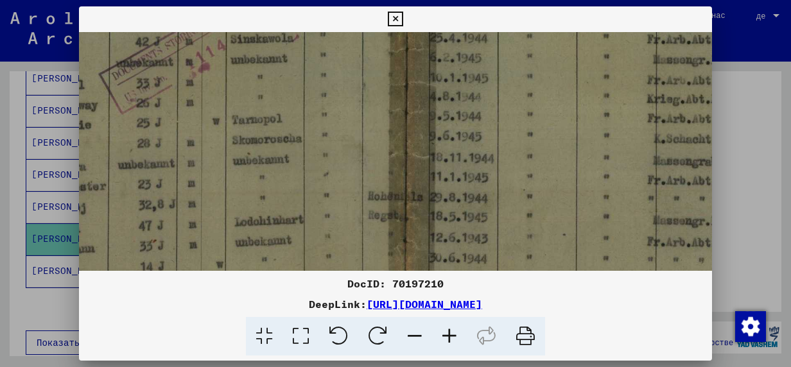
scroll to position [340, 204]
drag, startPoint x: 370, startPoint y: 180, endPoint x: 182, endPoint y: 208, distance: 189.6
click at [182, 208] on img at bounding box center [404, 52] width 1058 height 721
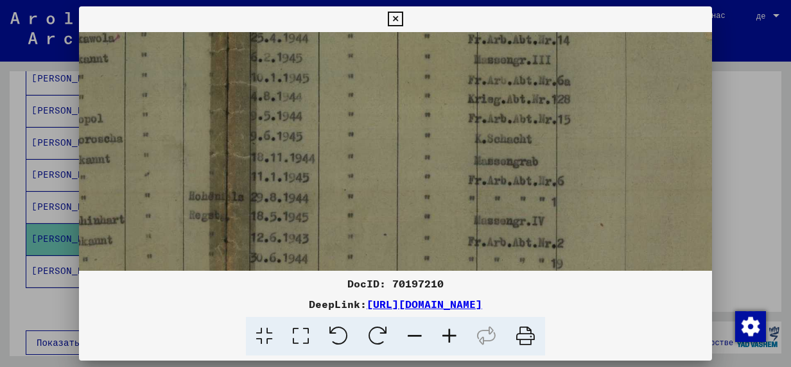
scroll to position [340, 384]
drag, startPoint x: 451, startPoint y: 209, endPoint x: 333, endPoint y: 206, distance: 118.2
click at [333, 206] on img at bounding box center [224, 52] width 1058 height 721
drag, startPoint x: 394, startPoint y: 19, endPoint x: 385, endPoint y: 30, distance: 13.7
click at [394, 19] on icon at bounding box center [395, 19] width 15 height 15
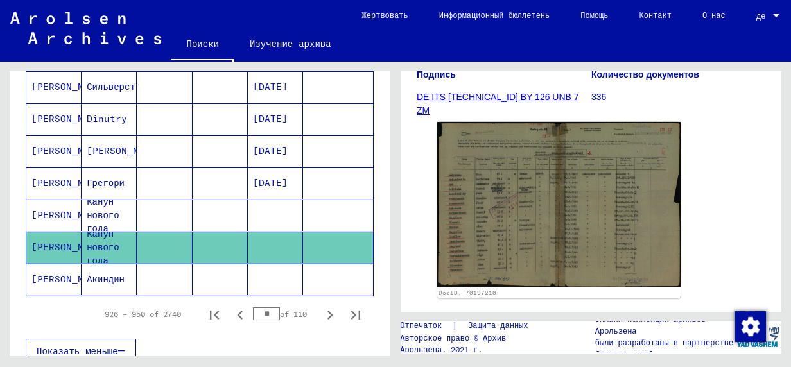
scroll to position [775, 0]
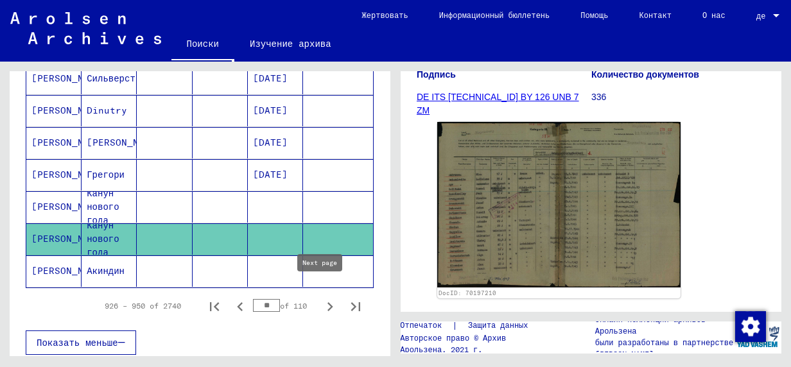
click at [321, 298] on icon "Next page" at bounding box center [330, 307] width 18 height 18
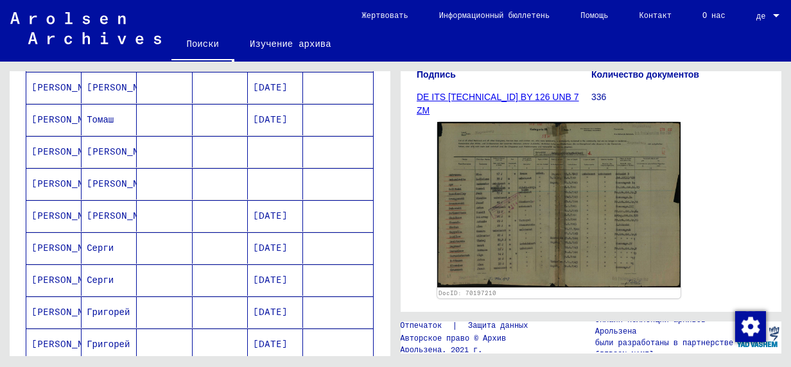
scroll to position [454, 0]
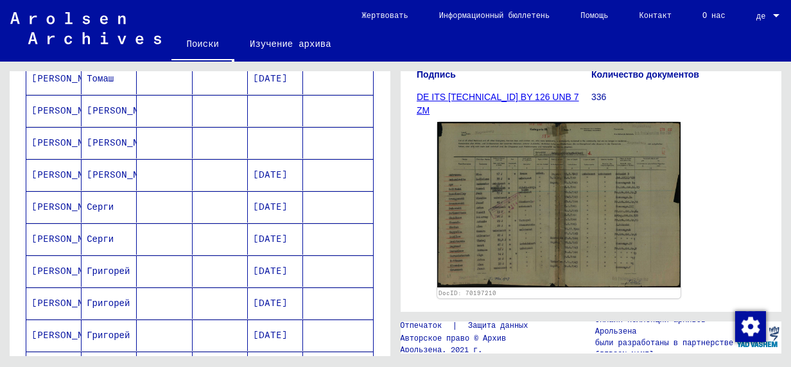
click at [44, 198] on mat-cell "[PERSON_NAME]" at bounding box center [53, 206] width 55 height 31
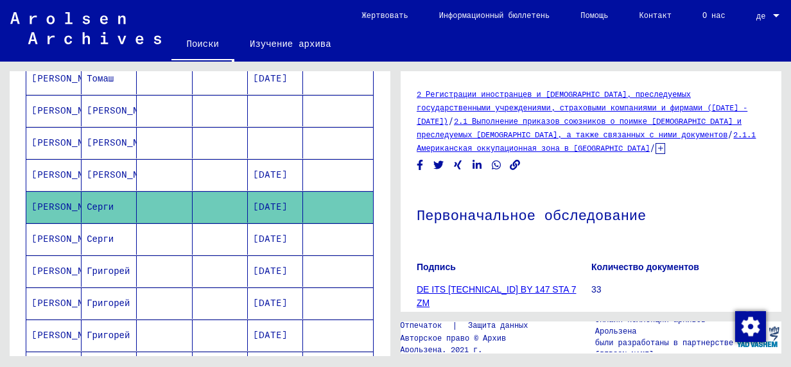
scroll to position [193, 0]
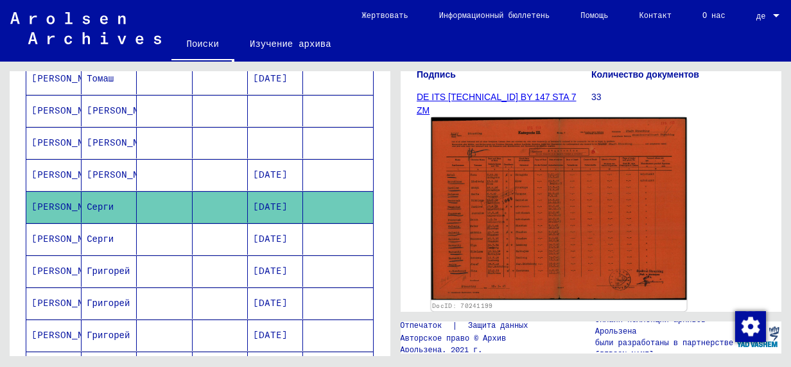
click at [529, 237] on img at bounding box center [560, 209] width 256 height 183
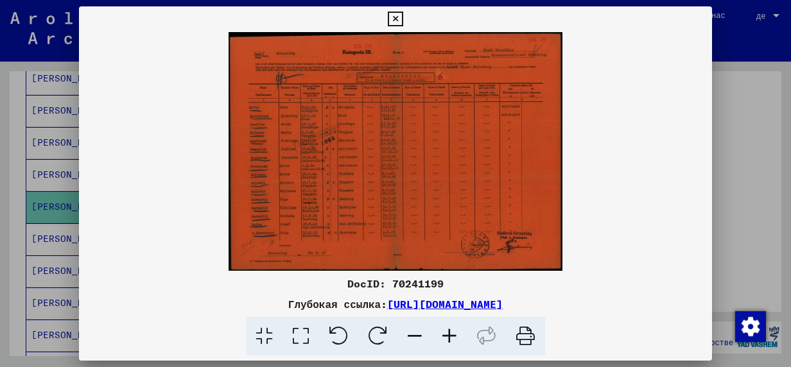
click at [448, 337] on icon at bounding box center [449, 336] width 35 height 39
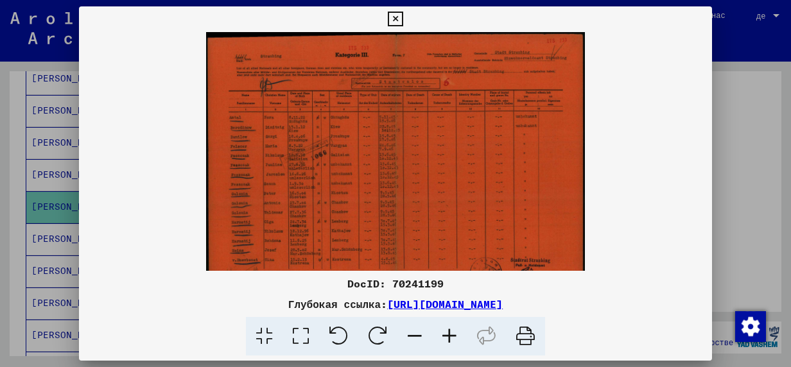
click at [448, 337] on icon at bounding box center [449, 336] width 35 height 39
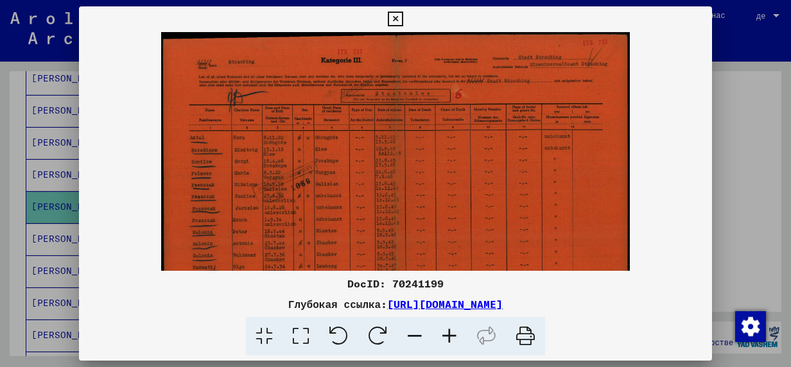
click at [448, 337] on icon at bounding box center [449, 336] width 35 height 39
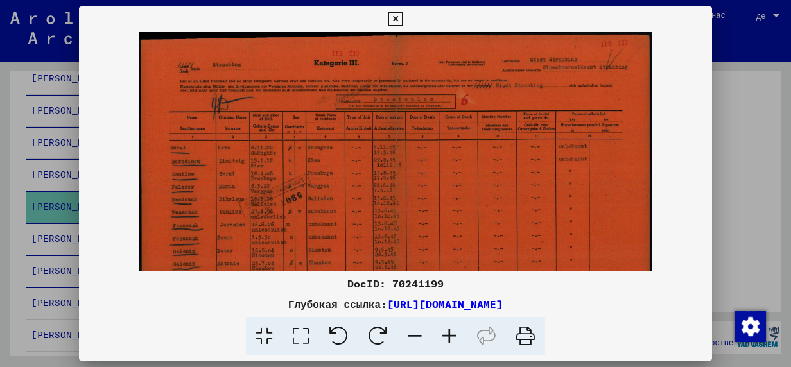
click at [448, 337] on icon at bounding box center [449, 336] width 35 height 39
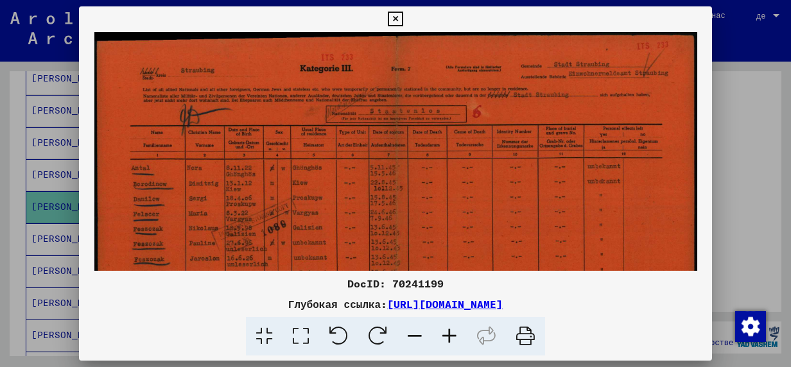
click at [448, 337] on icon at bounding box center [449, 336] width 35 height 39
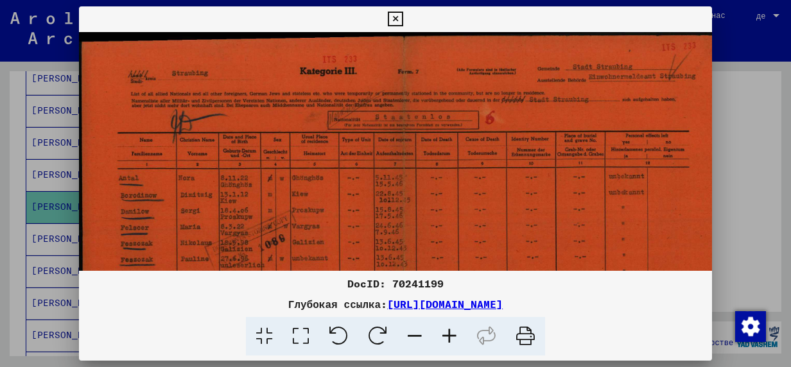
click at [448, 337] on icon at bounding box center [449, 336] width 35 height 39
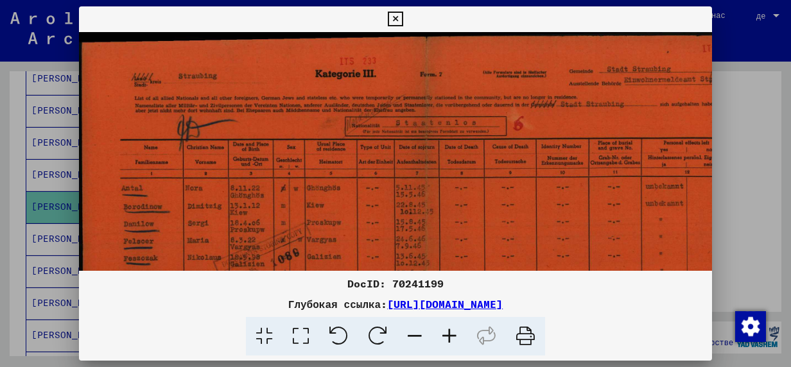
click at [448, 337] on icon at bounding box center [449, 336] width 35 height 39
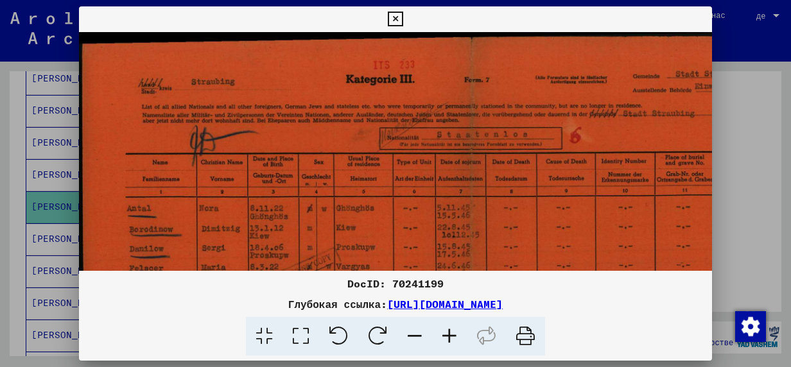
click at [448, 337] on icon at bounding box center [449, 336] width 35 height 39
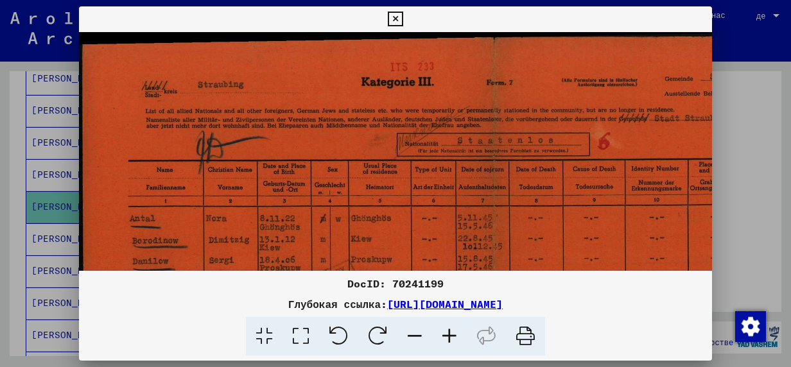
click at [448, 337] on icon at bounding box center [449, 336] width 35 height 39
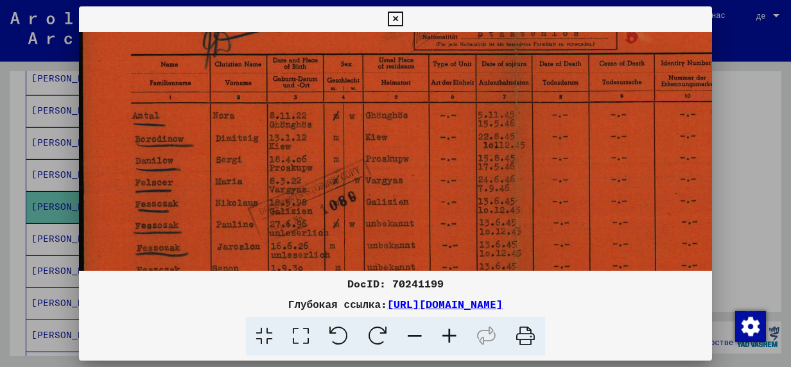
scroll to position [117, 0]
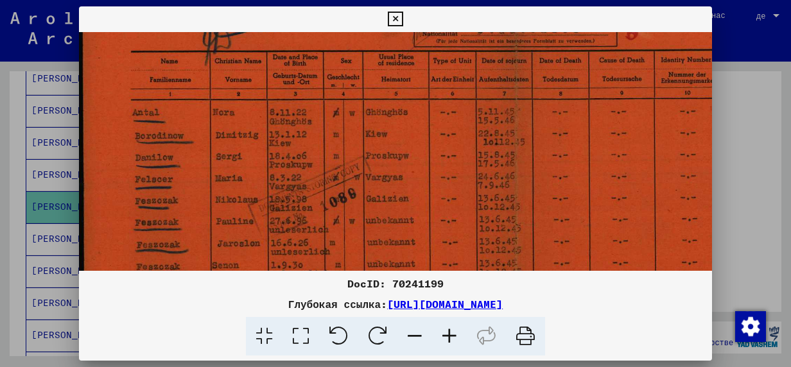
drag, startPoint x: 310, startPoint y: 198, endPoint x: 373, endPoint y: 91, distance: 123.8
click at [373, 91] on img at bounding box center [515, 227] width 872 height 624
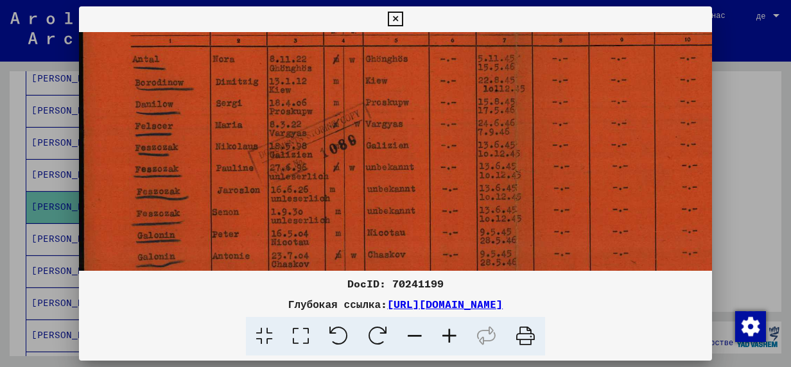
scroll to position [171, 0]
drag, startPoint x: 334, startPoint y: 207, endPoint x: 347, endPoint y: 155, distance: 53.0
click at [347, 155] on img at bounding box center [515, 173] width 872 height 624
click at [394, 17] on icon at bounding box center [395, 19] width 15 height 15
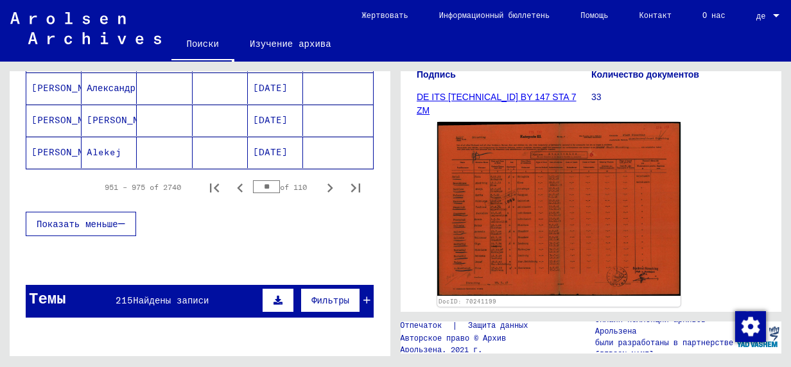
scroll to position [968, 0]
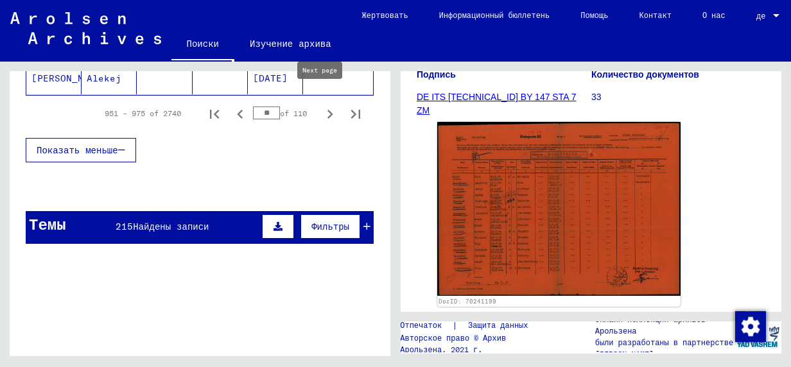
click at [328, 110] on icon "Next page" at bounding box center [331, 114] width 6 height 9
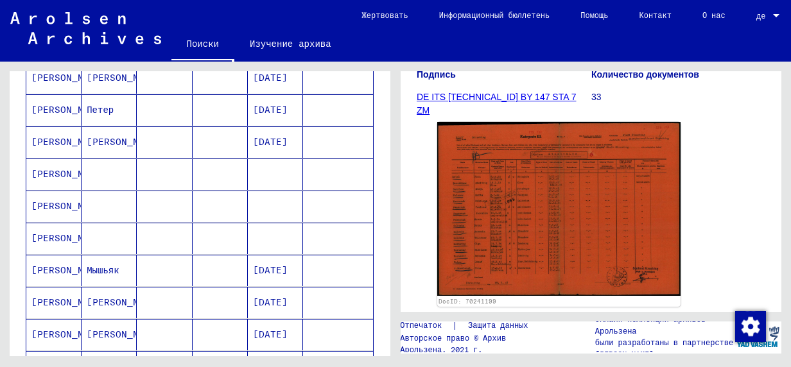
scroll to position [454, 0]
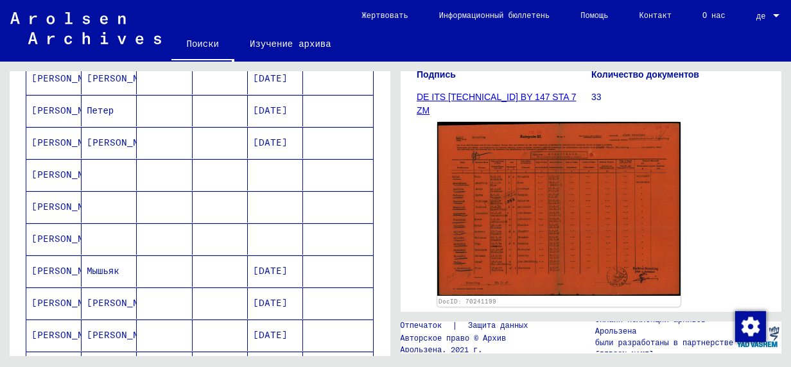
click at [53, 231] on mat-cell "[PERSON_NAME]" at bounding box center [53, 239] width 55 height 31
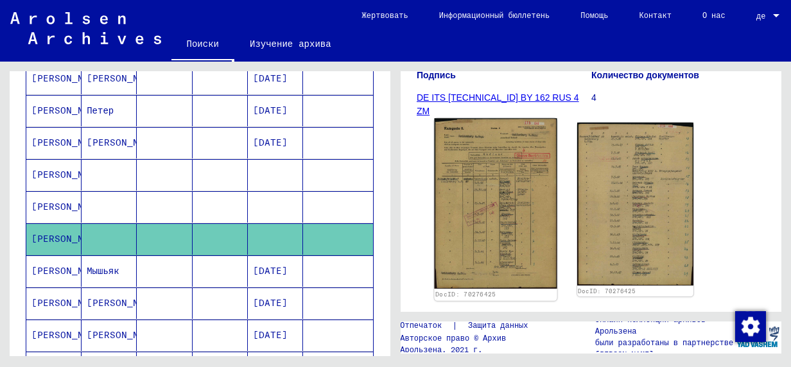
scroll to position [193, 0]
click at [501, 220] on img at bounding box center [495, 203] width 123 height 170
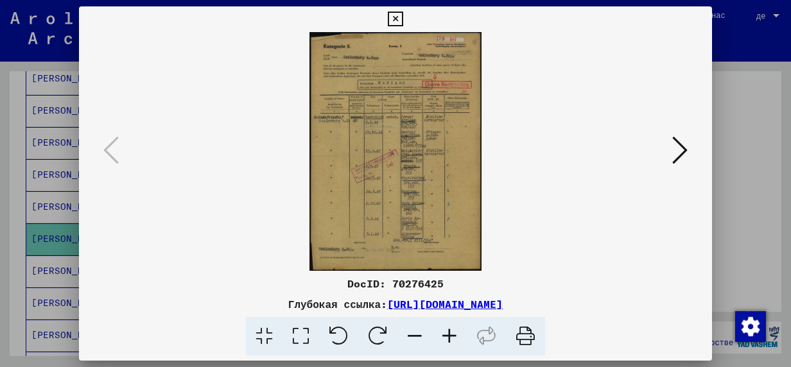
click at [452, 335] on icon at bounding box center [449, 336] width 35 height 39
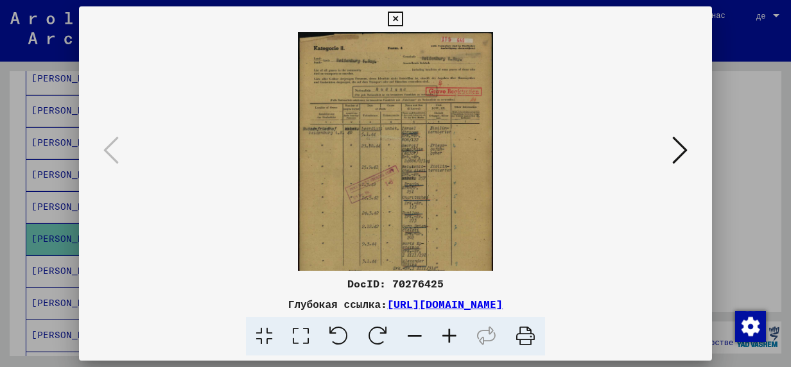
click at [452, 335] on icon at bounding box center [449, 336] width 35 height 39
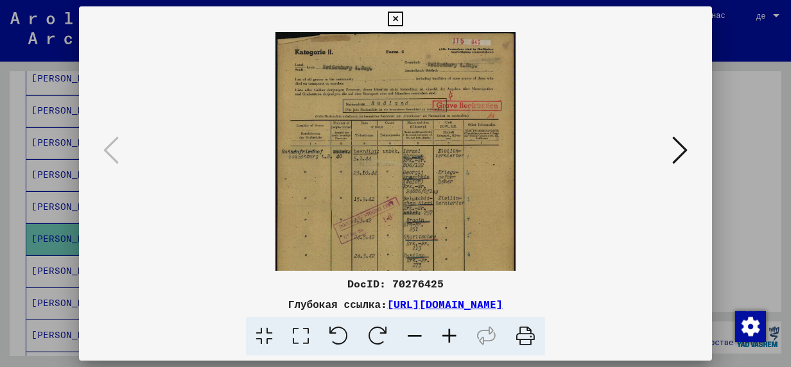
click at [452, 335] on icon at bounding box center [449, 336] width 35 height 39
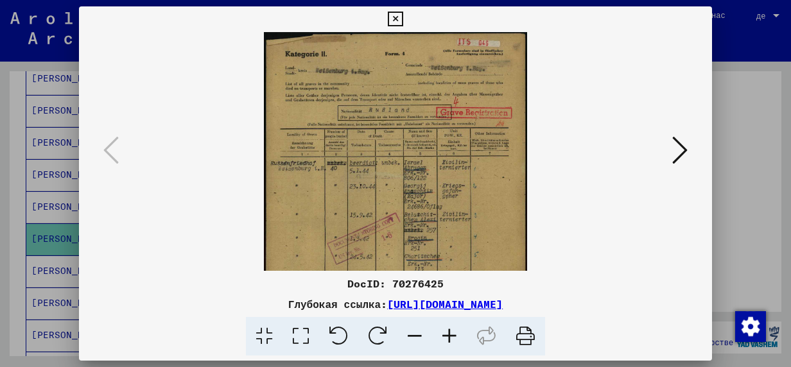
click at [452, 335] on icon at bounding box center [449, 336] width 35 height 39
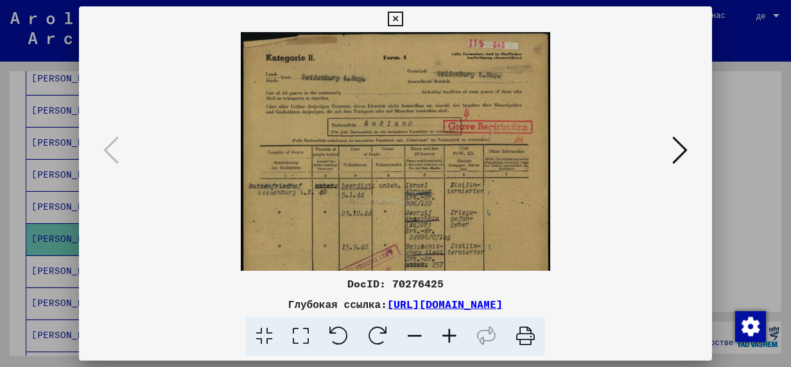
click at [452, 335] on icon at bounding box center [449, 336] width 35 height 39
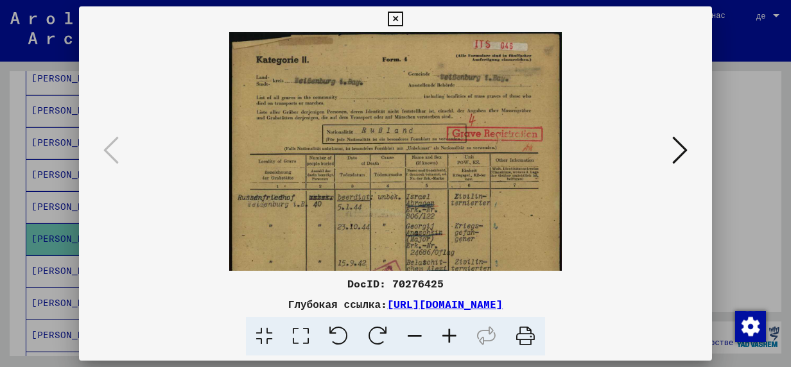
click at [452, 335] on icon at bounding box center [449, 336] width 35 height 39
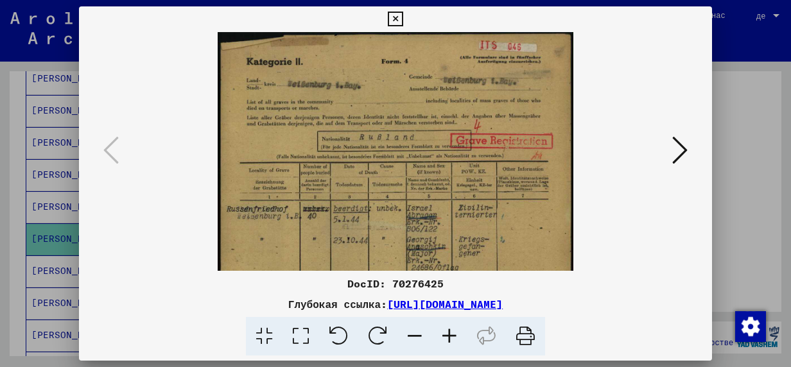
click at [452, 335] on icon at bounding box center [449, 336] width 35 height 39
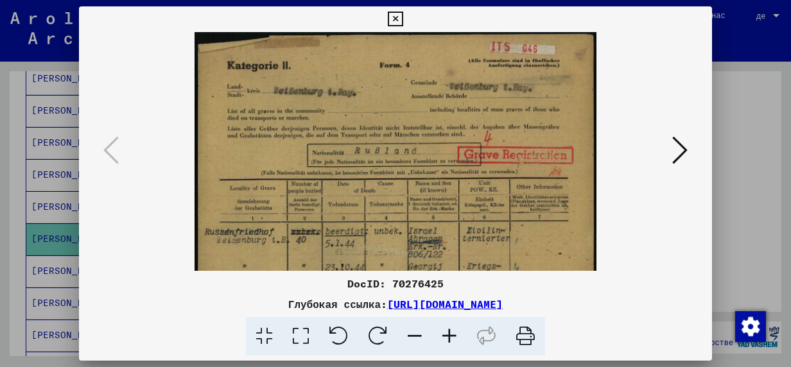
click at [452, 335] on icon at bounding box center [449, 336] width 35 height 39
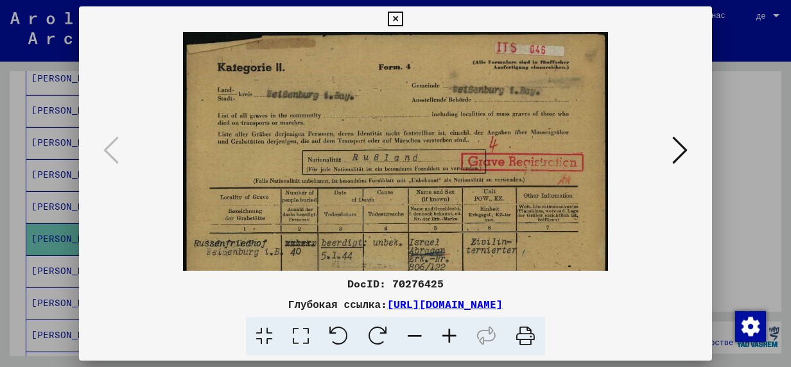
click at [452, 335] on icon at bounding box center [449, 336] width 35 height 39
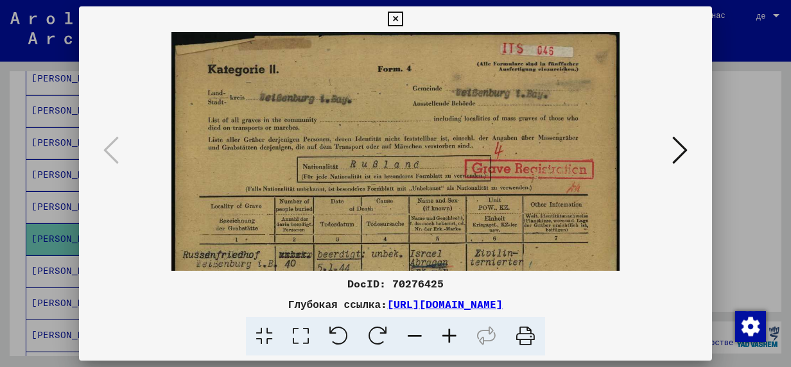
click at [452, 335] on icon at bounding box center [449, 336] width 35 height 39
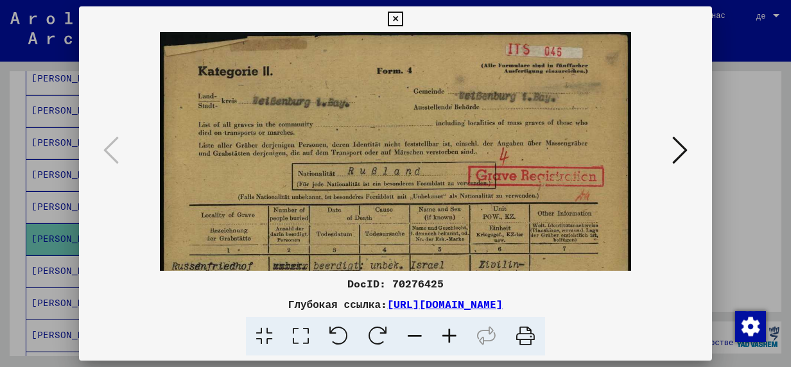
click at [452, 335] on icon at bounding box center [449, 336] width 35 height 39
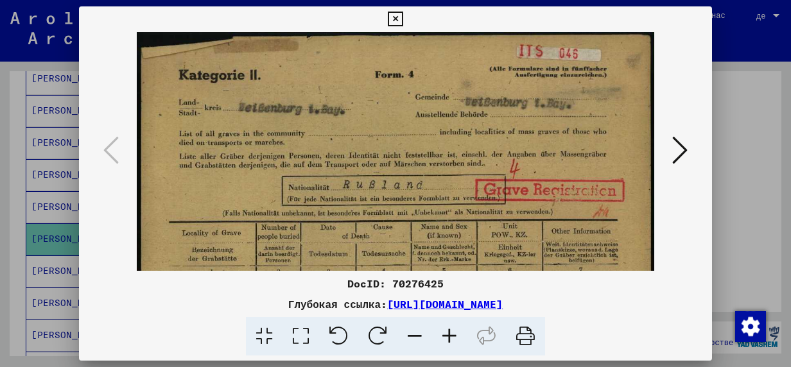
click at [452, 335] on icon at bounding box center [449, 336] width 35 height 39
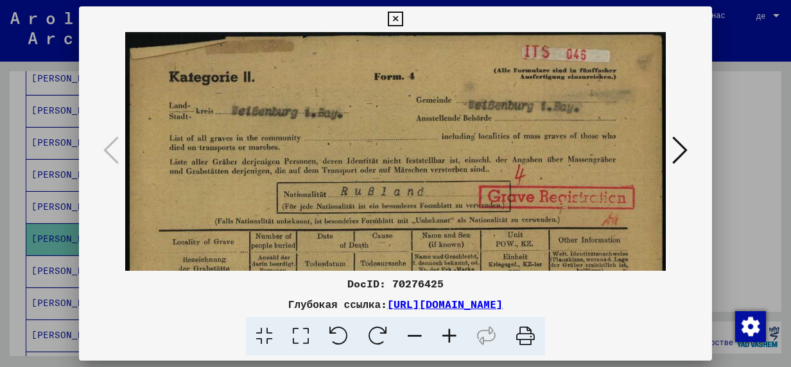
click at [452, 335] on icon at bounding box center [449, 336] width 35 height 39
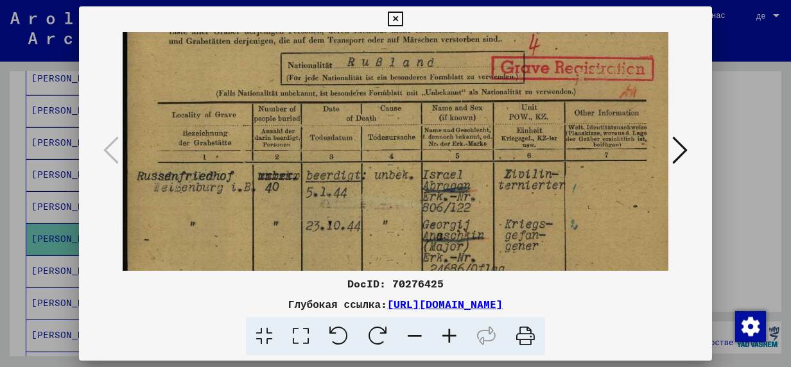
scroll to position [146, 0]
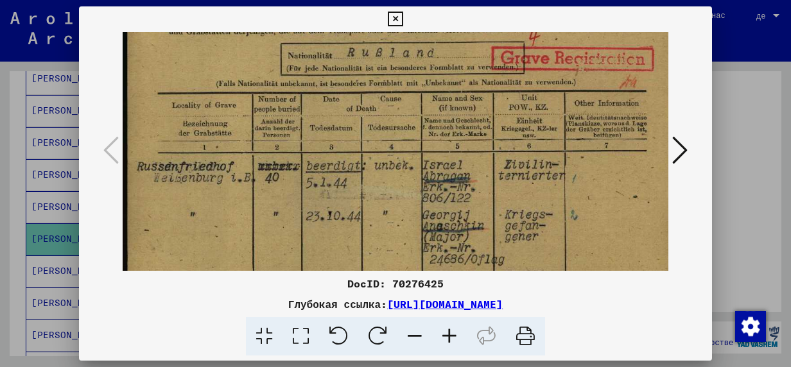
drag, startPoint x: 334, startPoint y: 218, endPoint x: 358, endPoint y: 82, distance: 139.0
click at [358, 82] on img at bounding box center [405, 278] width 564 height 785
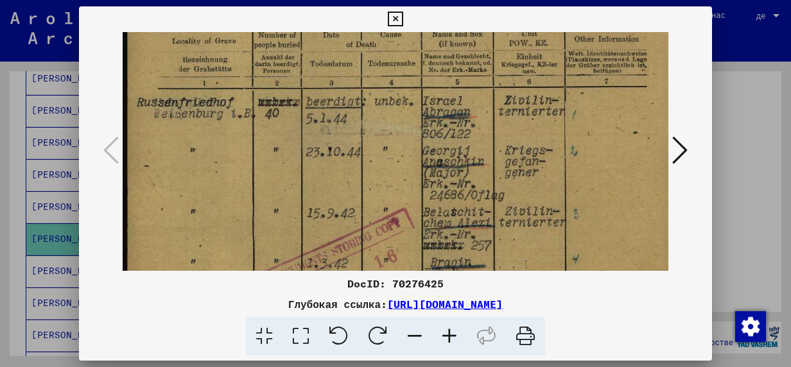
scroll to position [211, 0]
drag, startPoint x: 285, startPoint y: 216, endPoint x: 288, endPoint y: 166, distance: 50.2
click at [288, 166] on img at bounding box center [405, 213] width 564 height 785
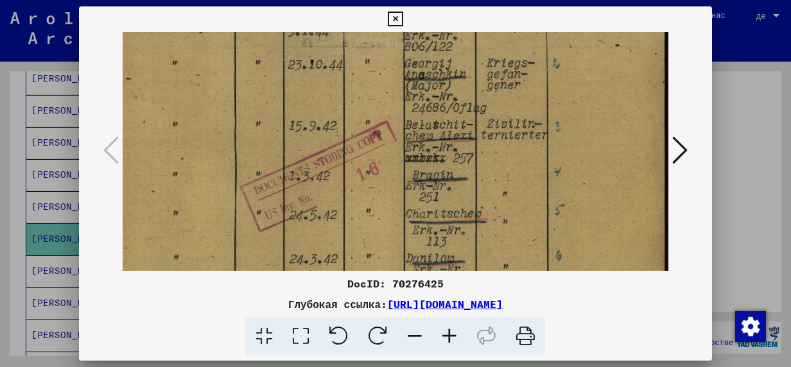
drag, startPoint x: 425, startPoint y: 176, endPoint x: 410, endPoint y: 103, distance: 74.8
click at [411, 103] on img at bounding box center [387, 127] width 564 height 785
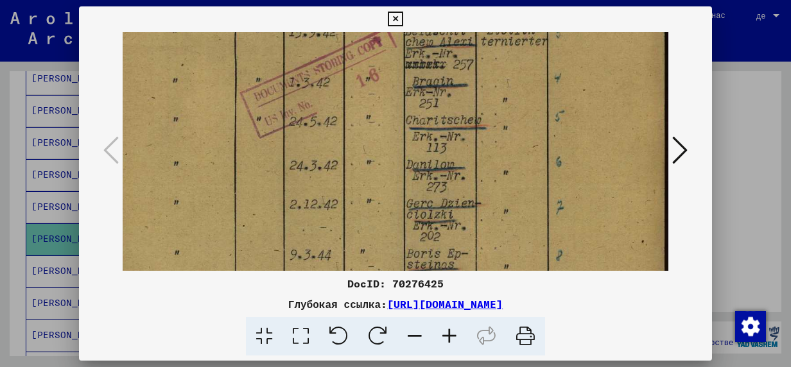
drag, startPoint x: 432, startPoint y: 198, endPoint x: 421, endPoint y: 108, distance: 90.5
click at [421, 108] on img at bounding box center [387, 33] width 564 height 785
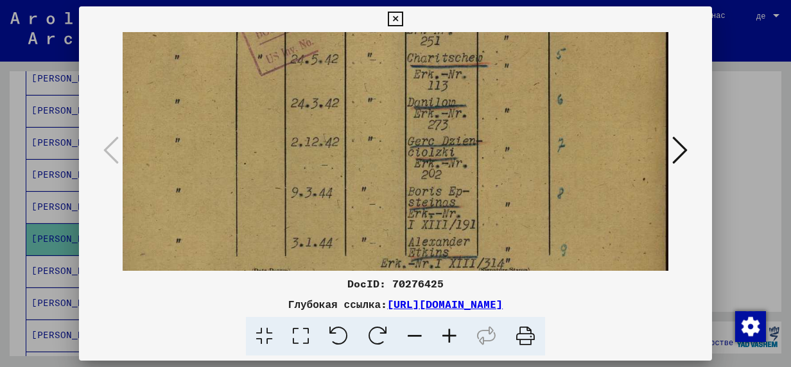
scroll to position [455, 17]
drag, startPoint x: 468, startPoint y: 144, endPoint x: 468, endPoint y: 98, distance: 46.3
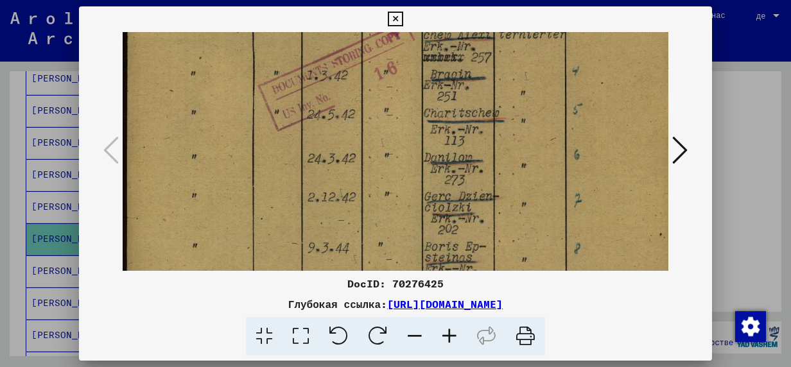
scroll to position [397, 0]
drag, startPoint x: 375, startPoint y: 128, endPoint x: 439, endPoint y: 186, distance: 86.4
click at [439, 186] on img at bounding box center [405, 27] width 564 height 785
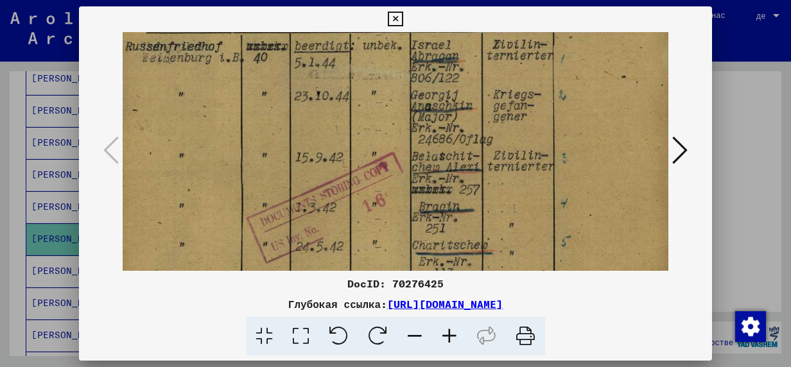
drag, startPoint x: 383, startPoint y: 153, endPoint x: 374, endPoint y: 254, distance: 101.3
click at [374, 253] on img at bounding box center [393, 158] width 564 height 785
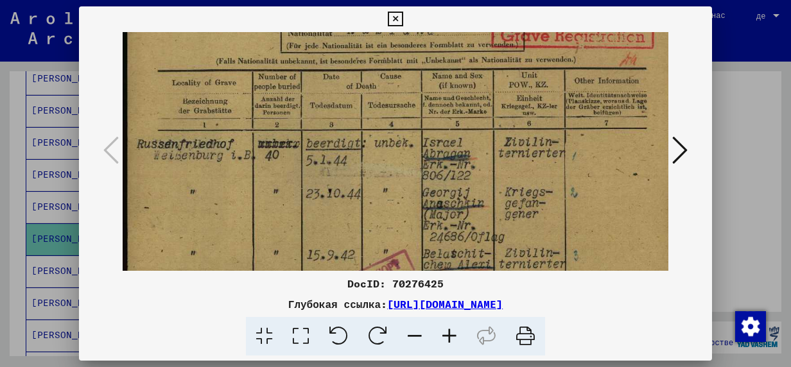
scroll to position [163, 0]
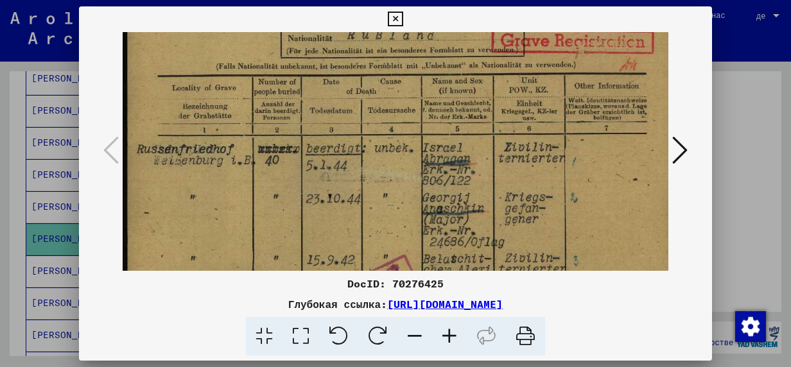
drag, startPoint x: 392, startPoint y: 159, endPoint x: 416, endPoint y: 208, distance: 54.6
click at [416, 208] on img at bounding box center [405, 261] width 564 height 785
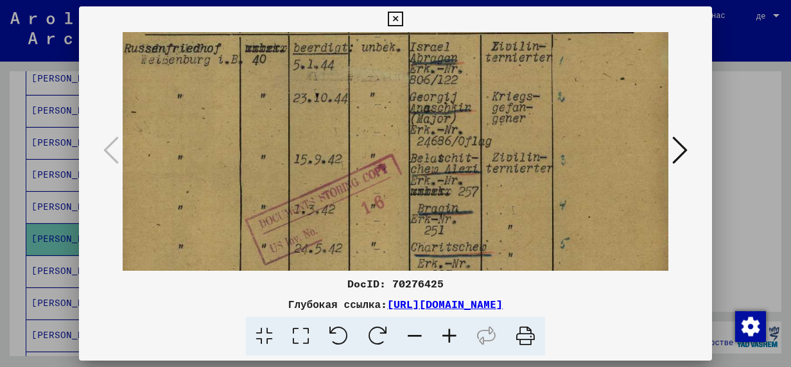
scroll to position [266, 13]
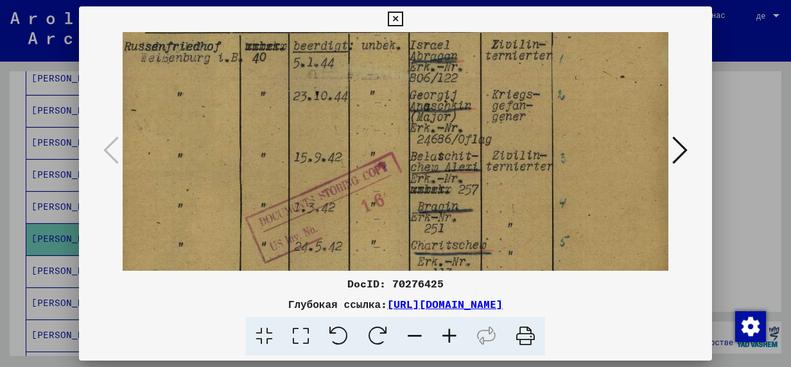
drag, startPoint x: 379, startPoint y: 208, endPoint x: 369, endPoint y: 117, distance: 91.8
click at [369, 117] on img at bounding box center [392, 158] width 564 height 785
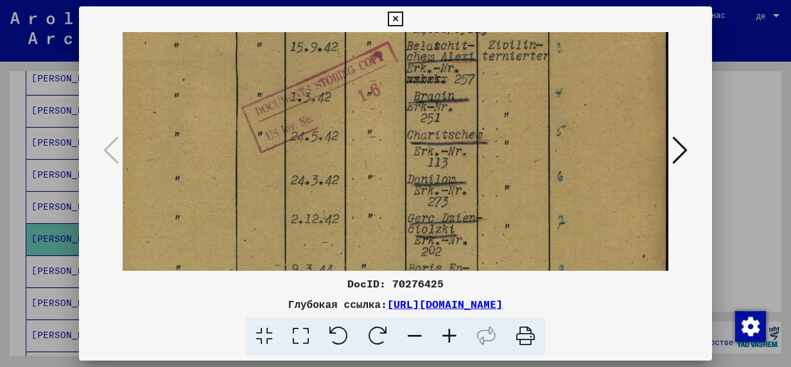
scroll to position [378, 18]
drag, startPoint x: 365, startPoint y: 222, endPoint x: 331, endPoint y: 137, distance: 91.4
click at [331, 137] on img at bounding box center [387, 46] width 564 height 785
click at [393, 15] on icon at bounding box center [395, 19] width 15 height 15
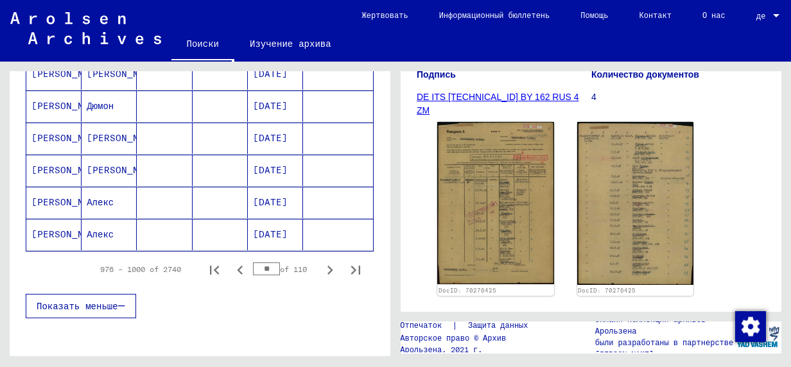
scroll to position [840, 0]
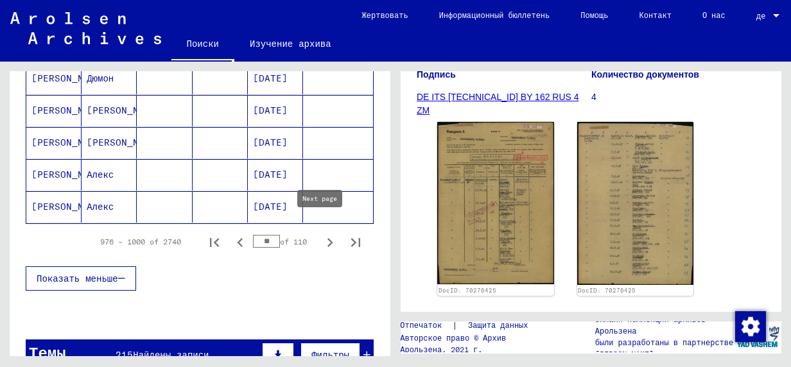
click at [328, 238] on icon "Next page" at bounding box center [331, 242] width 6 height 9
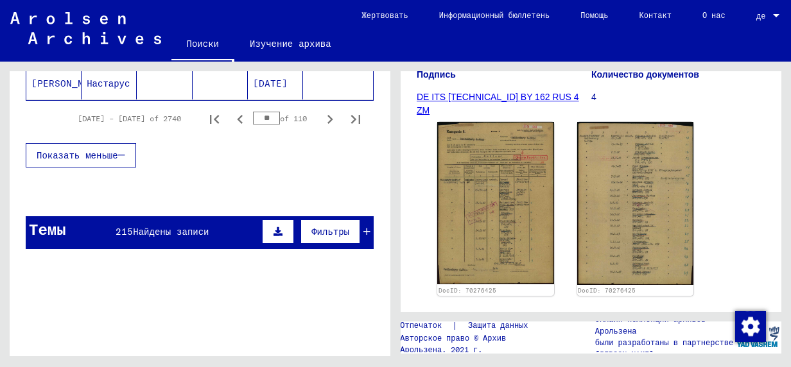
scroll to position [968, 0]
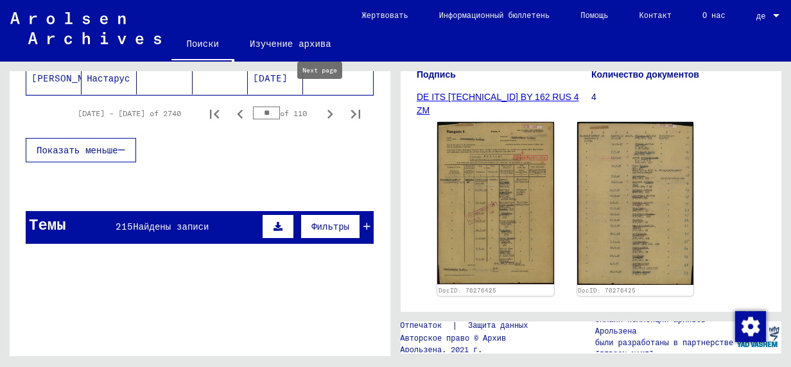
click at [328, 110] on icon "Next page" at bounding box center [331, 114] width 6 height 9
type input "**"
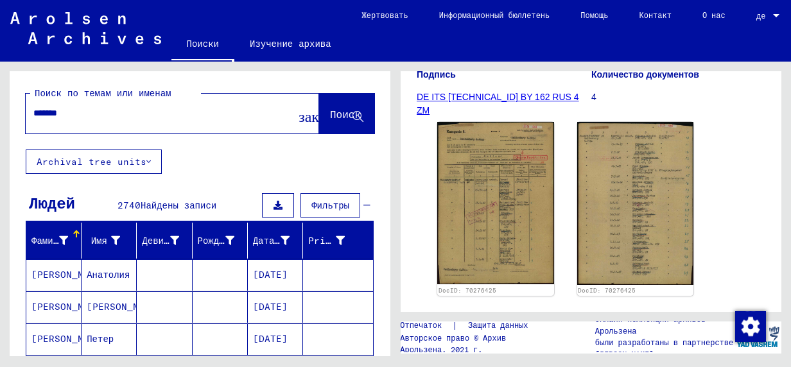
scroll to position [0, 0]
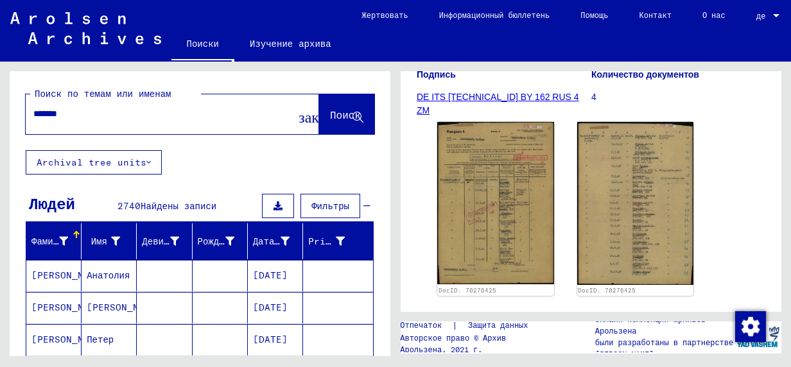
click at [101, 112] on input "*******" at bounding box center [160, 113] width 255 height 13
type input "**********"
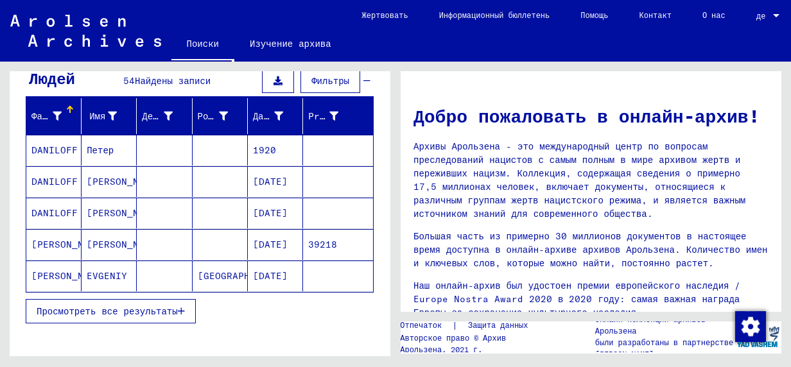
scroll to position [128, 0]
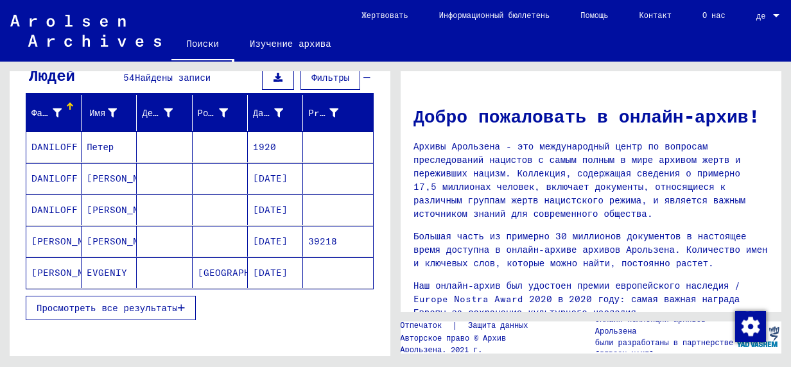
click at [143, 308] on span "Просмотреть все результаты" at bounding box center [107, 309] width 141 height 12
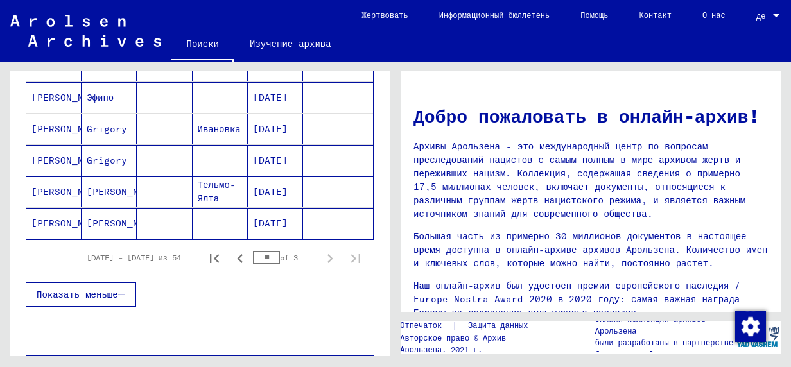
scroll to position [835, 0]
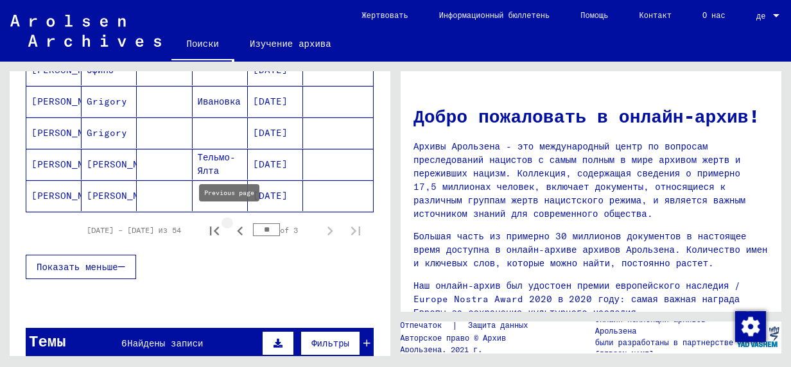
click at [231, 228] on icon "Previous page" at bounding box center [240, 231] width 18 height 18
type input "**"
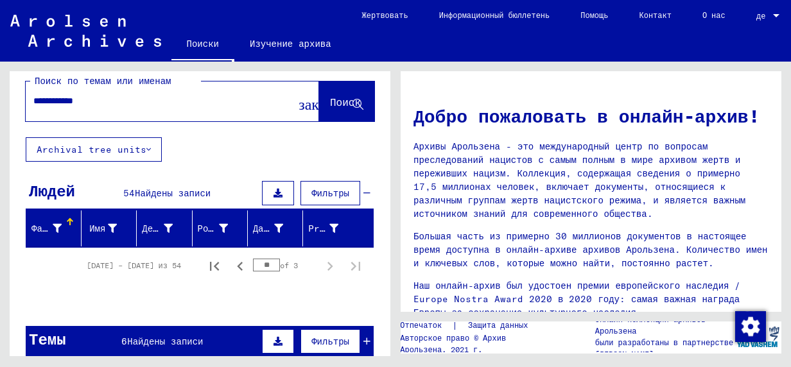
scroll to position [0, 0]
